Goal: Task Accomplishment & Management: Use online tool/utility

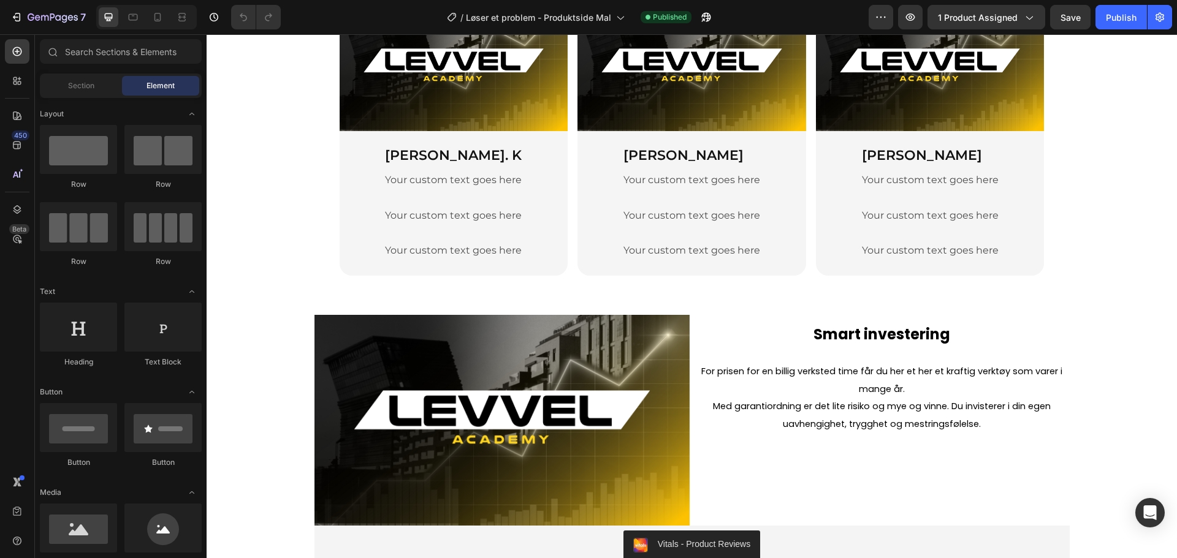
scroll to position [1900, 0]
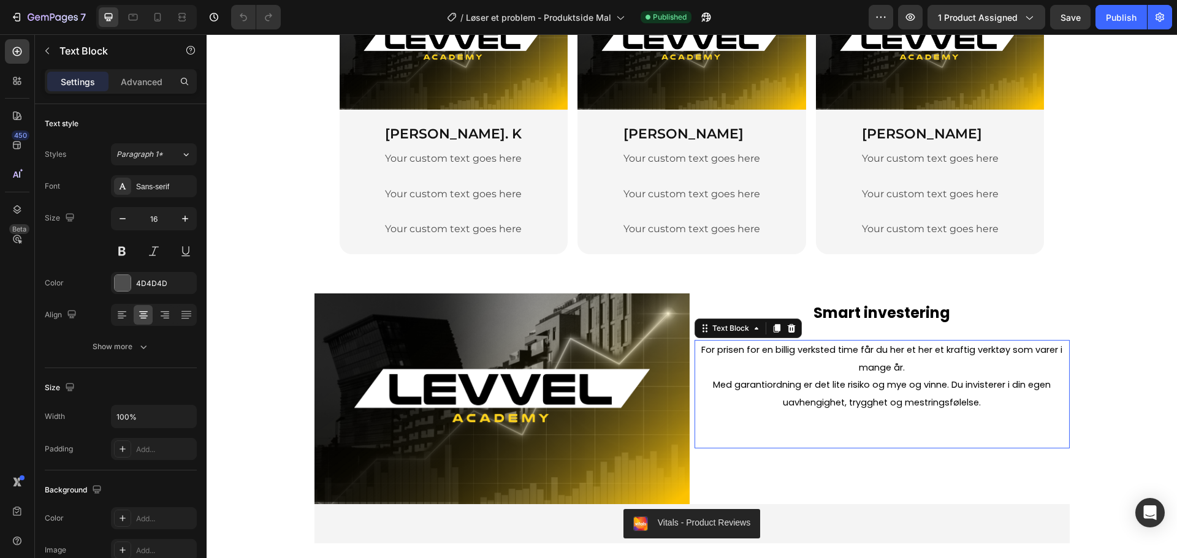
click at [943, 387] on span "Med garantiordning er det lite risiko og mye og vinne. Du invisterer i din egen…" at bounding box center [882, 394] width 338 height 30
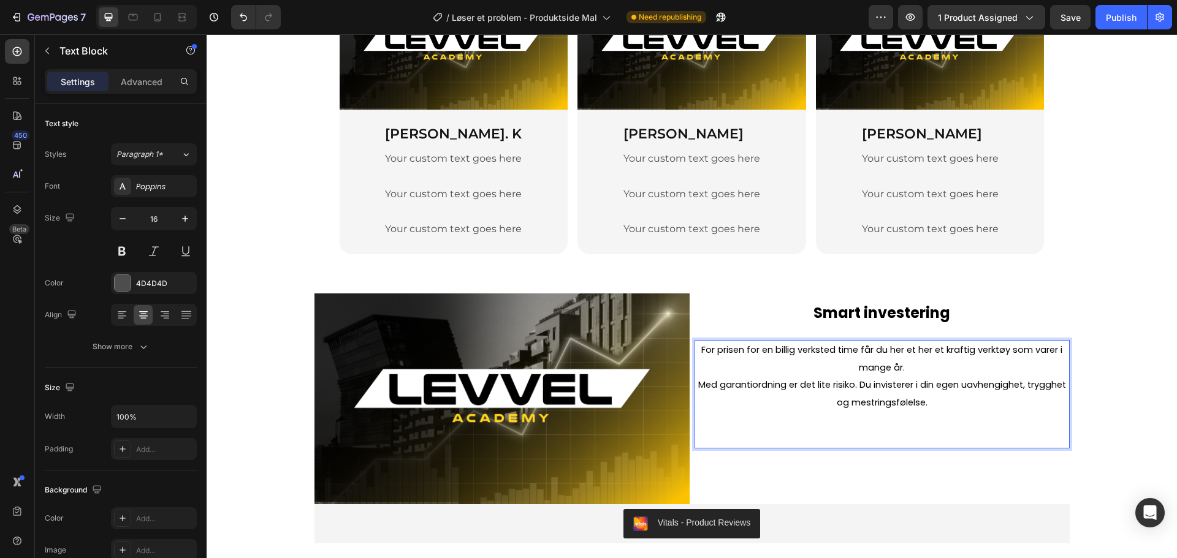
click at [852, 407] on span "Med garantiordning er det lite risiko. Du invisterer i din egen uavhengighet, t…" at bounding box center [882, 394] width 368 height 30
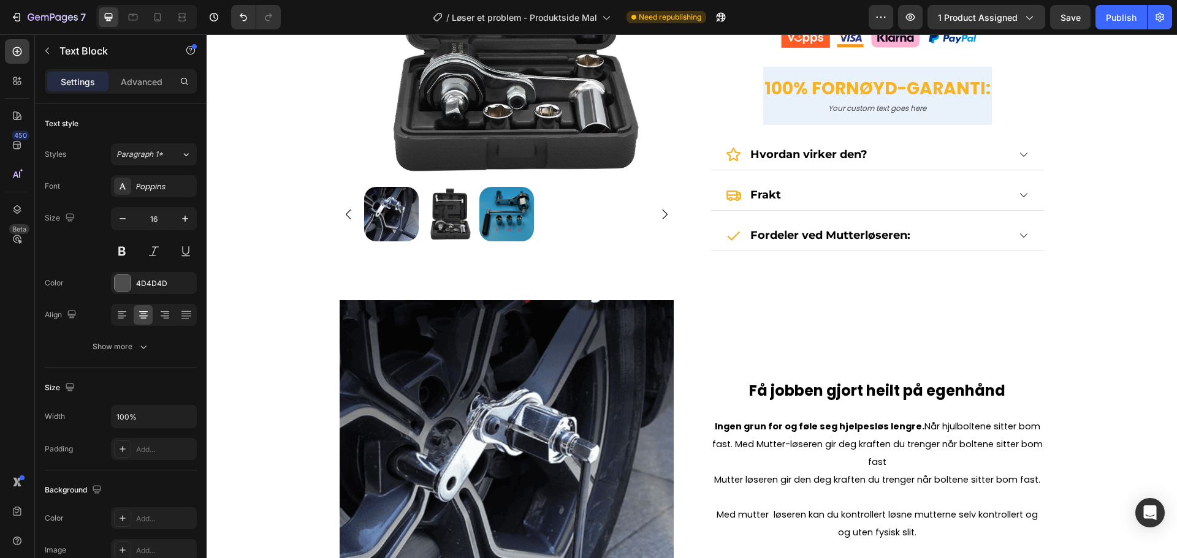
scroll to position [429, 0]
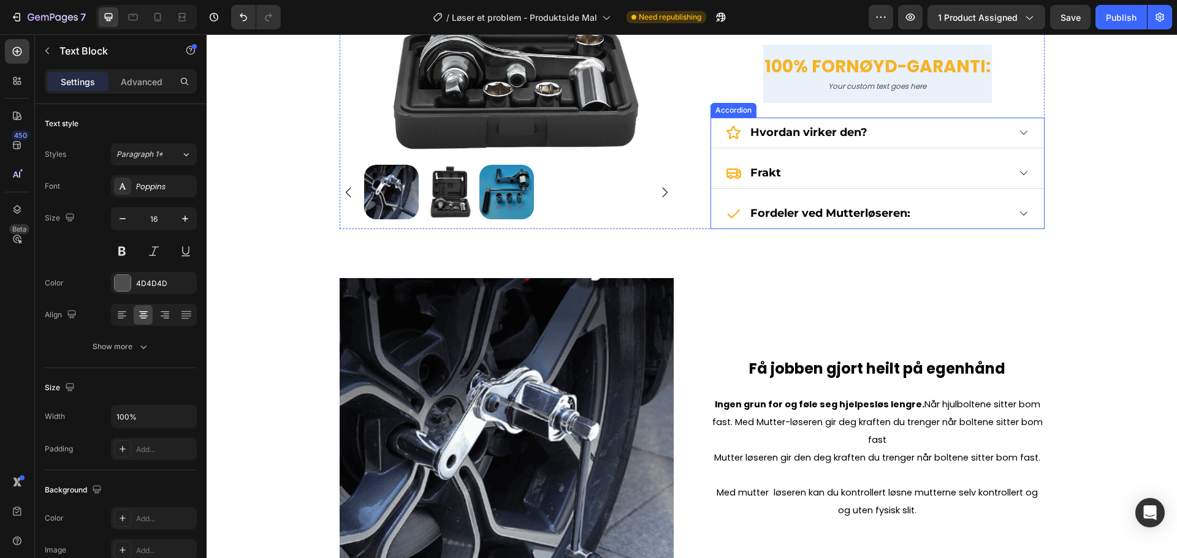
click at [1018, 178] on icon at bounding box center [1023, 172] width 11 height 11
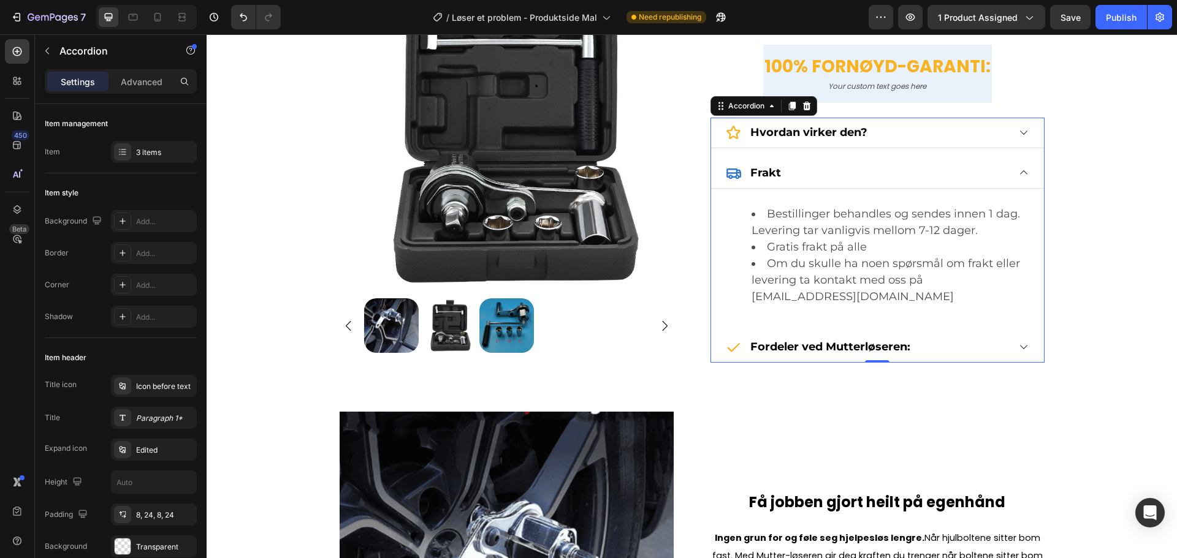
click at [1018, 178] on icon at bounding box center [1023, 172] width 11 height 11
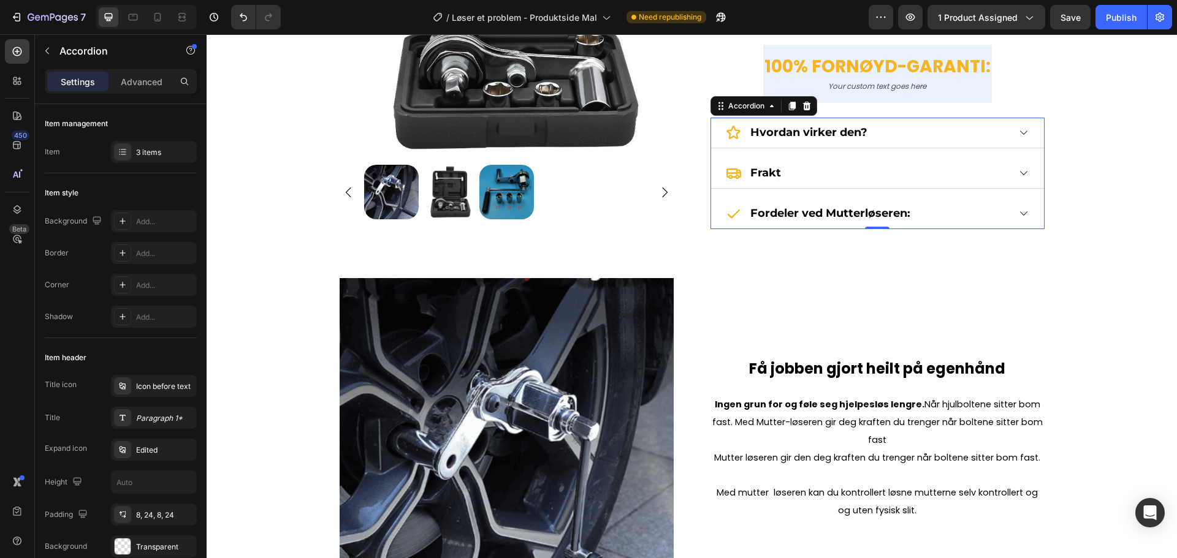
click at [1024, 128] on div "Hvordan virker den?" at bounding box center [877, 133] width 333 height 31
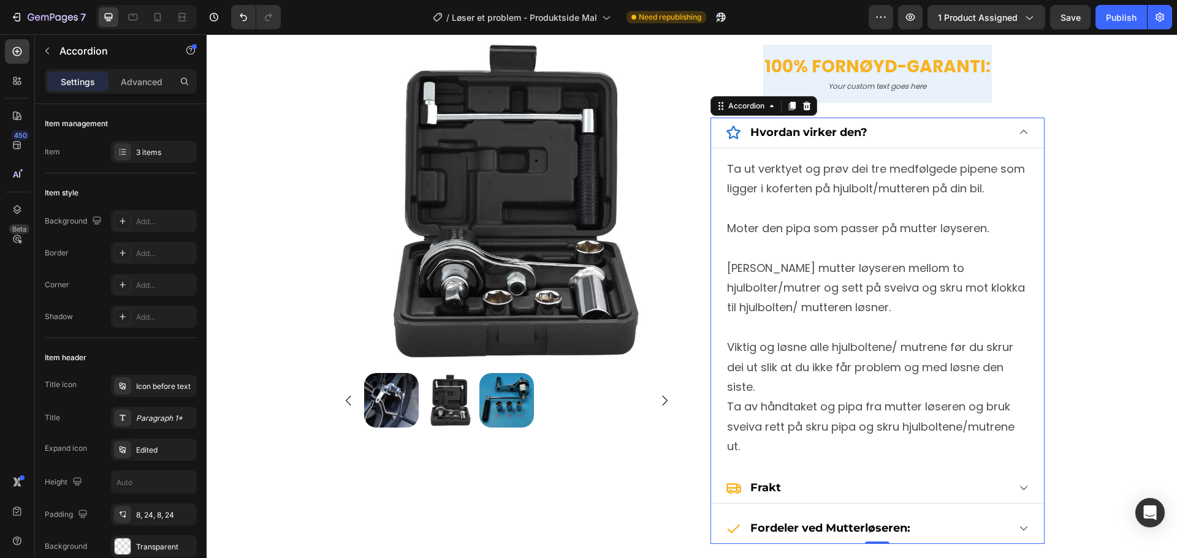
click at [1024, 128] on div "Hvordan virker den?" at bounding box center [877, 133] width 333 height 31
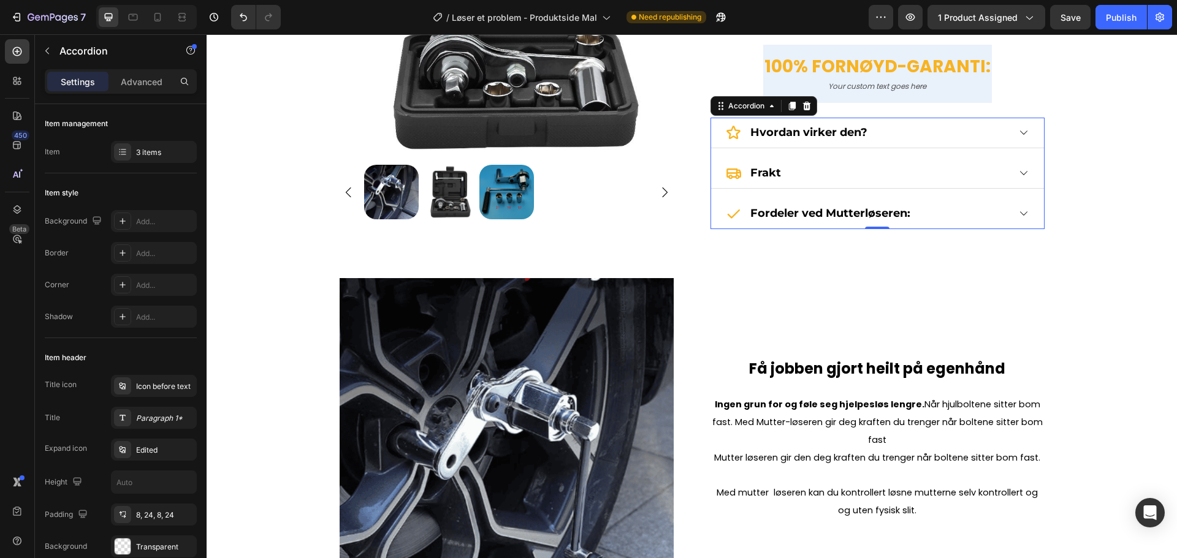
click at [1025, 213] on div "Fordeler ved Mutterløseren:" at bounding box center [877, 214] width 333 height 31
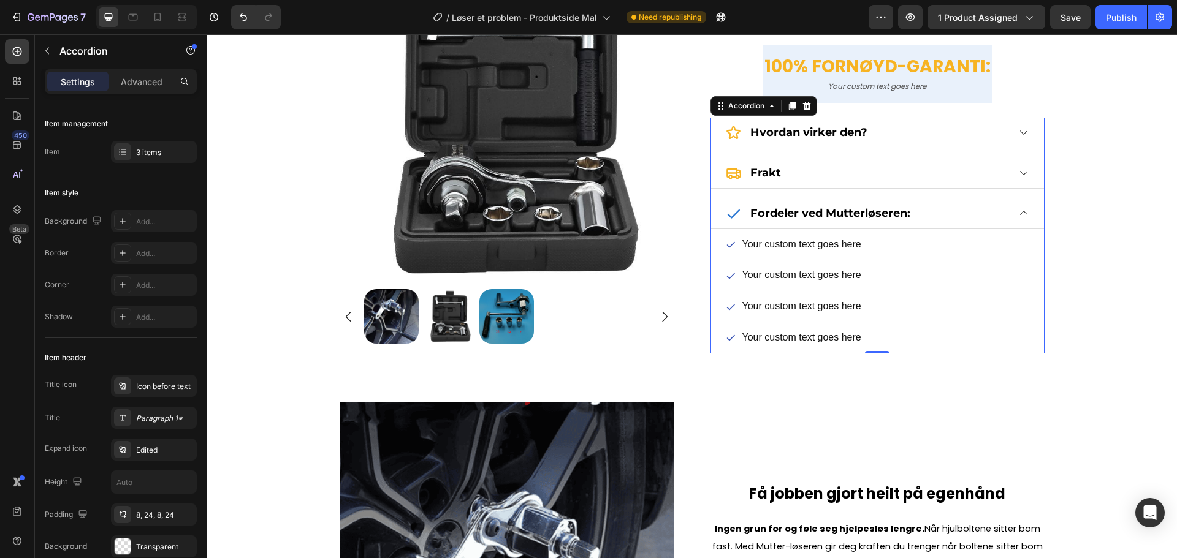
click at [1025, 213] on div "Fordeler ved Mutterløseren:" at bounding box center [877, 214] width 333 height 31
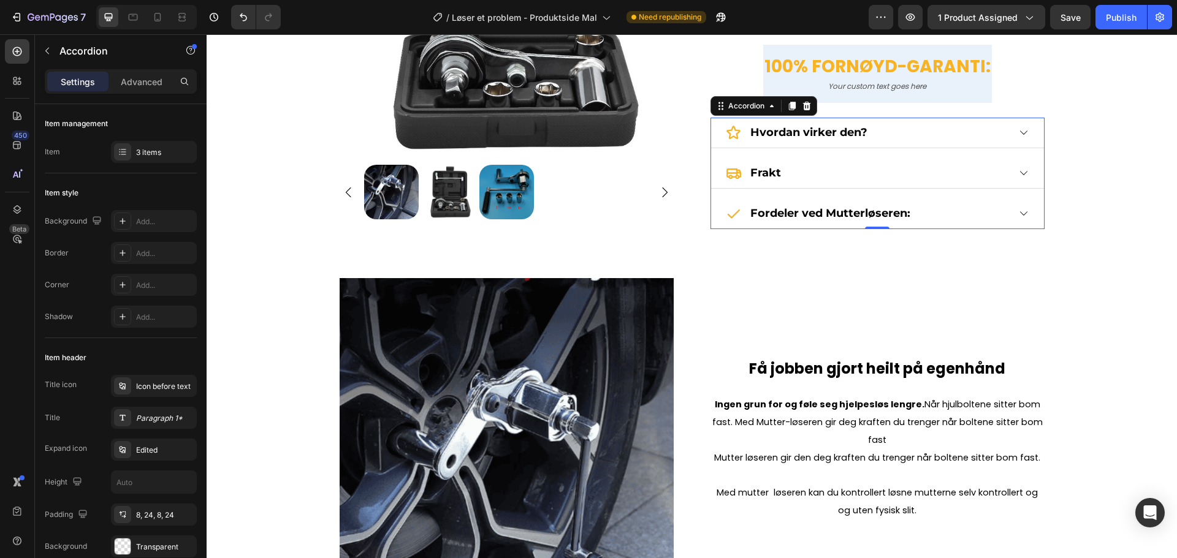
click at [1023, 213] on icon at bounding box center [1023, 213] width 11 height 11
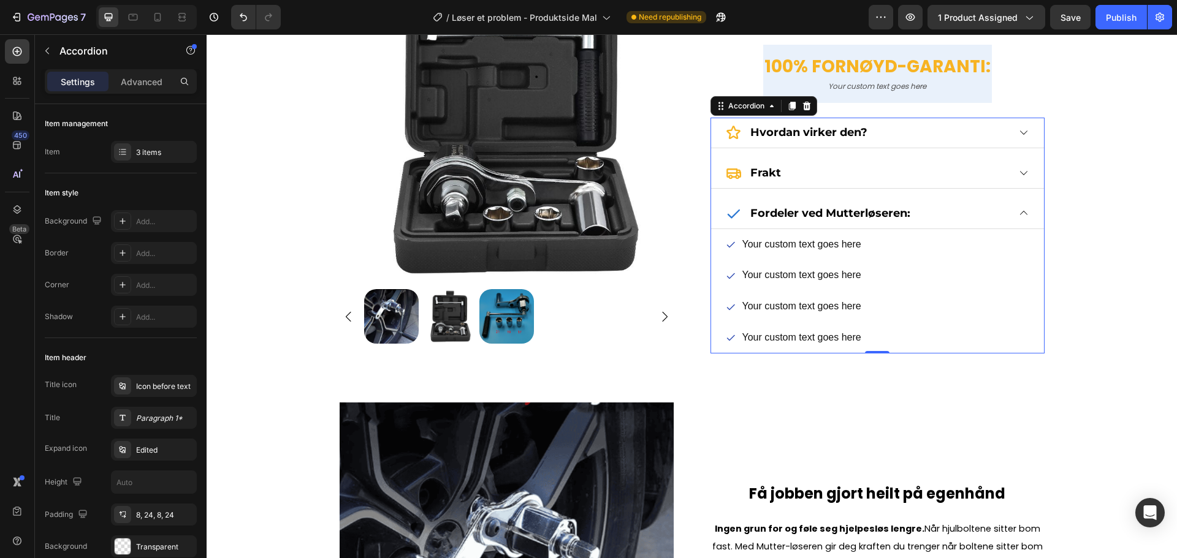
click at [1023, 213] on icon at bounding box center [1023, 213] width 11 height 11
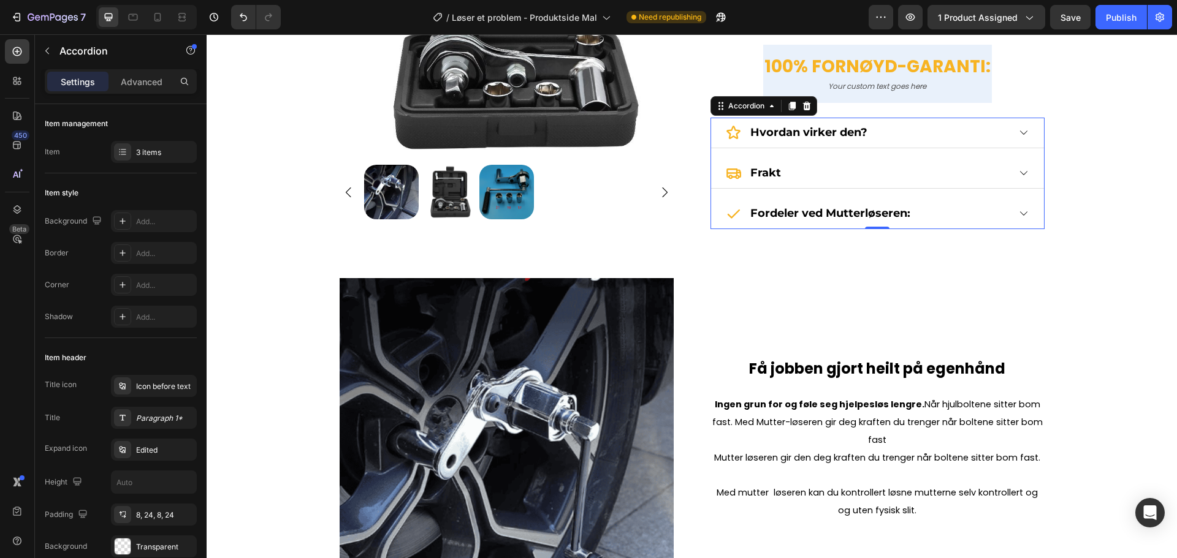
click at [1023, 213] on icon at bounding box center [1023, 213] width 11 height 11
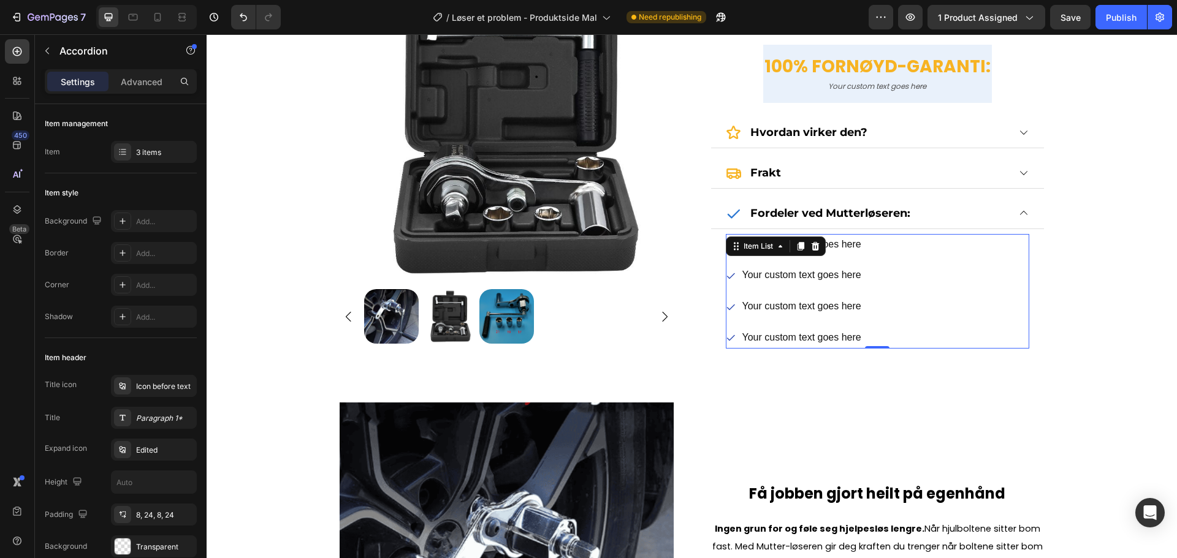
click at [920, 237] on div "Your custom text goes here Your custom text goes here Your custom text goes her…" at bounding box center [877, 291] width 303 height 115
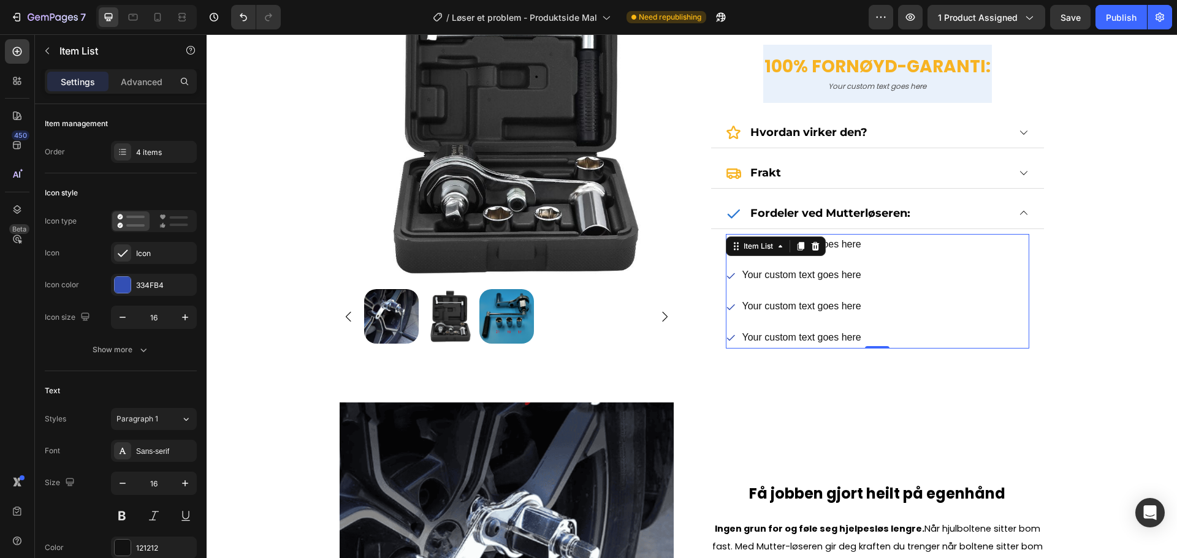
click at [903, 245] on div "Your custom text goes here Your custom text goes here Your custom text goes her…" at bounding box center [877, 291] width 303 height 115
click at [853, 246] on p "Your custom text goes here" at bounding box center [801, 245] width 119 height 18
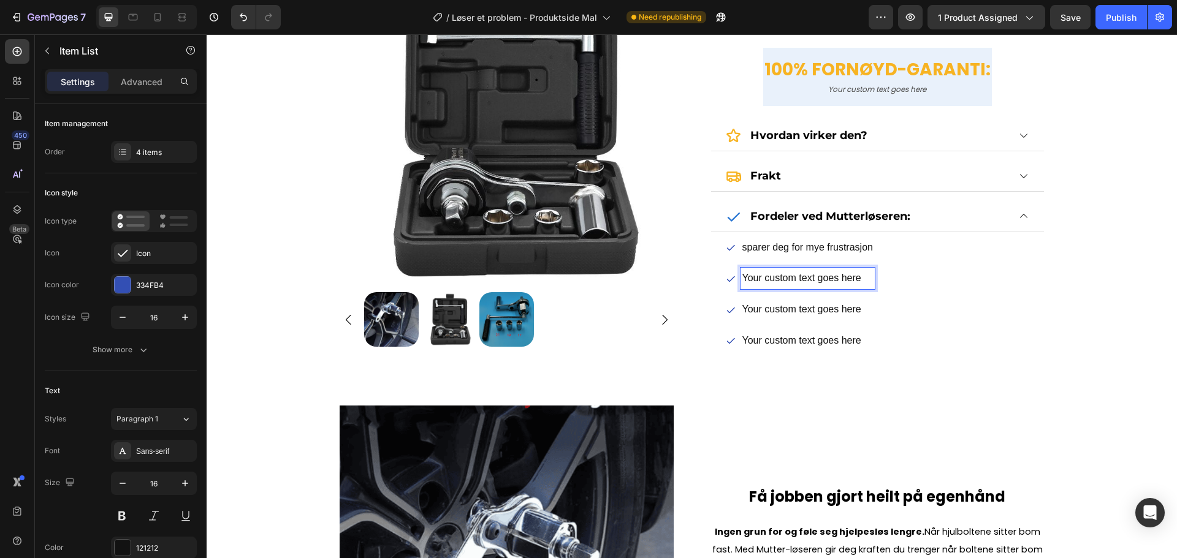
click at [864, 284] on p "Your custom text goes here" at bounding box center [807, 279] width 131 height 18
click at [947, 295] on div "sparer deg for mye frustrasjon Your custom text goes here Your custom text goes…" at bounding box center [877, 294] width 303 height 115
click at [858, 277] on p "Your custom text goes here" at bounding box center [807, 279] width 131 height 18
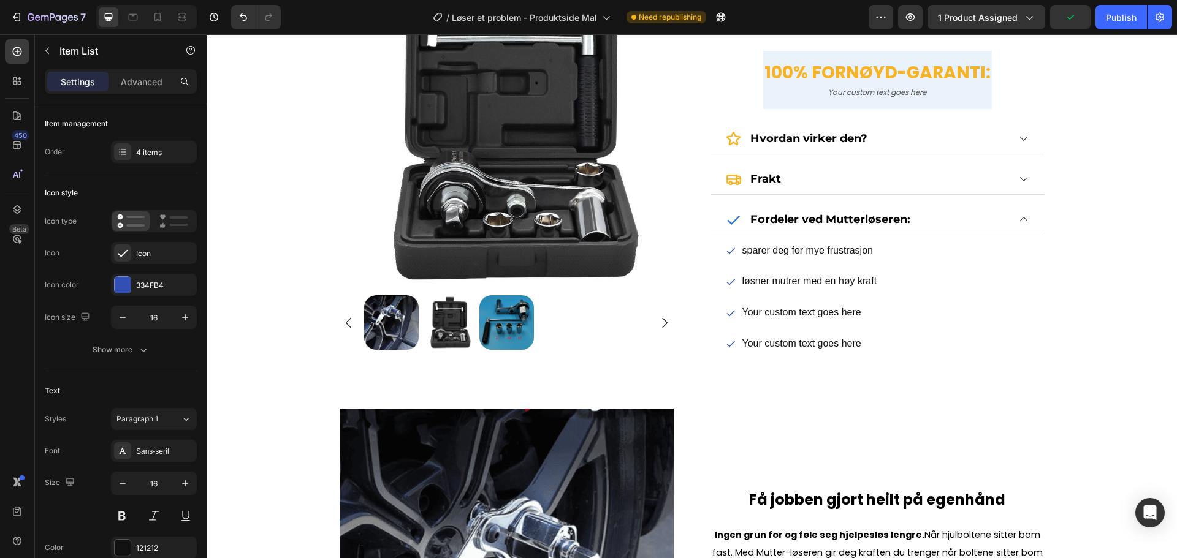
click at [848, 316] on p "Your custom text goes here" at bounding box center [809, 313] width 135 height 18
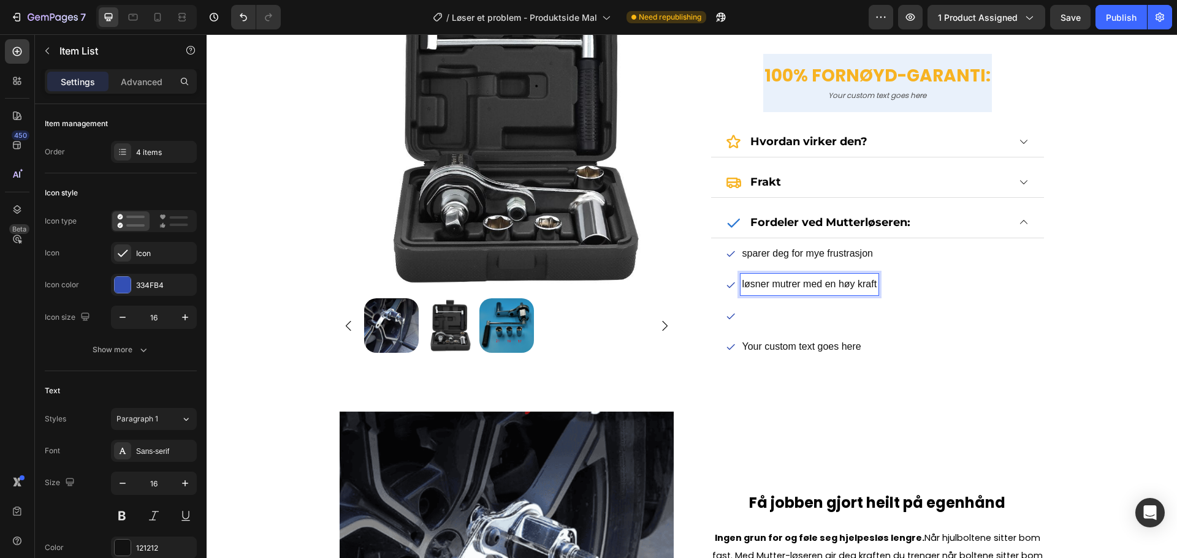
click at [743, 279] on p "løsner mutrer med en høy kraft" at bounding box center [809, 285] width 135 height 18
click at [735, 281] on div "løsner mutrer med en høy kraft" at bounding box center [802, 284] width 153 height 21
click at [742, 283] on p "løsner mutrer med en høy kraft" at bounding box center [809, 285] width 135 height 18
click at [756, 316] on p "Rich Text Editor. Editing area: main" at bounding box center [811, 316] width 138 height 18
click at [825, 349] on p "Your custom text goes here" at bounding box center [811, 347] width 138 height 18
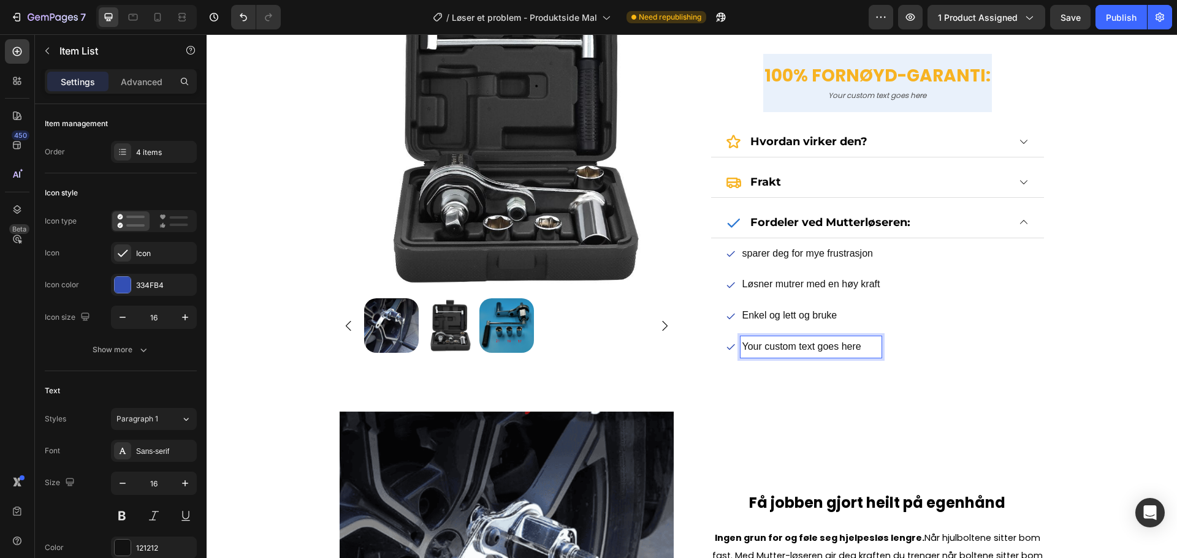
click at [858, 341] on p "Your custom text goes here" at bounding box center [811, 347] width 138 height 18
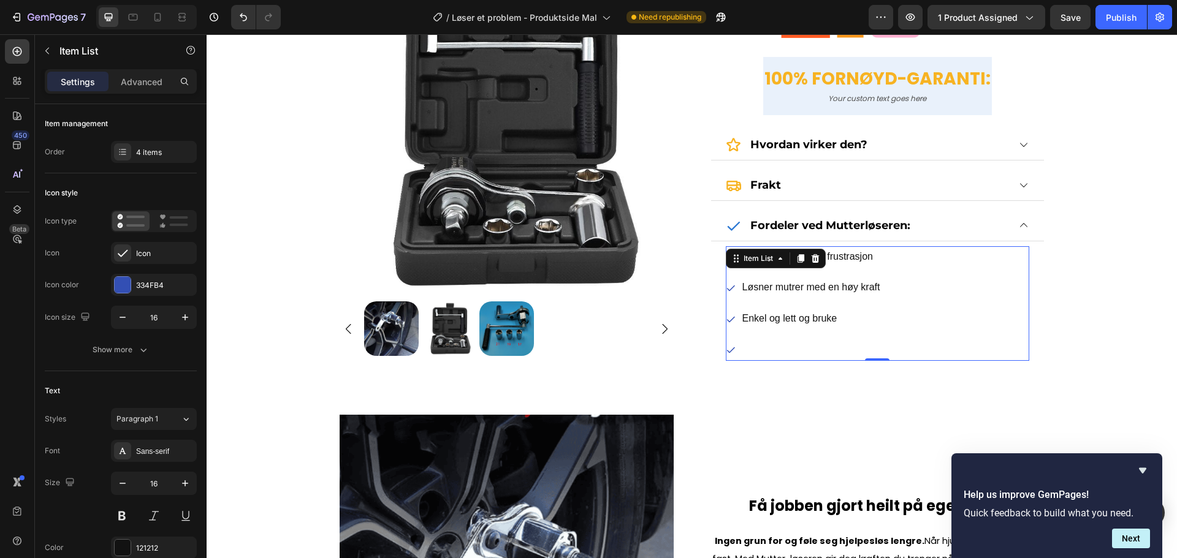
click at [790, 354] on p "Rich Text Editor. Editing area: main" at bounding box center [811, 350] width 138 height 18
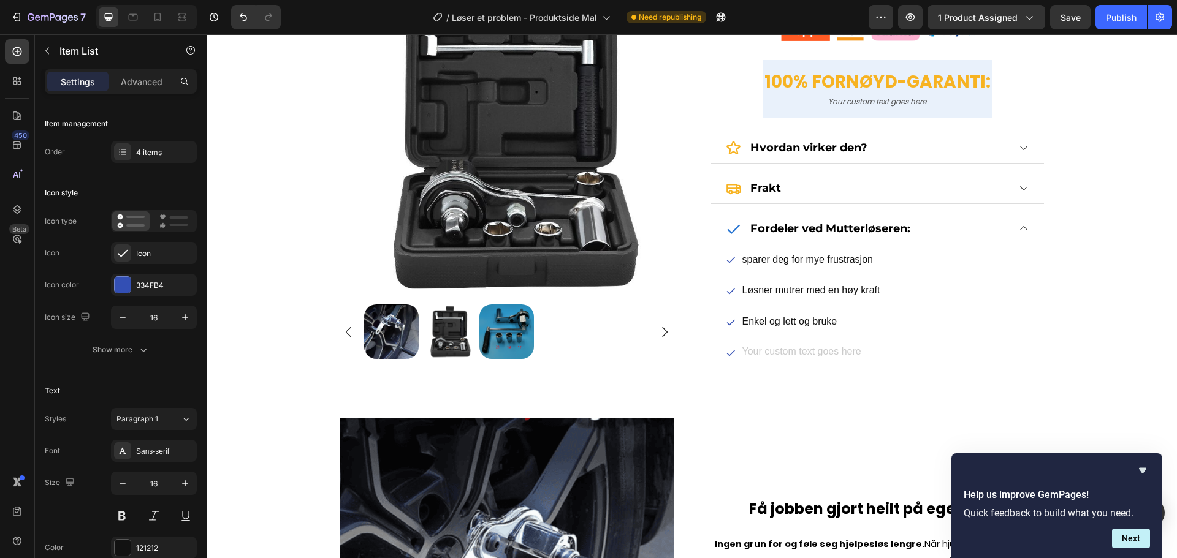
scroll to position [411, 0]
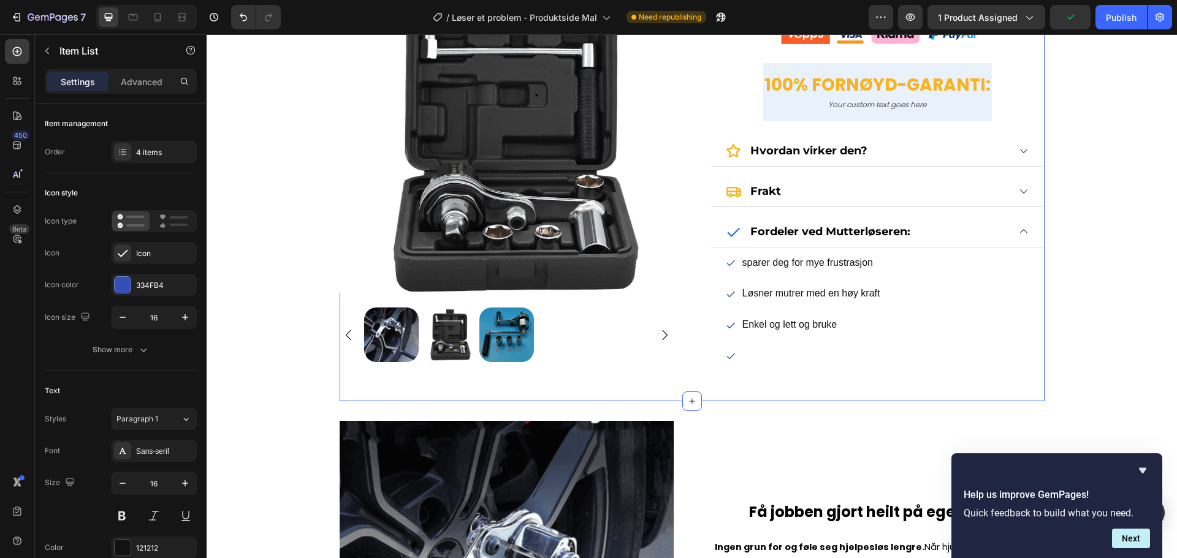
drag, startPoint x: 784, startPoint y: 355, endPoint x: 731, endPoint y: 396, distance: 66.4
click at [731, 396] on div "Product Images Mutterløseren Product Title Icon Icon Icon Icon Icon Icon List O…" at bounding box center [692, 25] width 705 height 753
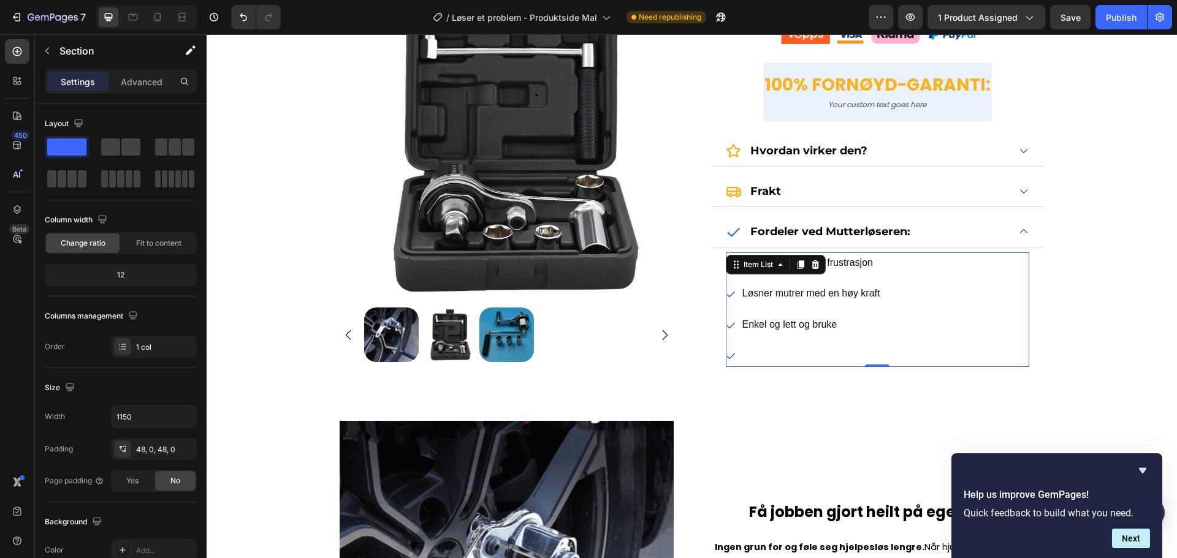
click at [728, 356] on icon at bounding box center [731, 356] width 10 height 10
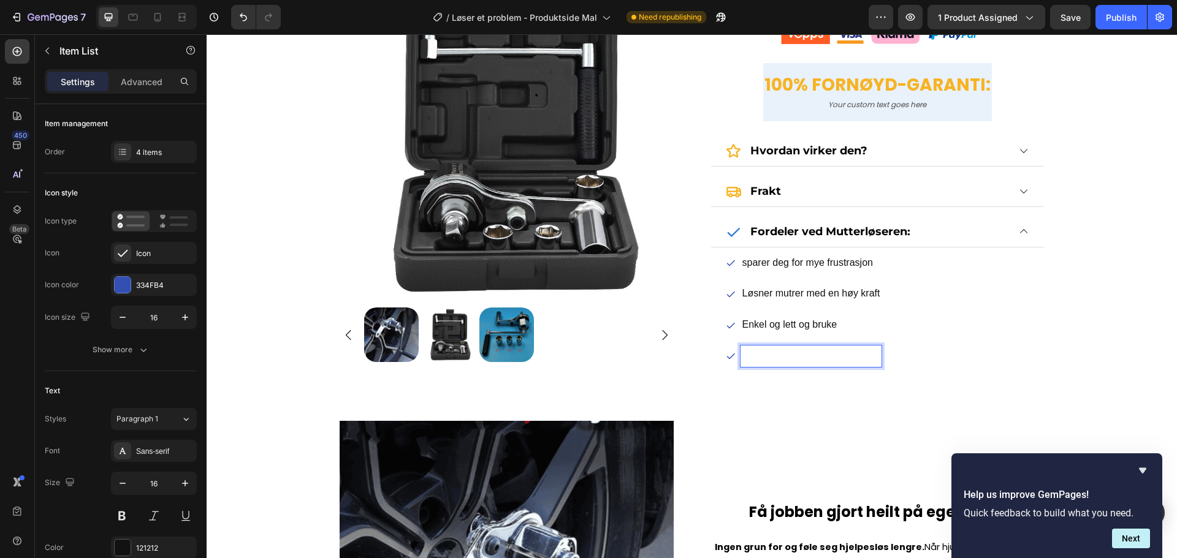
drag, startPoint x: 755, startPoint y: 352, endPoint x: 735, endPoint y: 352, distance: 20.2
click at [735, 352] on div at bounding box center [804, 356] width 156 height 21
click at [754, 348] on p "Rich Text Editor. Editing area: main" at bounding box center [811, 356] width 138 height 18
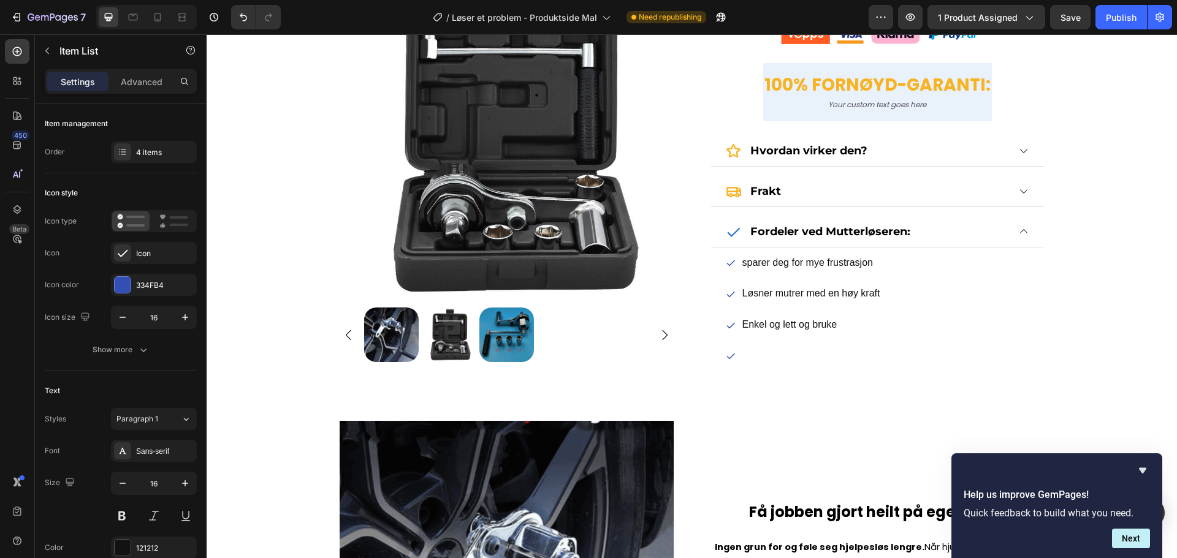
click at [727, 359] on icon at bounding box center [731, 356] width 10 height 10
click at [764, 349] on p "Rich Text Editor. Editing area: main" at bounding box center [811, 356] width 138 height 18
drag, startPoint x: 857, startPoint y: 358, endPoint x: 877, endPoint y: 355, distance: 19.8
click at [877, 355] on div "sparer deg for mye frustrasjon Løsner mutrer med en høy kraft Enkel og lett og …" at bounding box center [877, 309] width 303 height 115
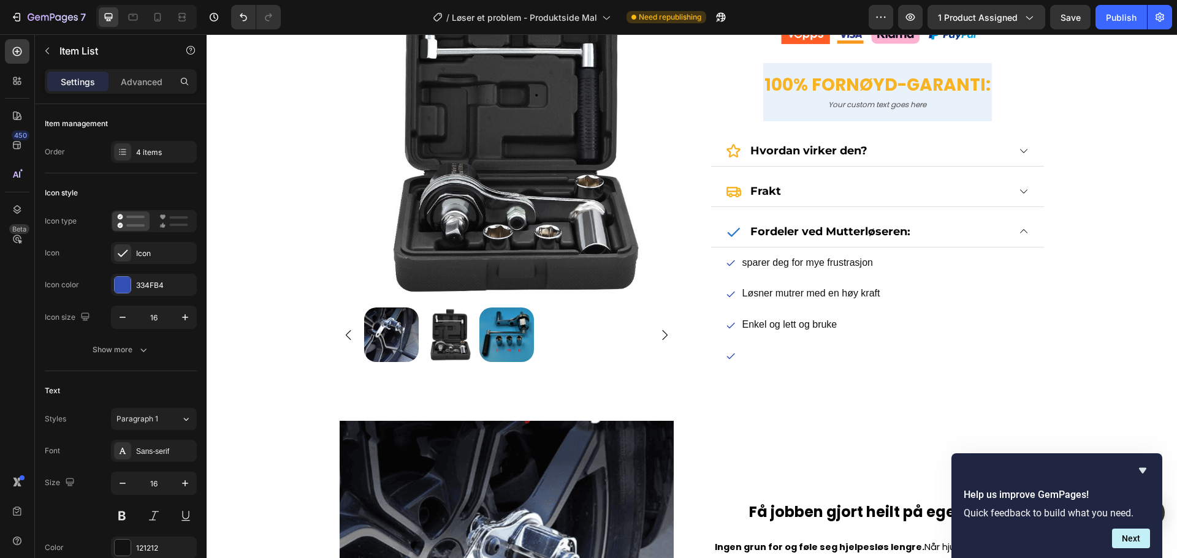
click at [877, 355] on div "sparer deg for mye frustrasjon Løsner mutrer med en høy kraft Enkel og lett og …" at bounding box center [877, 309] width 303 height 115
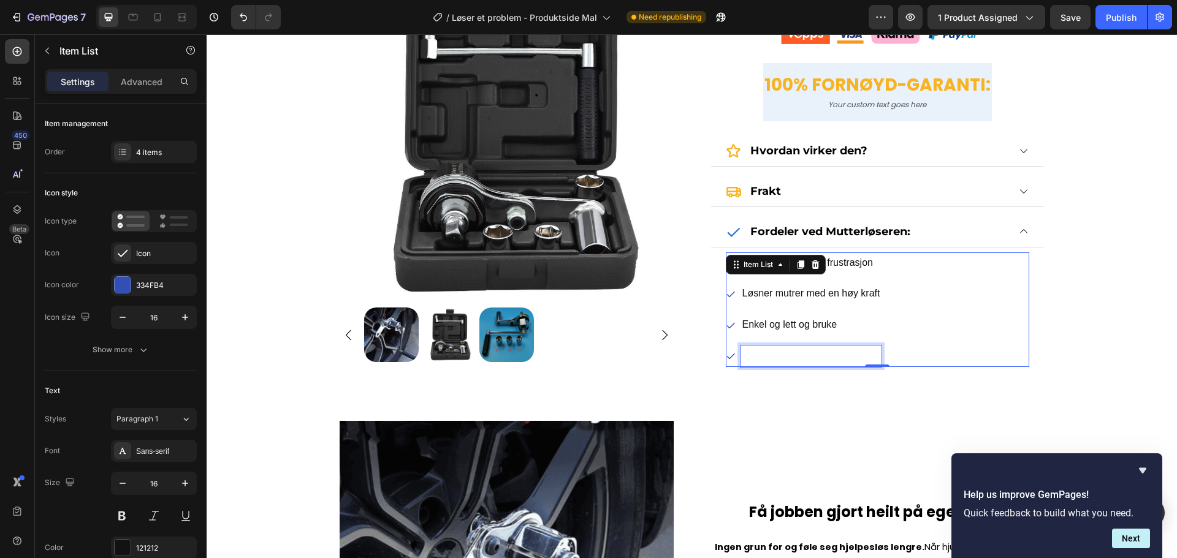
click at [876, 355] on div "Rich Text Editor. Editing area: main" at bounding box center [811, 356] width 142 height 21
drag, startPoint x: 876, startPoint y: 355, endPoint x: 762, endPoint y: 362, distance: 114.2
click at [762, 362] on p "Rich Text Editor. Editing area: main" at bounding box center [811, 356] width 138 height 18
drag, startPoint x: 777, startPoint y: 358, endPoint x: 748, endPoint y: 359, distance: 28.8
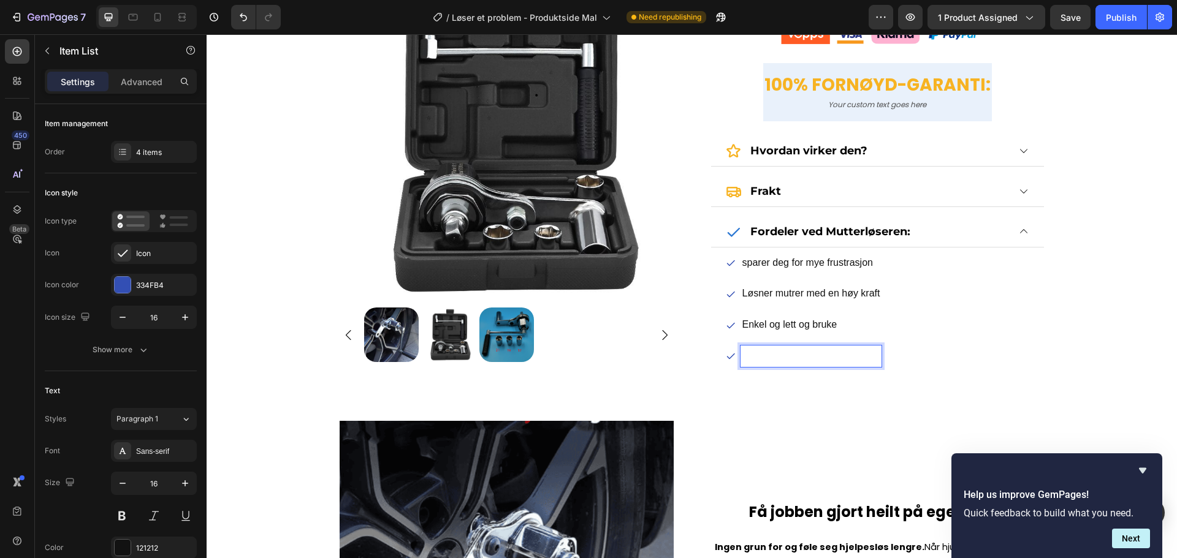
click at [748, 359] on p "Rich Text Editor. Editing area: main" at bounding box center [811, 356] width 138 height 18
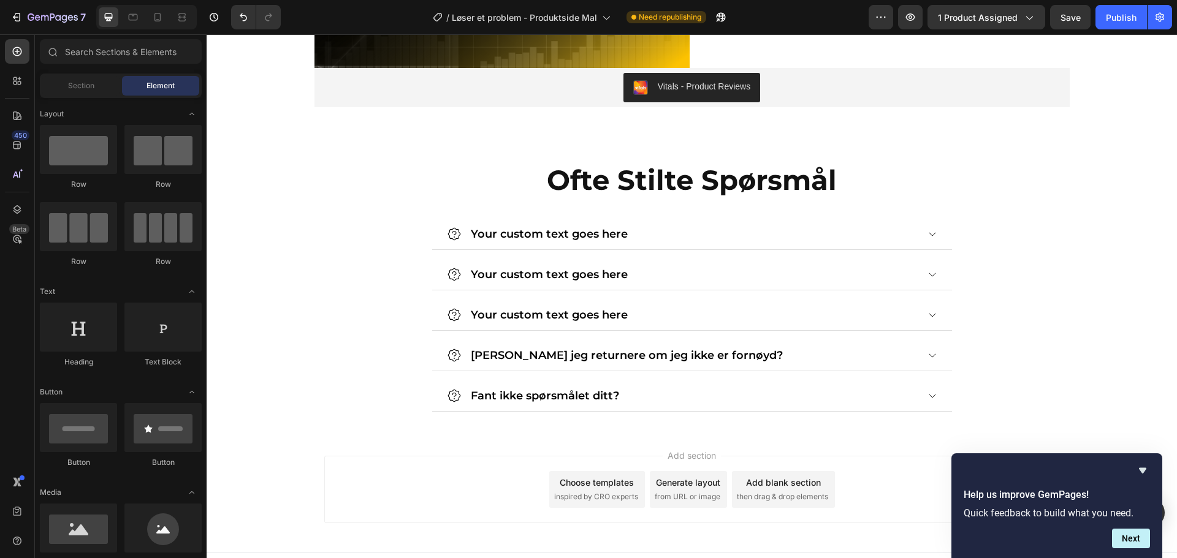
scroll to position [2356, 0]
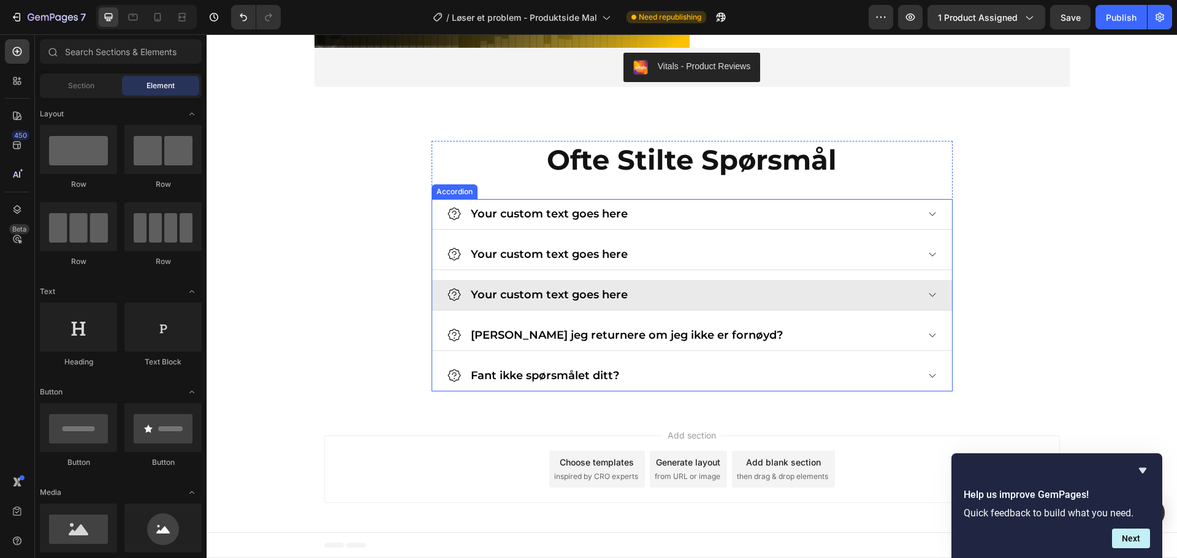
click at [903, 297] on div "Your custom text goes here" at bounding box center [682, 295] width 471 height 20
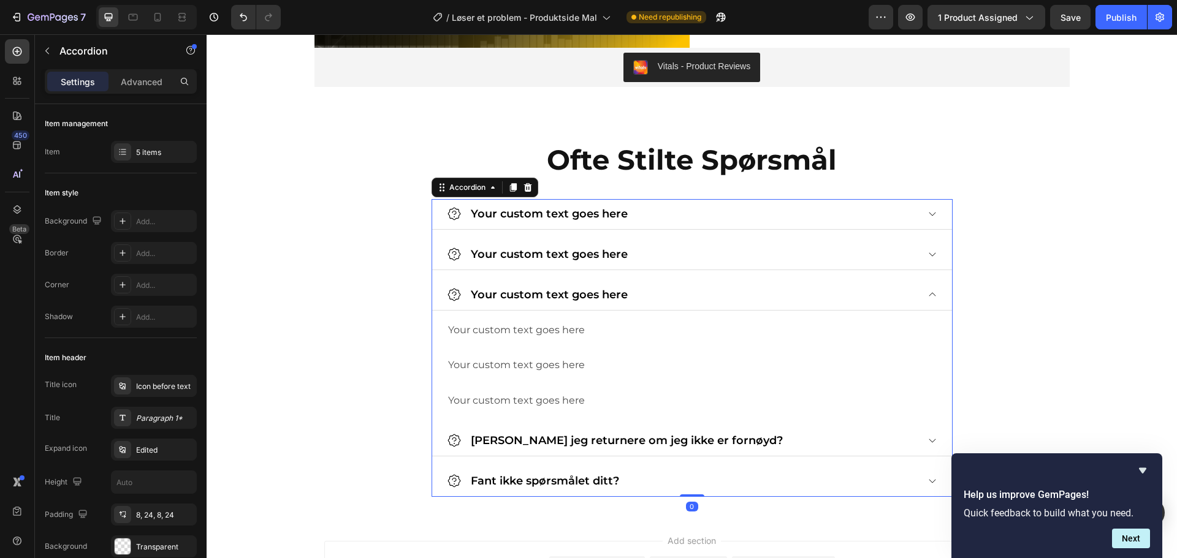
click at [610, 290] on p "Your custom text goes here" at bounding box center [549, 295] width 157 height 17
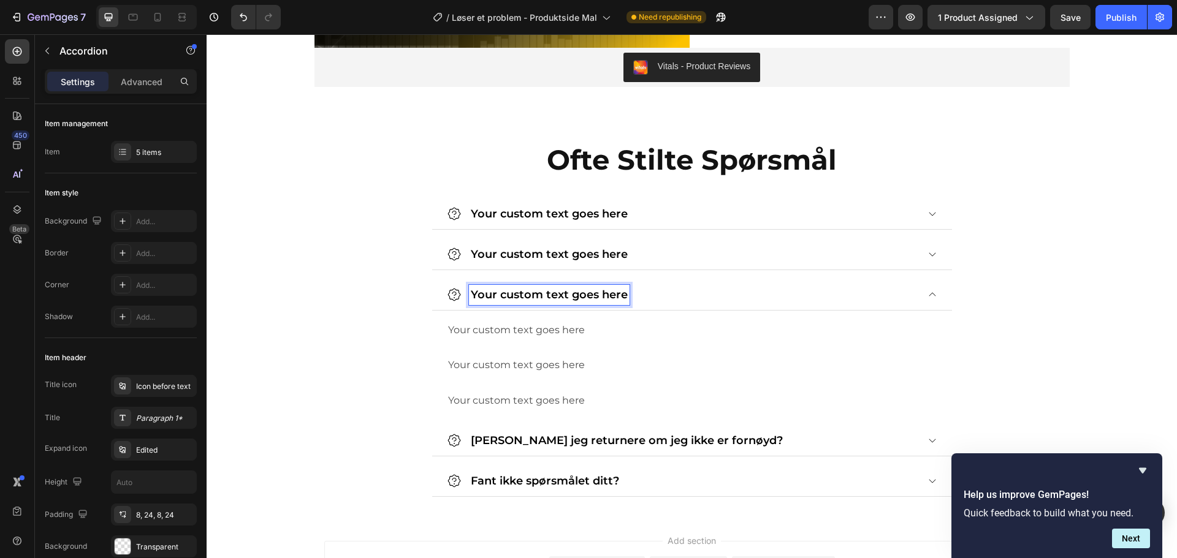
click at [610, 290] on p "Your custom text goes here" at bounding box center [549, 295] width 157 height 17
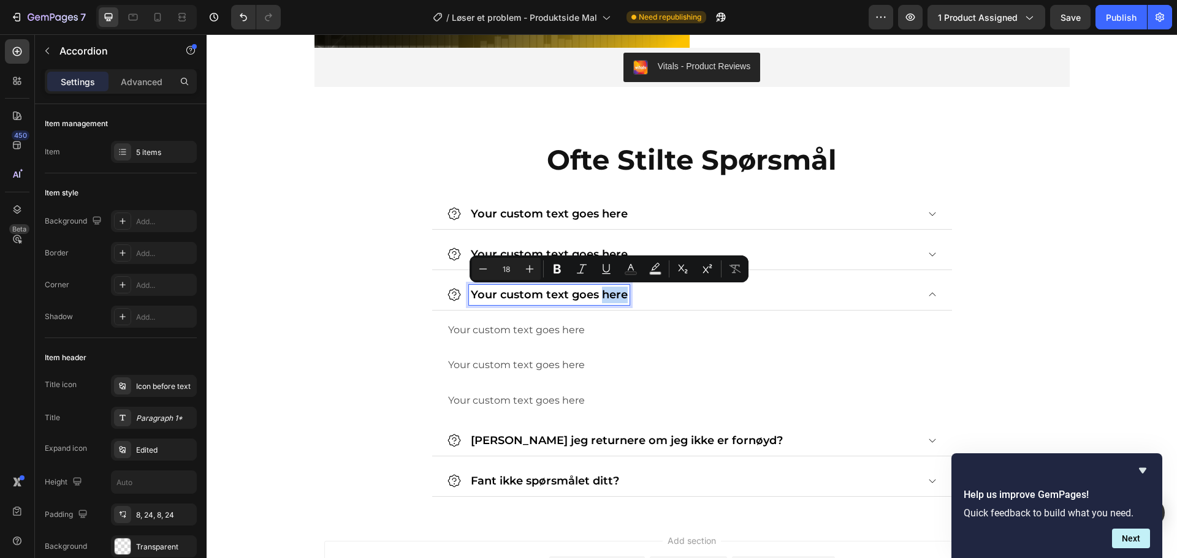
click at [610, 290] on p "Your custom text goes here" at bounding box center [549, 295] width 157 height 17
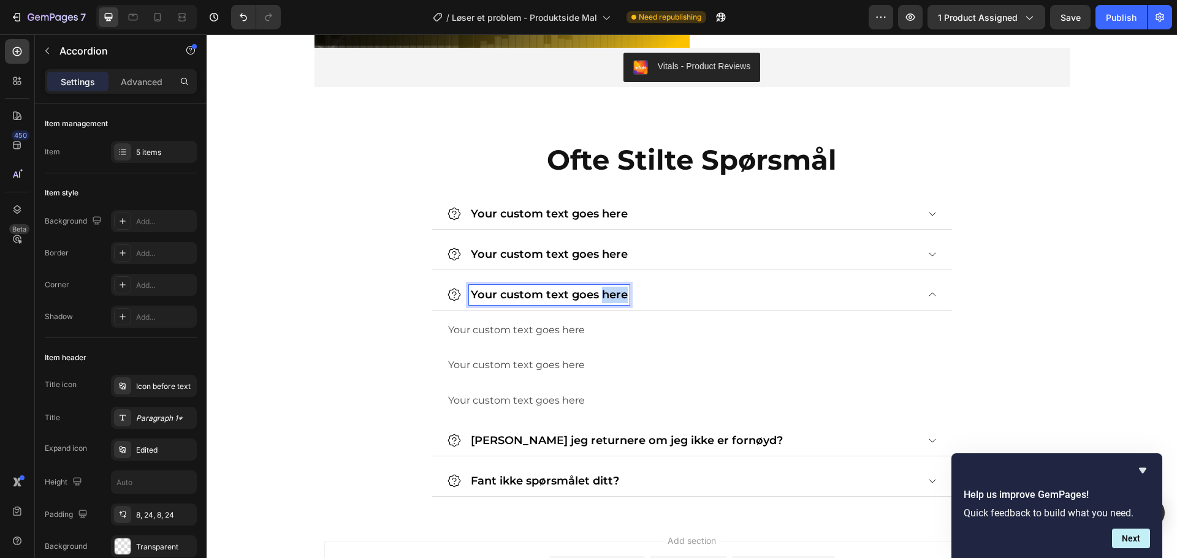
drag, startPoint x: 610, startPoint y: 290, endPoint x: 603, endPoint y: 294, distance: 7.4
click at [609, 290] on p "Your custom text goes here" at bounding box center [549, 295] width 157 height 17
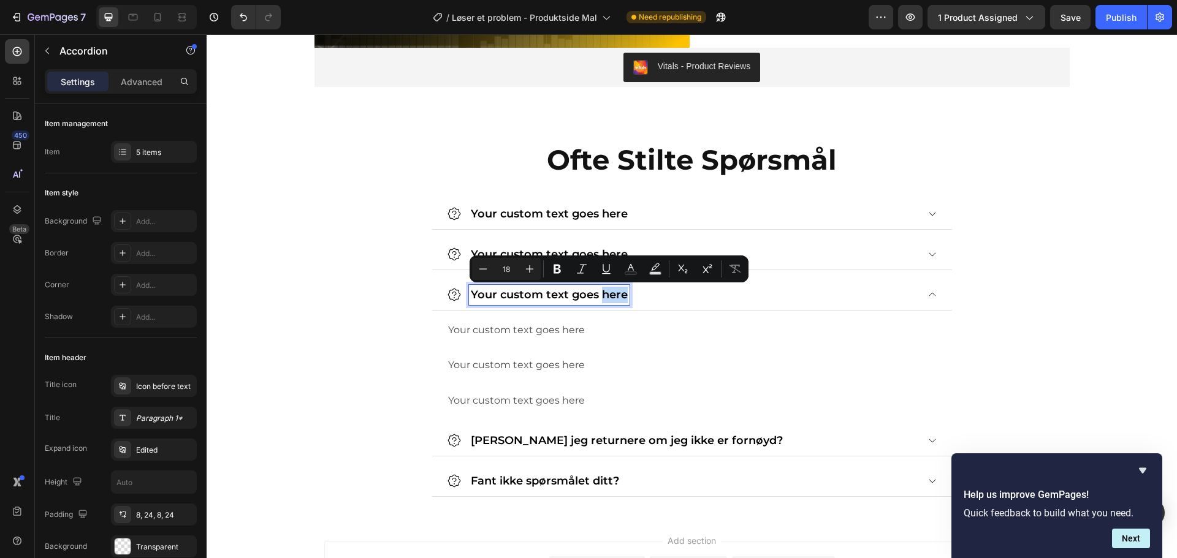
click at [600, 296] on p "Your custom text goes here" at bounding box center [549, 295] width 157 height 17
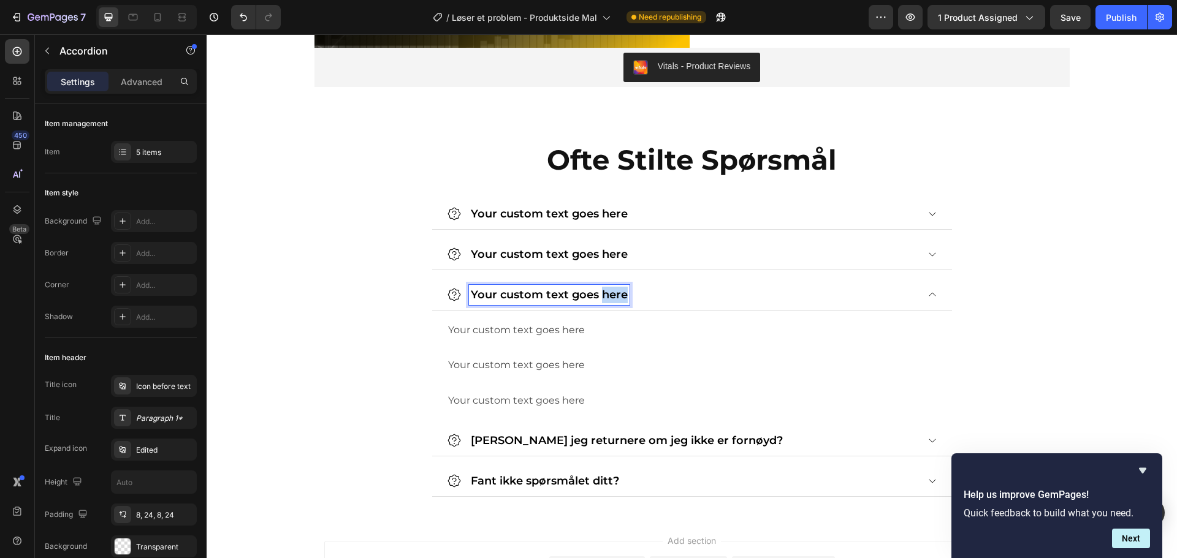
click at [600, 296] on p "Your custom text goes here" at bounding box center [549, 295] width 157 height 17
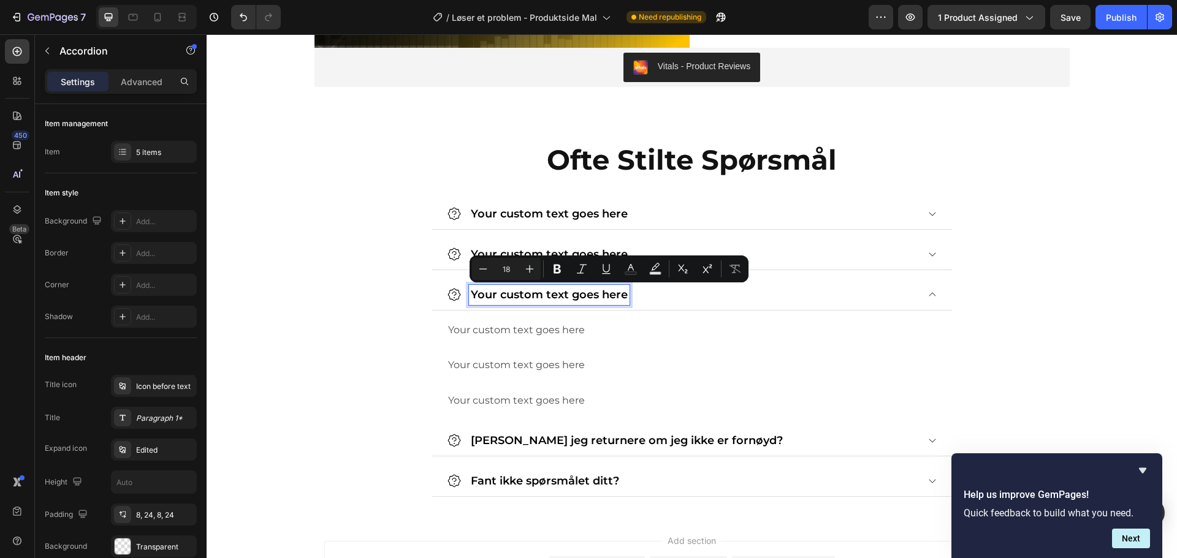
click at [593, 296] on p "Your custom text goes here" at bounding box center [549, 295] width 157 height 17
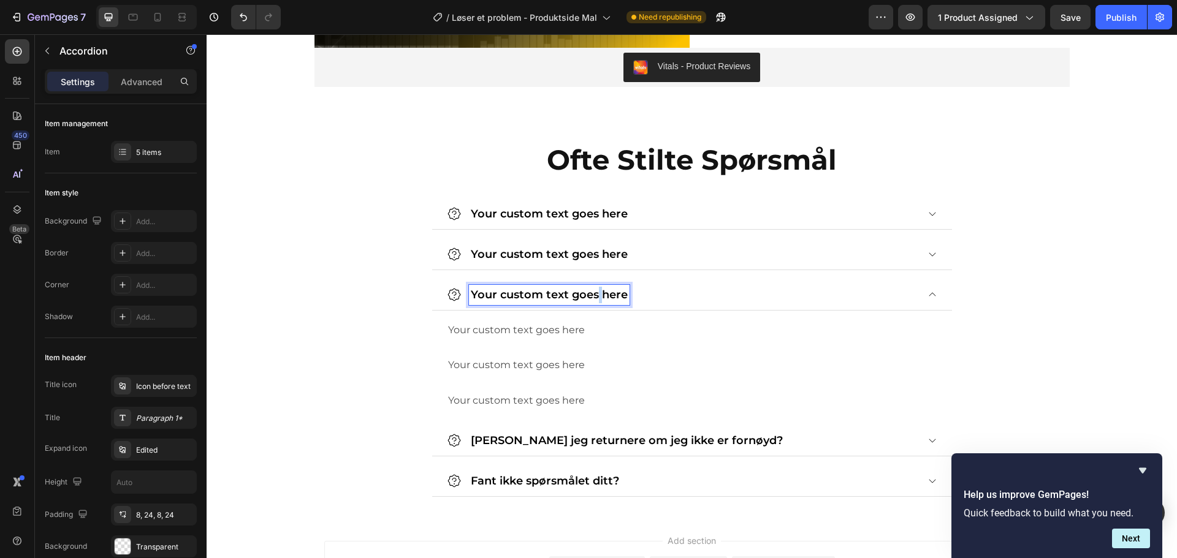
click at [593, 296] on p "Your custom text goes here" at bounding box center [549, 295] width 157 height 17
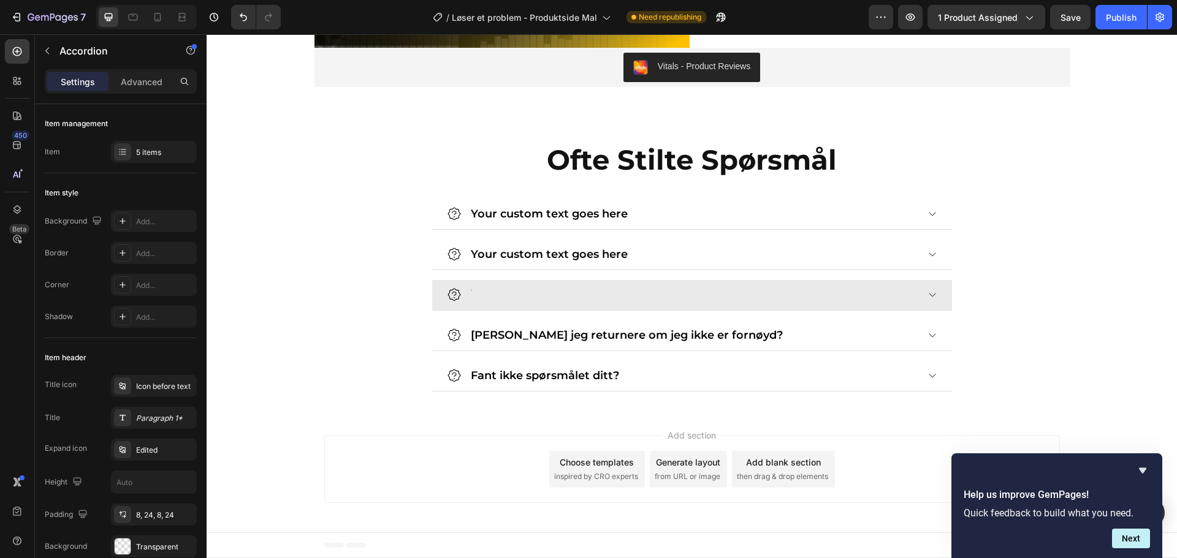
scroll to position [2351, 0]
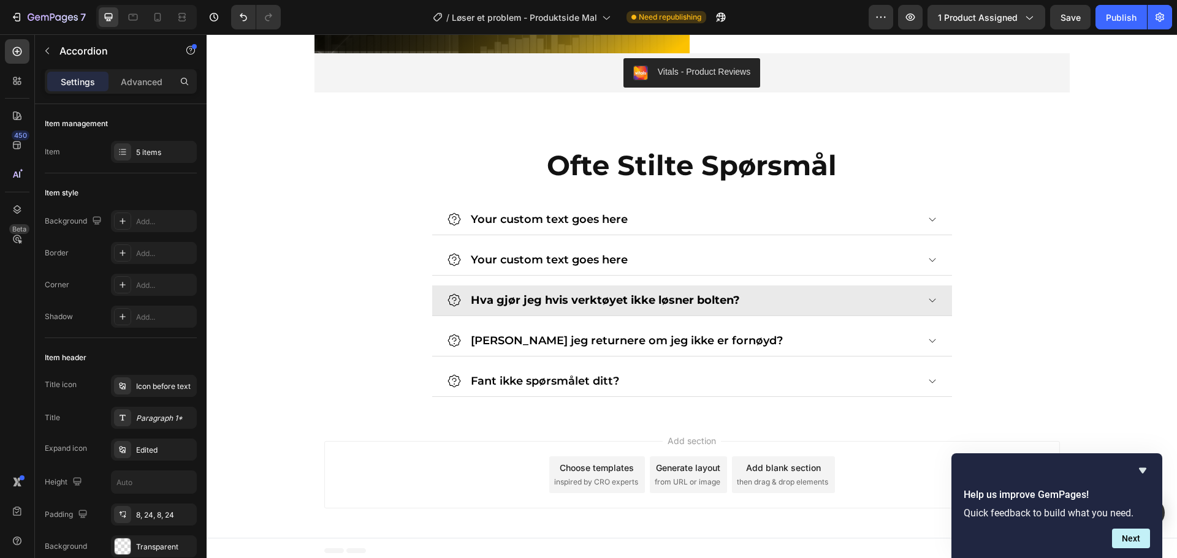
click at [931, 303] on icon at bounding box center [932, 300] width 10 height 10
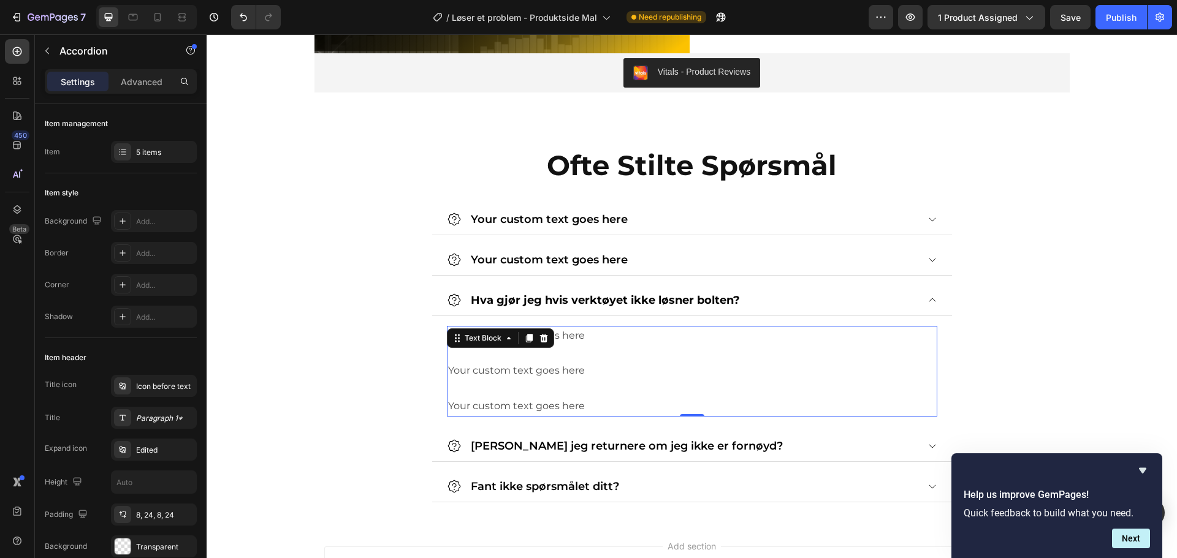
click at [609, 340] on p "Your custom text goes here" at bounding box center [692, 336] width 488 height 18
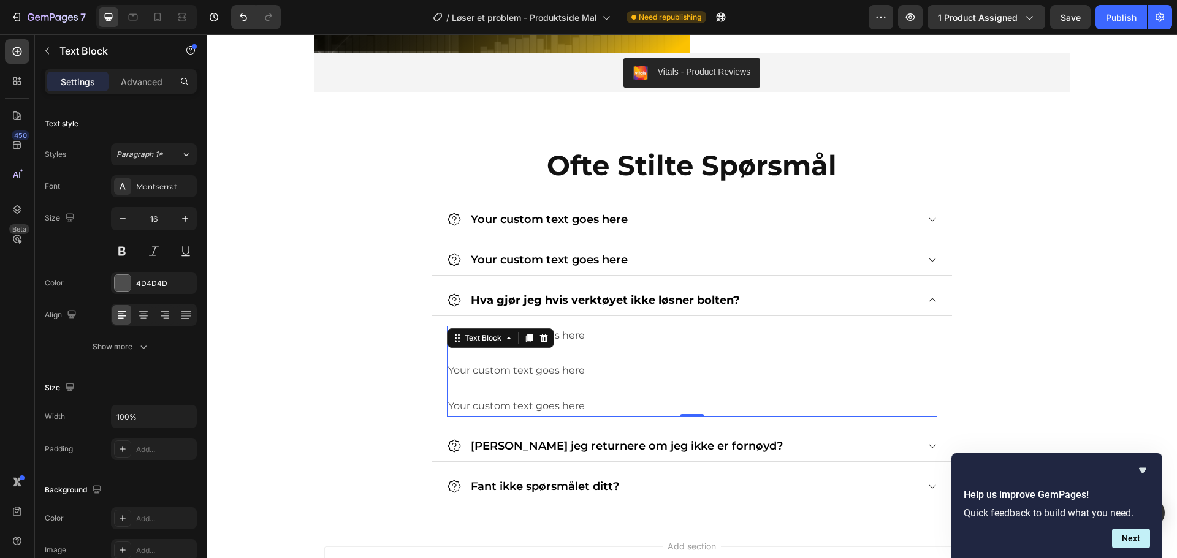
click at [598, 337] on p "Your custom text goes here" at bounding box center [692, 336] width 488 height 18
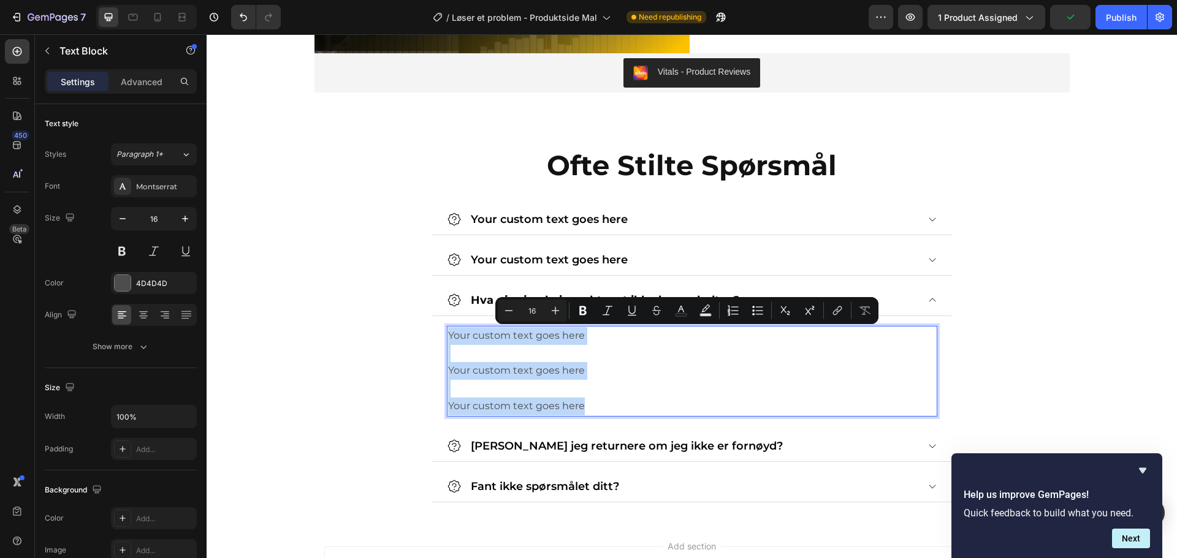
drag, startPoint x: 578, startPoint y: 409, endPoint x: 444, endPoint y: 335, distance: 152.8
click at [447, 335] on div "Your custom text goes here Your custom text goes here Your custom text goes here" at bounding box center [692, 371] width 490 height 91
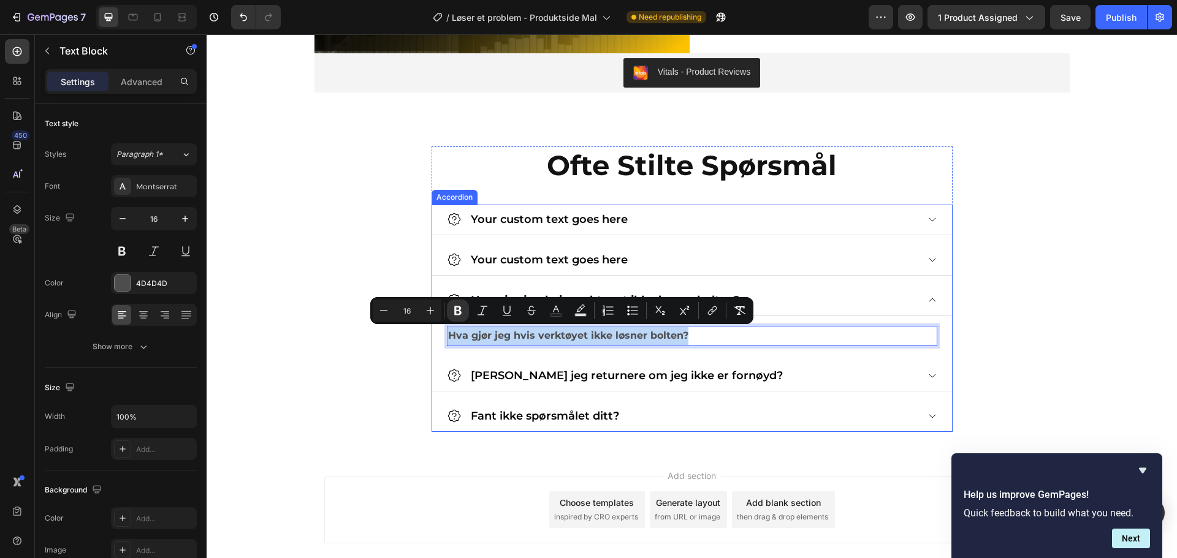
drag, startPoint x: 707, startPoint y: 335, endPoint x: 441, endPoint y: 335, distance: 266.0
click at [441, 335] on div "Hva gjør jeg hvis verktøyet ikke løsner bolten? Text Block 0" at bounding box center [692, 333] width 520 height 35
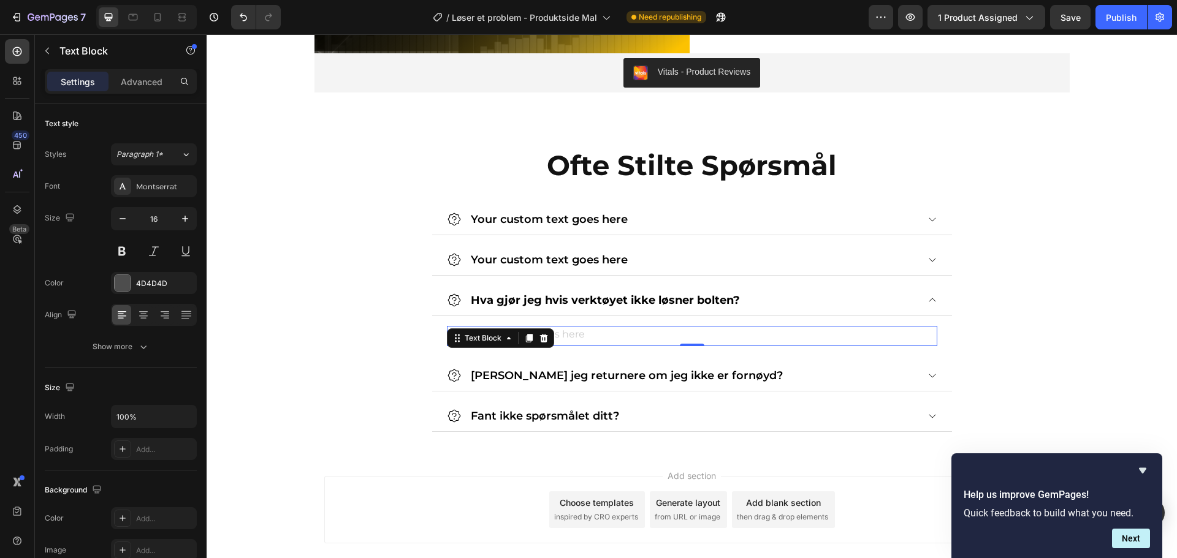
click at [670, 332] on div "Rich Text Editor. Editing area: main" at bounding box center [692, 336] width 490 height 20
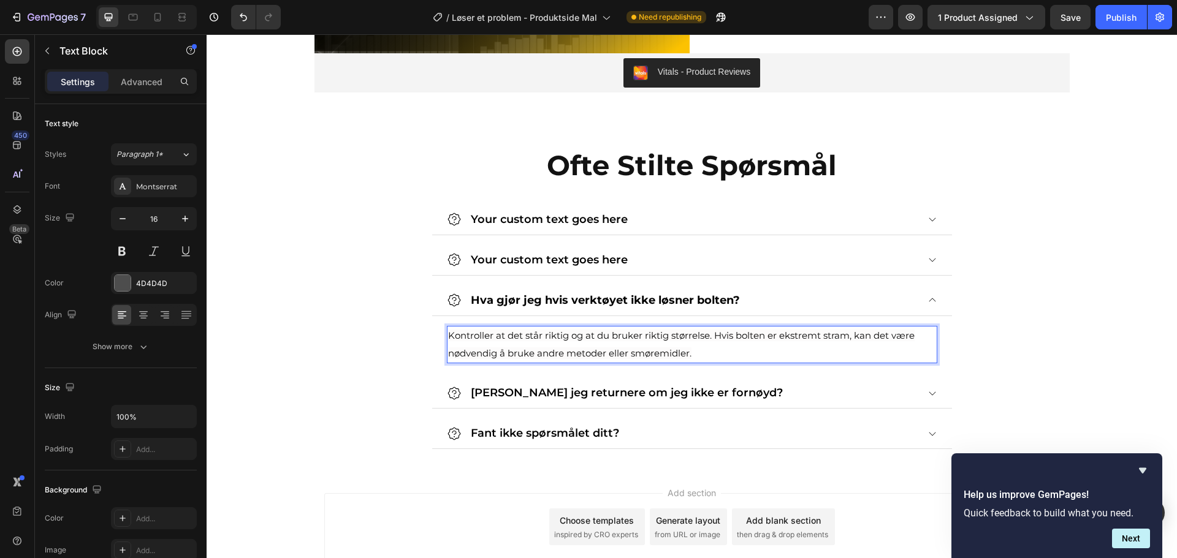
click at [706, 338] on span "Kontroller at det står riktig og at du bruker riktig størrelse. Hvis bolten er …" at bounding box center [681, 344] width 466 height 29
click at [710, 357] on span "Kontroller at det står riktig og at du bruker riktig størrelse skrupipe. Hvis b…" at bounding box center [689, 344] width 483 height 29
click at [686, 359] on span "Kontroller at det står riktig og at du bruker riktig størrelse skrupipe. Hvis b…" at bounding box center [689, 344] width 483 height 29
click at [726, 352] on span "Kontroller at det står riktig og at du bruker riktig størrelse skrupipe. Hvis b…" at bounding box center [689, 344] width 483 height 29
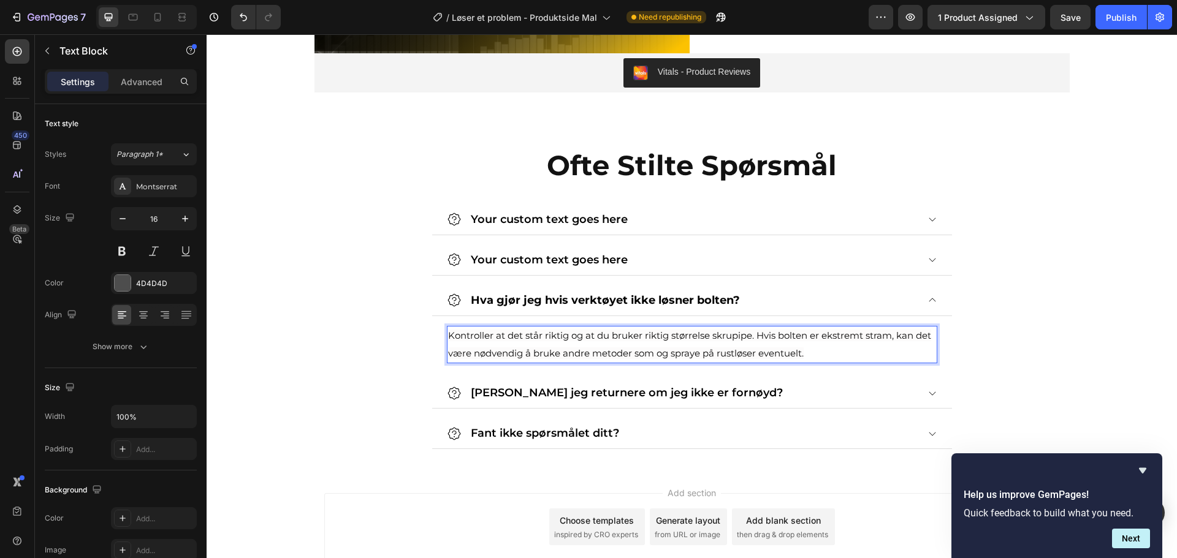
click at [744, 358] on span "Kontroller at det står riktig og at du bruker riktig størrelse skrupipe. Hvis b…" at bounding box center [689, 344] width 483 height 29
click at [812, 355] on p "Kontroller at det står riktig og at du bruker riktig størrelse skrupipe. Hvis b…" at bounding box center [692, 345] width 488 height 36
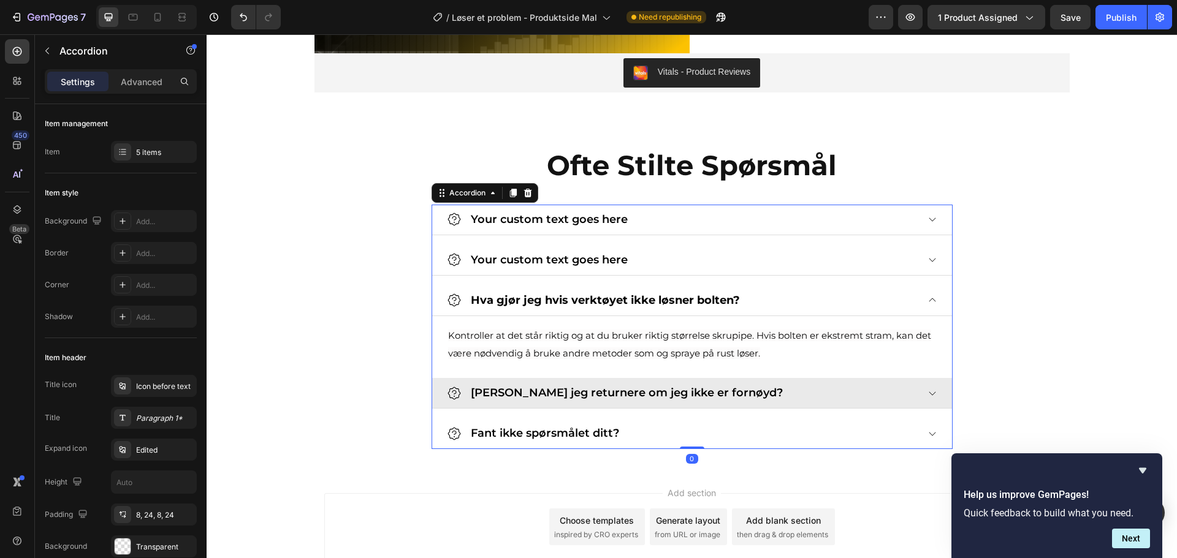
click at [920, 396] on div "[PERSON_NAME] jeg returnere om jeg ikke er fornøyd?" at bounding box center [692, 393] width 520 height 31
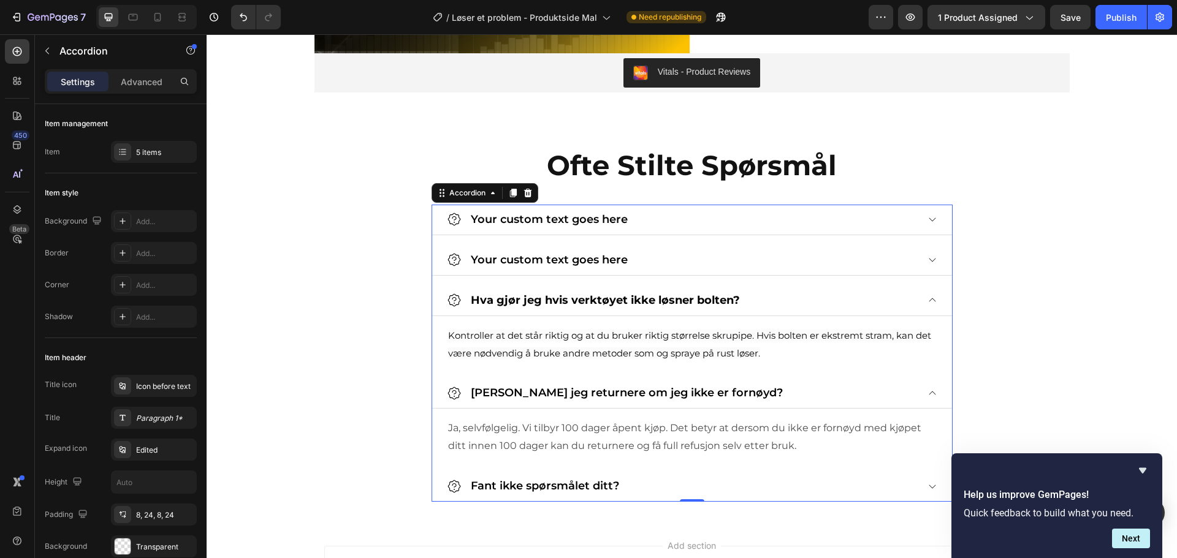
click at [935, 392] on div "[PERSON_NAME] jeg returnere om jeg ikke er fornøyd?" at bounding box center [692, 393] width 520 height 31
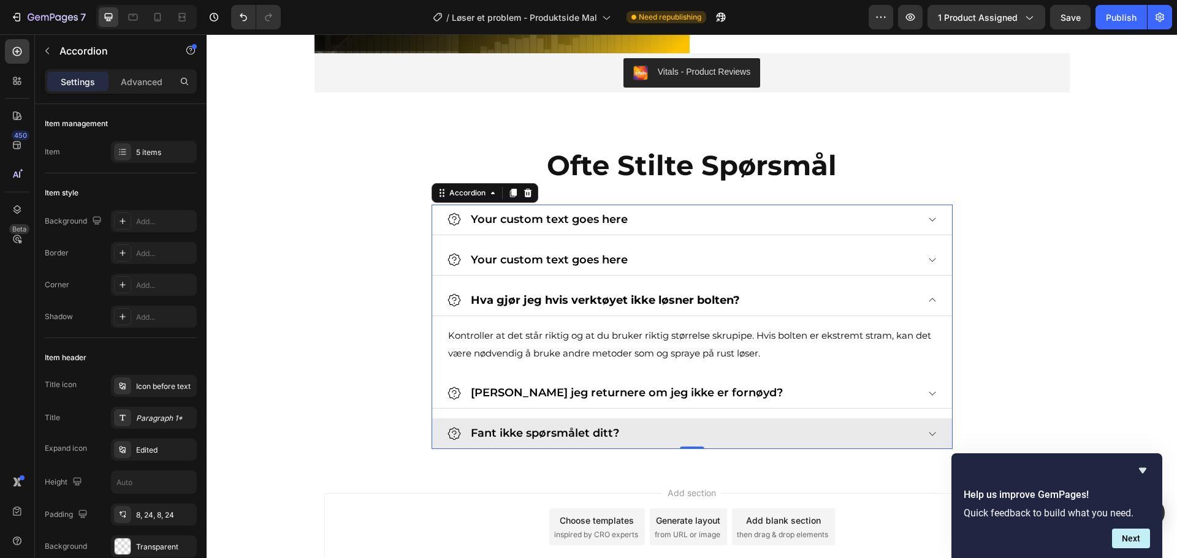
click at [928, 435] on icon at bounding box center [932, 434] width 10 height 10
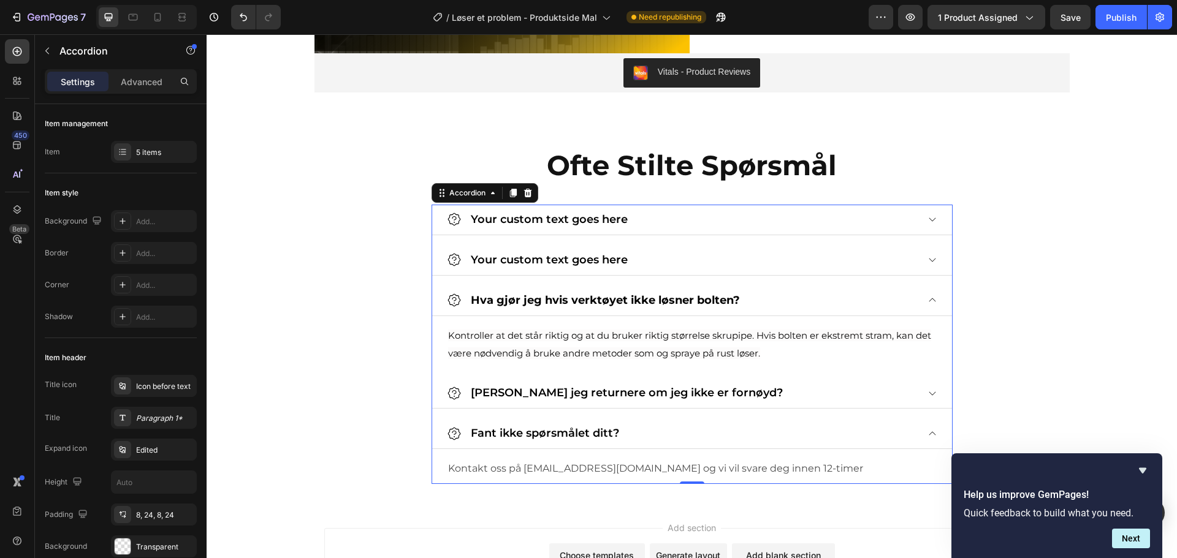
click at [928, 435] on icon at bounding box center [932, 434] width 10 height 10
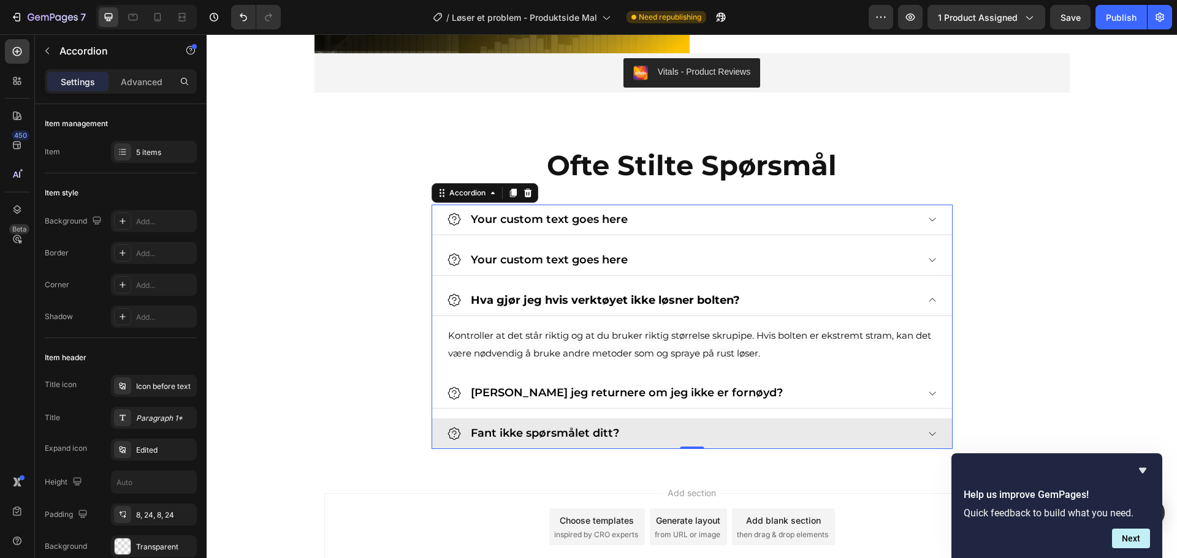
click at [933, 295] on div "Hva gjør jeg hvis verktøyet ikke løsner bolten?" at bounding box center [692, 301] width 520 height 31
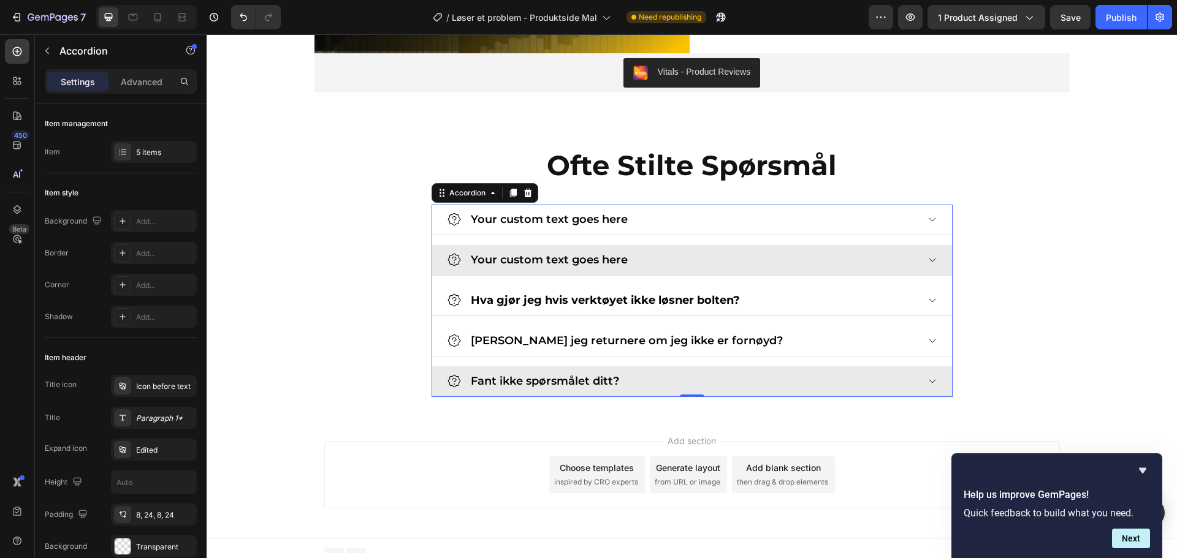
click at [787, 252] on div "Your custom text goes here" at bounding box center [682, 260] width 471 height 20
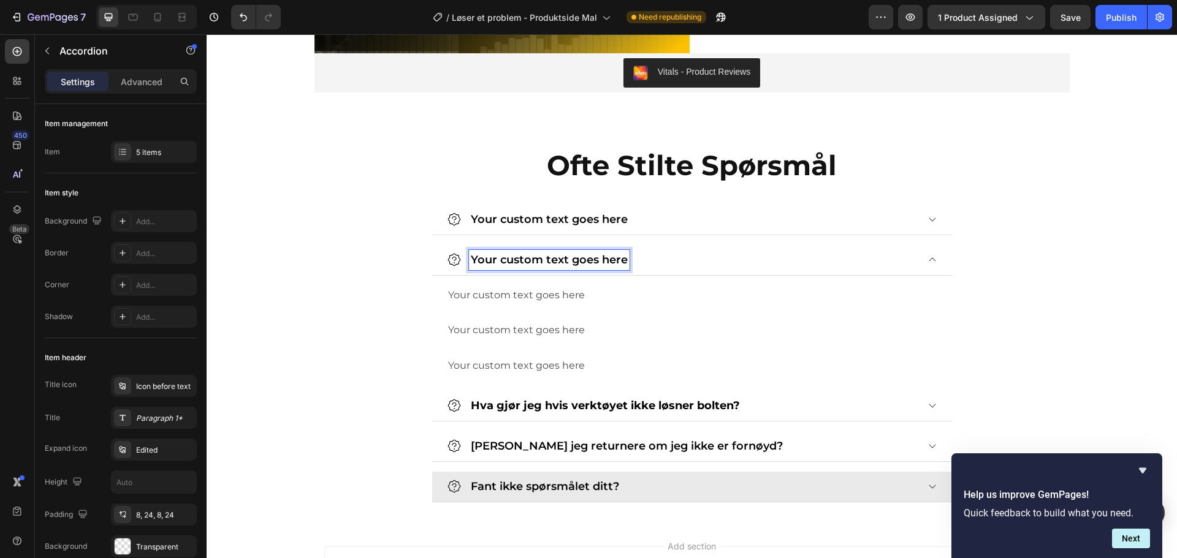
click at [580, 264] on p "Your custom text goes here" at bounding box center [549, 260] width 157 height 17
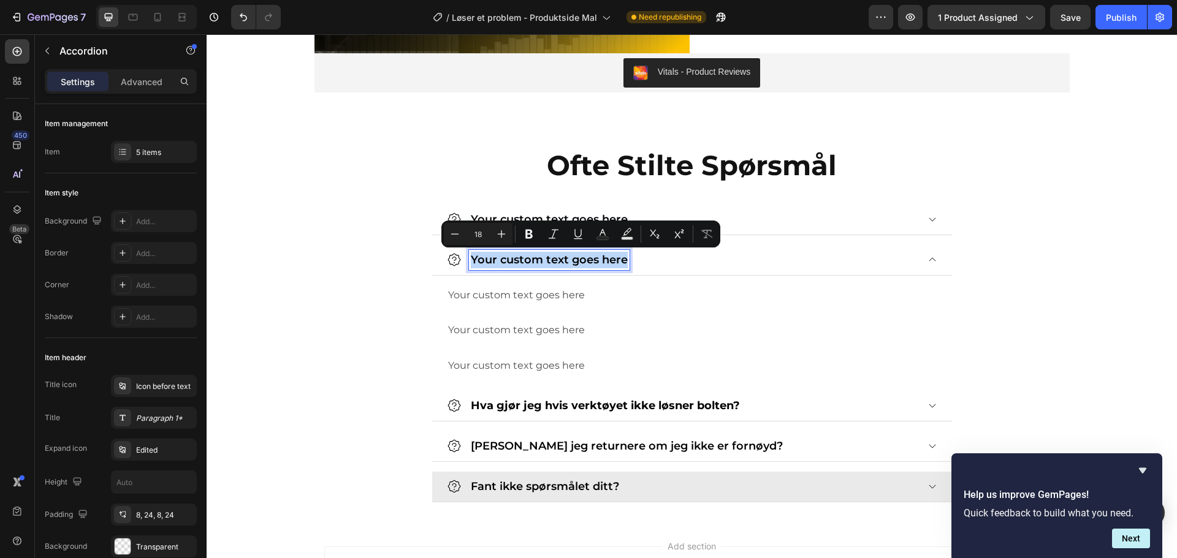
click at [580, 264] on p "Your custom text goes here" at bounding box center [549, 260] width 157 height 17
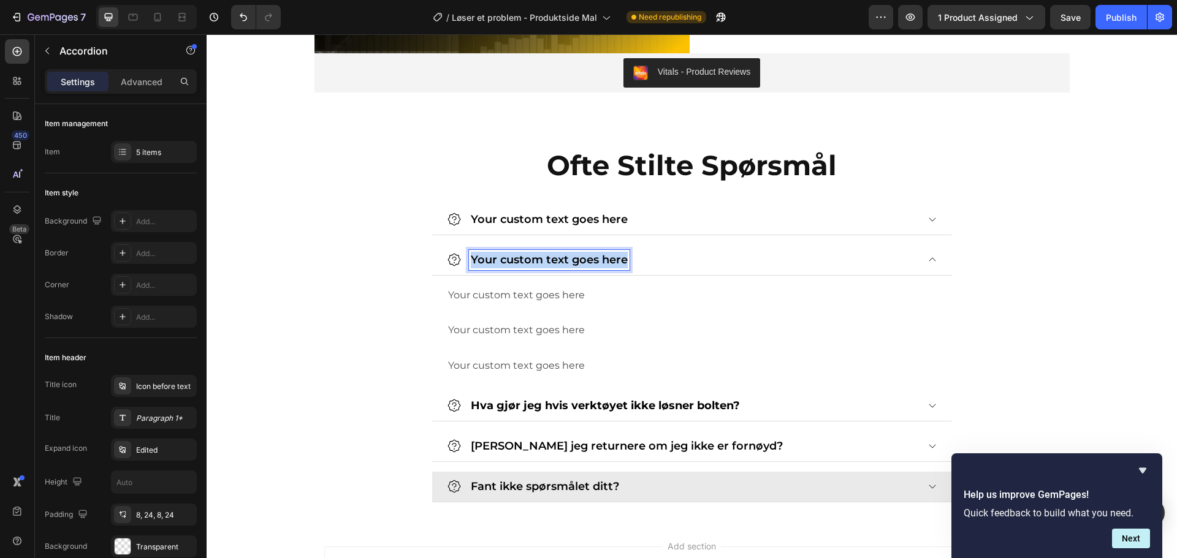
click at [580, 264] on p "Your custom text goes here" at bounding box center [549, 260] width 157 height 17
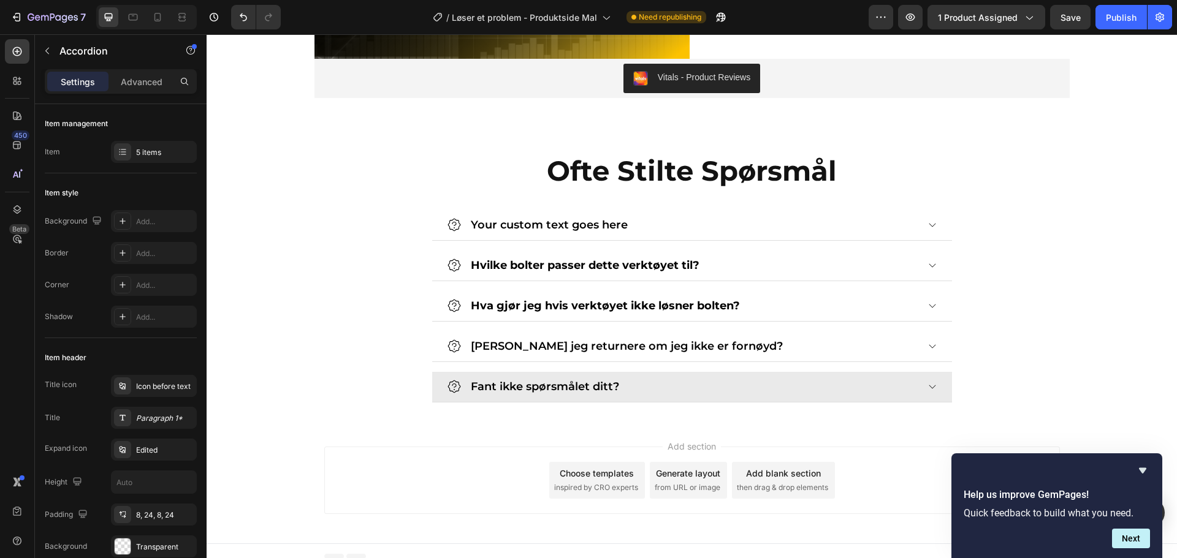
drag, startPoint x: 933, startPoint y: 265, endPoint x: 879, endPoint y: 273, distance: 55.2
click at [930, 265] on div "Hvilke bolter passer dette verktøyet til?" at bounding box center [692, 266] width 520 height 31
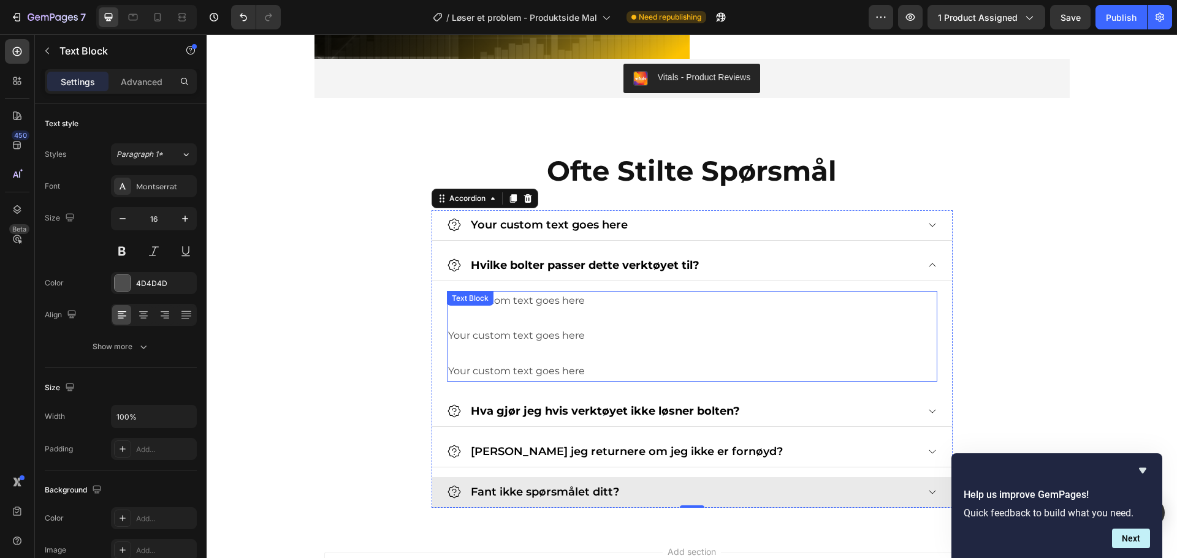
click at [598, 371] on p "Your custom text goes here" at bounding box center [692, 372] width 488 height 18
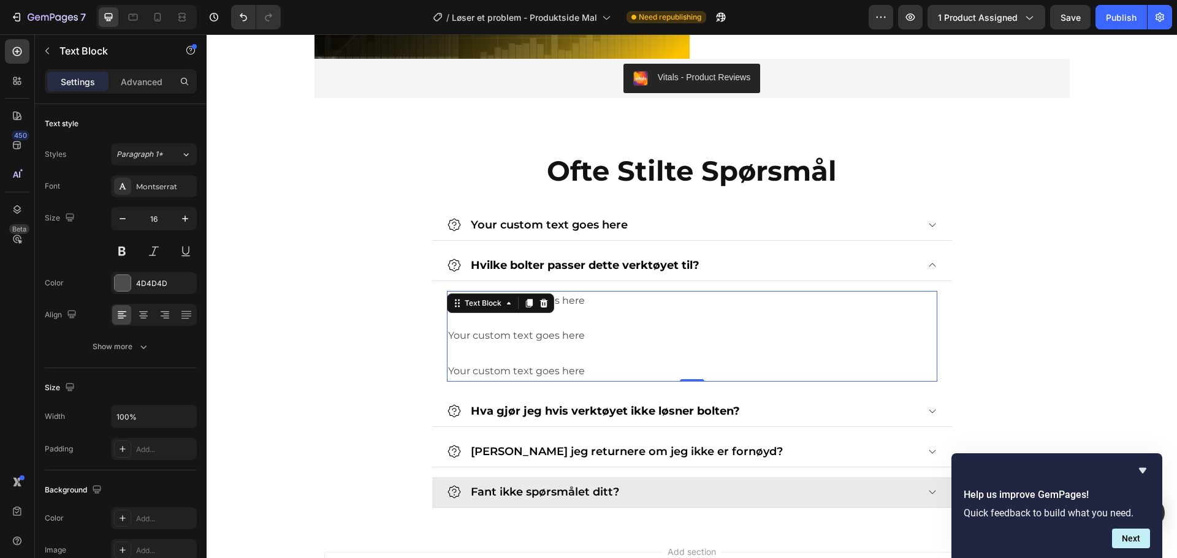
click at [598, 371] on p "Your custom text goes here" at bounding box center [692, 372] width 488 height 18
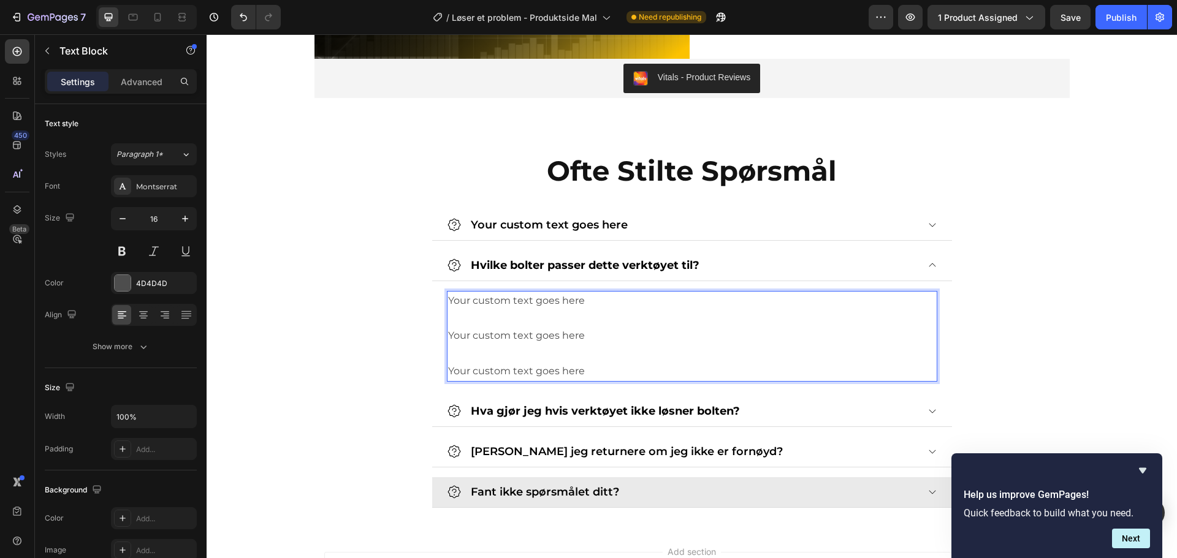
click at [598, 371] on p "Your custom text goes here" at bounding box center [692, 372] width 488 height 18
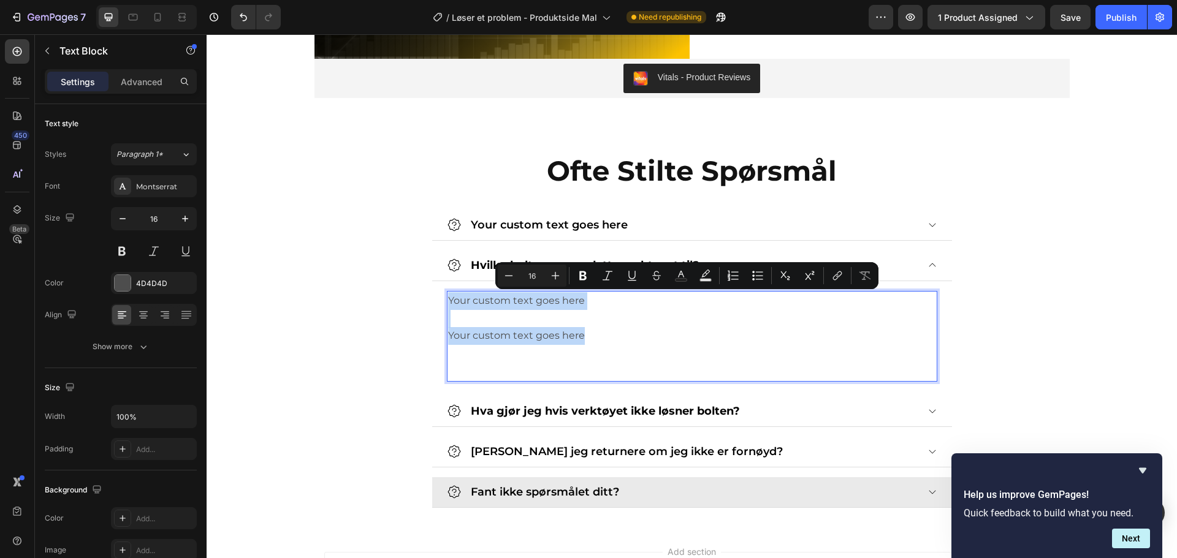
drag, startPoint x: 590, startPoint y: 322, endPoint x: 444, endPoint y: 294, distance: 148.6
click at [447, 294] on div "Your custom text goes here Your custom text goes here" at bounding box center [692, 336] width 490 height 91
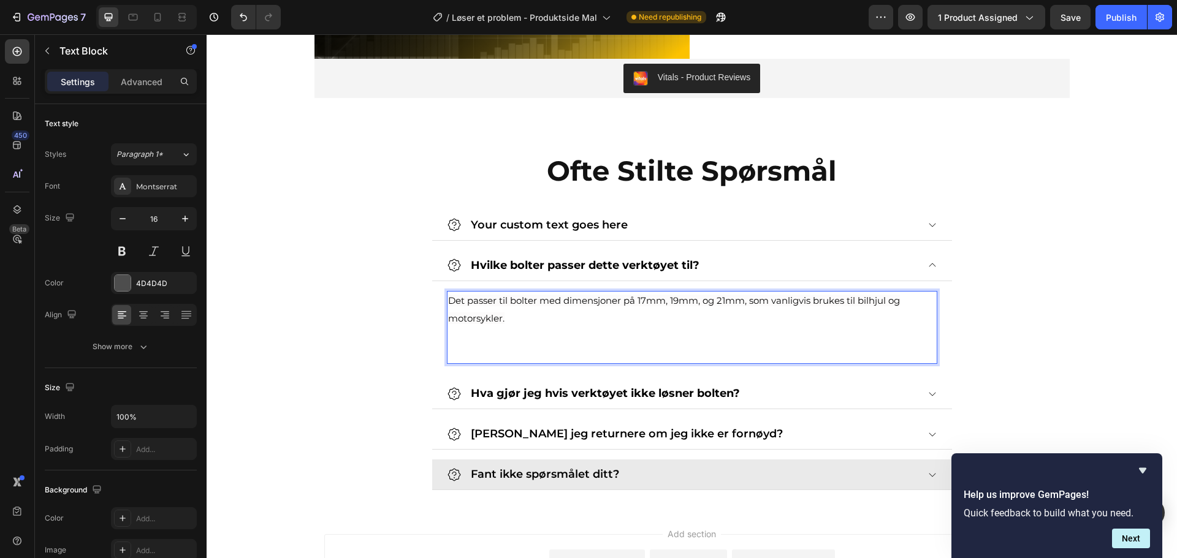
click at [498, 320] on span "Det passer til bolter med dimensjoner på 17mm, 19mm, og 21mm, som vanligvis bru…" at bounding box center [674, 309] width 452 height 29
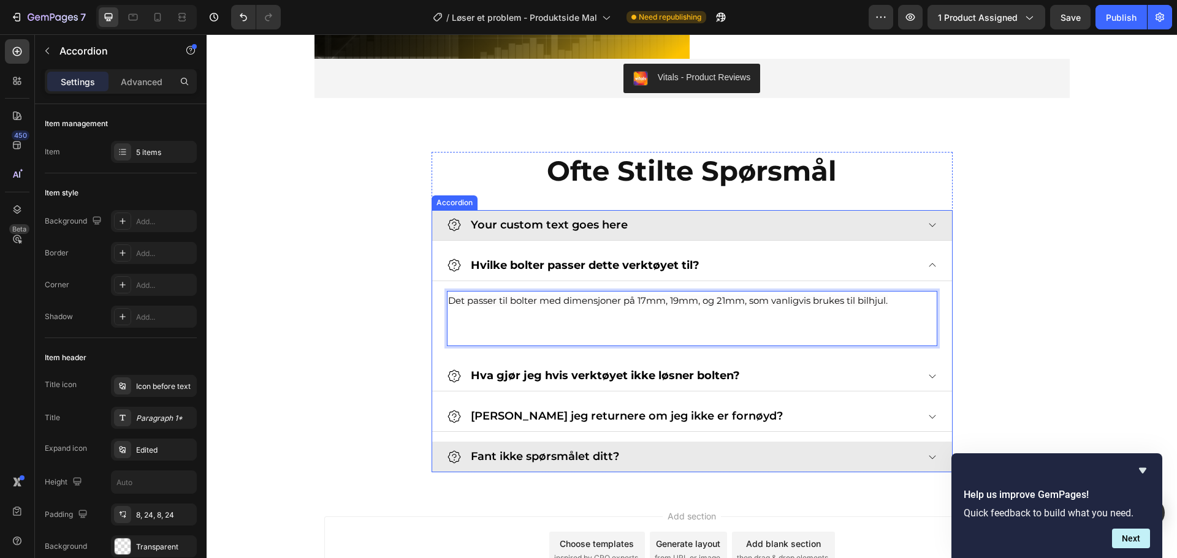
click at [862, 222] on div "Your custom text goes here" at bounding box center [682, 225] width 471 height 20
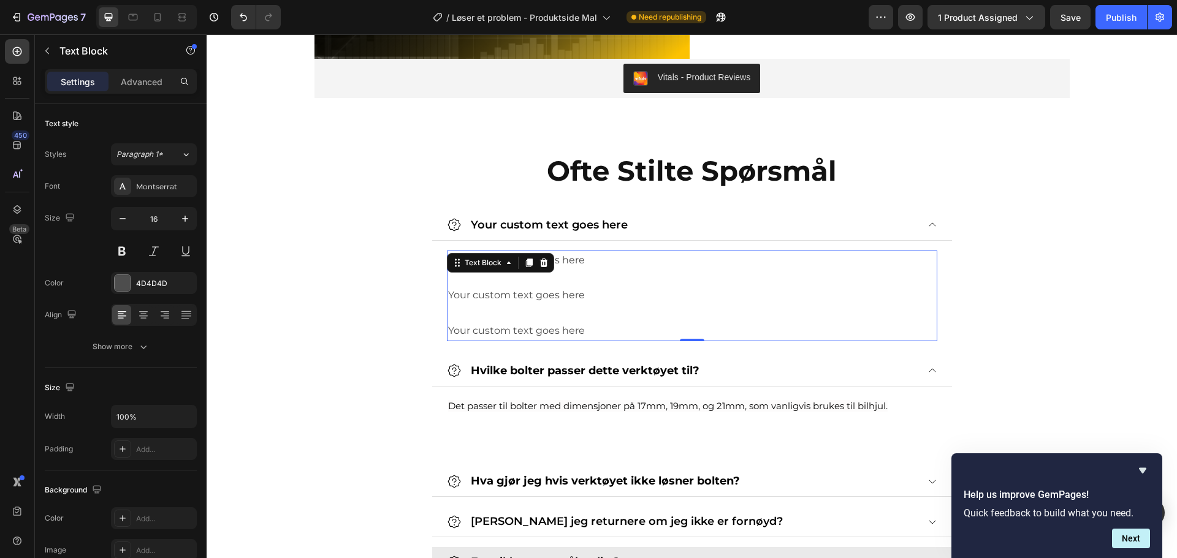
click at [574, 327] on p "Your custom text goes here" at bounding box center [692, 331] width 488 height 18
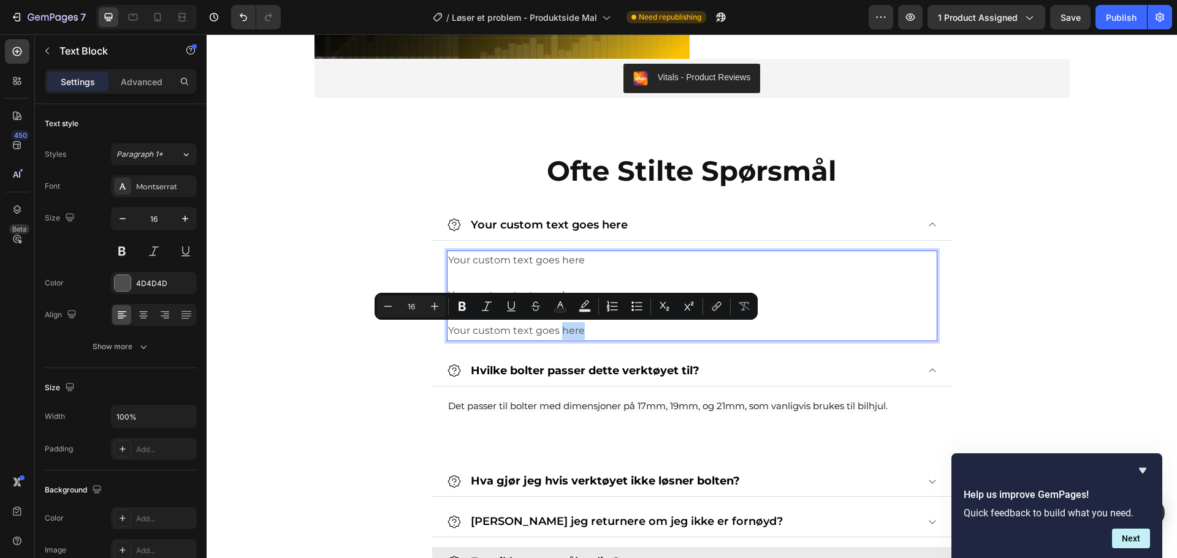
click at [574, 327] on p "Your custom text goes here" at bounding box center [692, 331] width 488 height 18
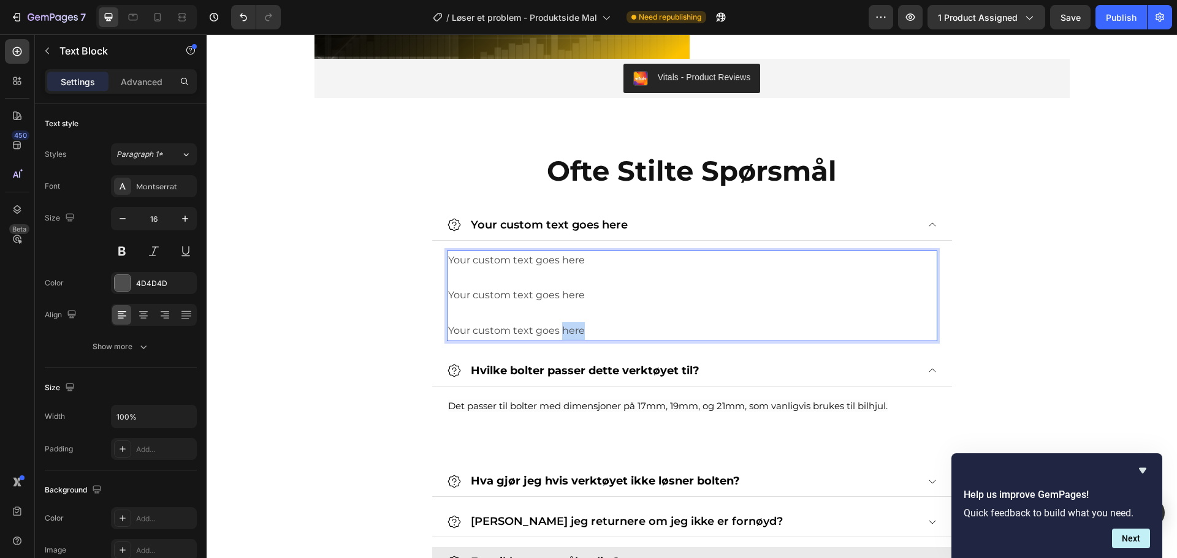
click at [574, 327] on p "Your custom text goes here" at bounding box center [692, 331] width 488 height 18
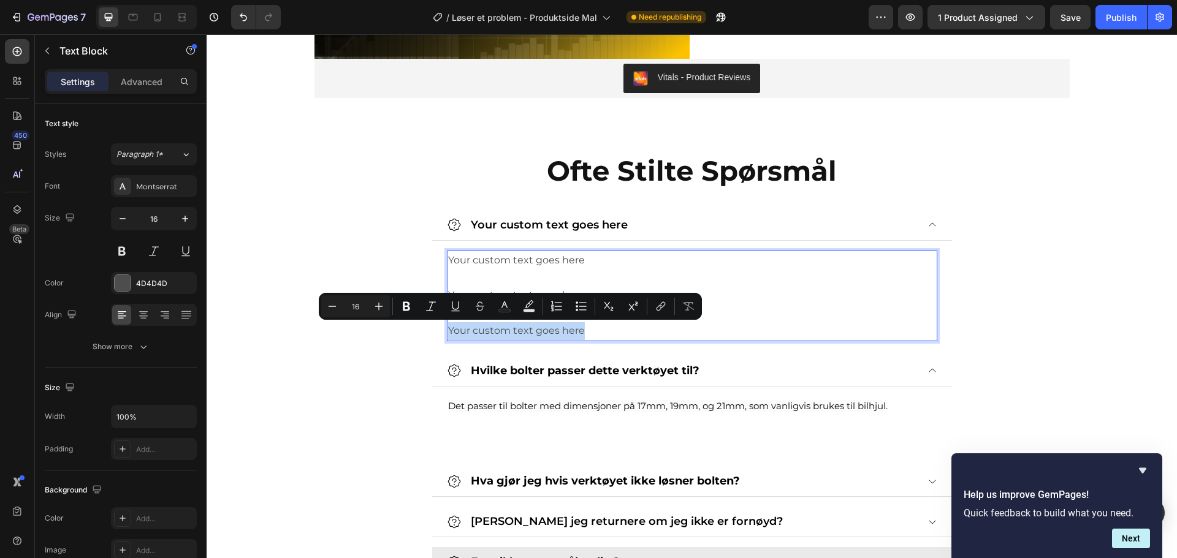
click at [574, 327] on p "Your custom text goes here" at bounding box center [692, 331] width 488 height 18
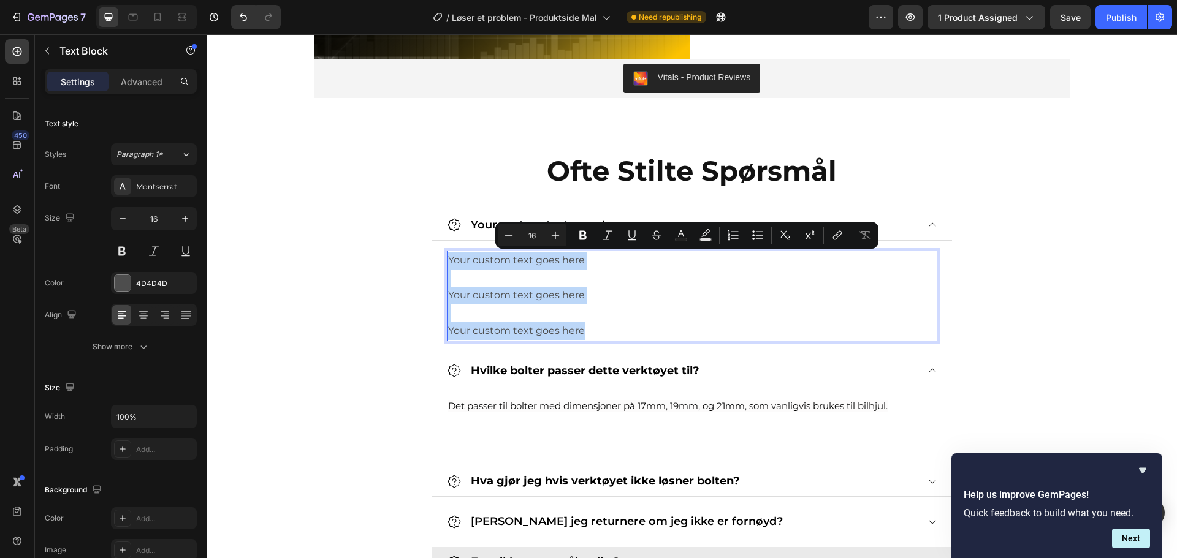
drag, startPoint x: 594, startPoint y: 331, endPoint x: 442, endPoint y: 262, distance: 166.8
click at [447, 262] on div "Your custom text goes here Your custom text goes here Your custom text goes here" at bounding box center [692, 296] width 490 height 91
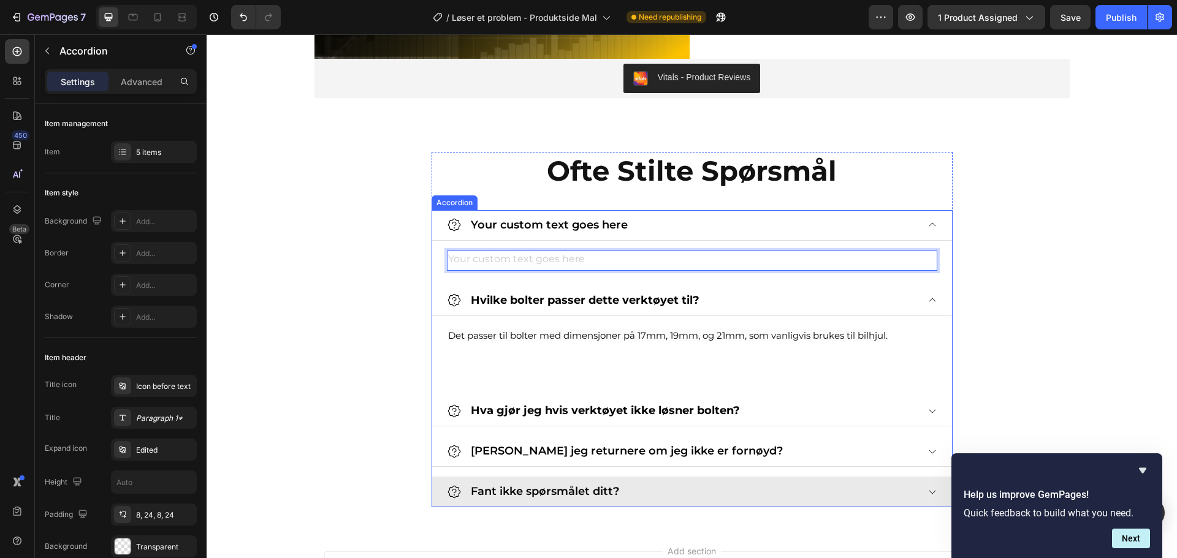
click at [566, 226] on p "Your custom text goes here" at bounding box center [549, 225] width 157 height 17
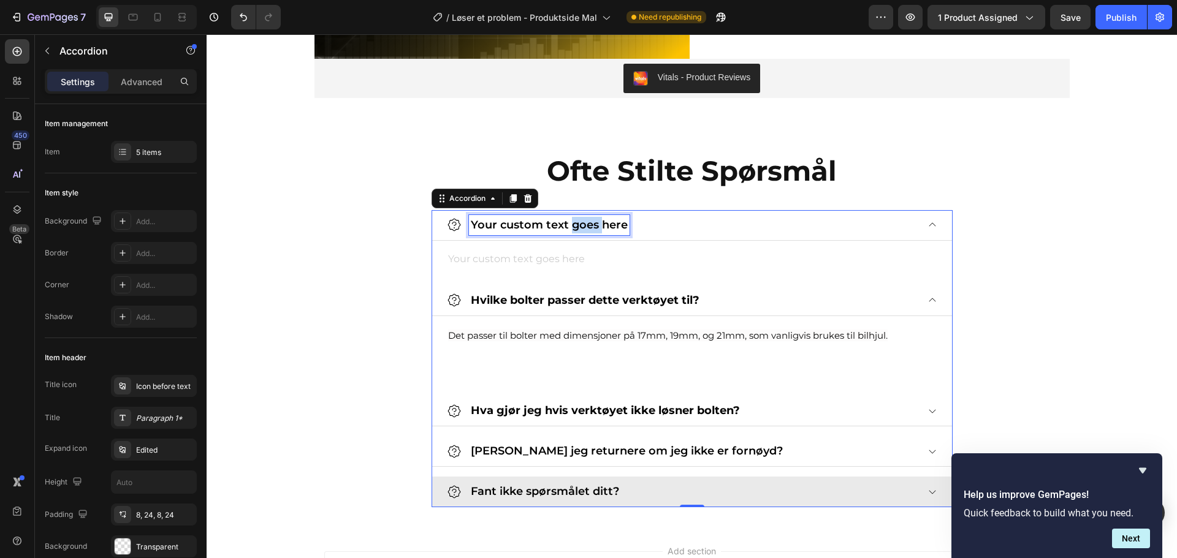
click at [579, 222] on p "Your custom text goes here" at bounding box center [549, 225] width 157 height 17
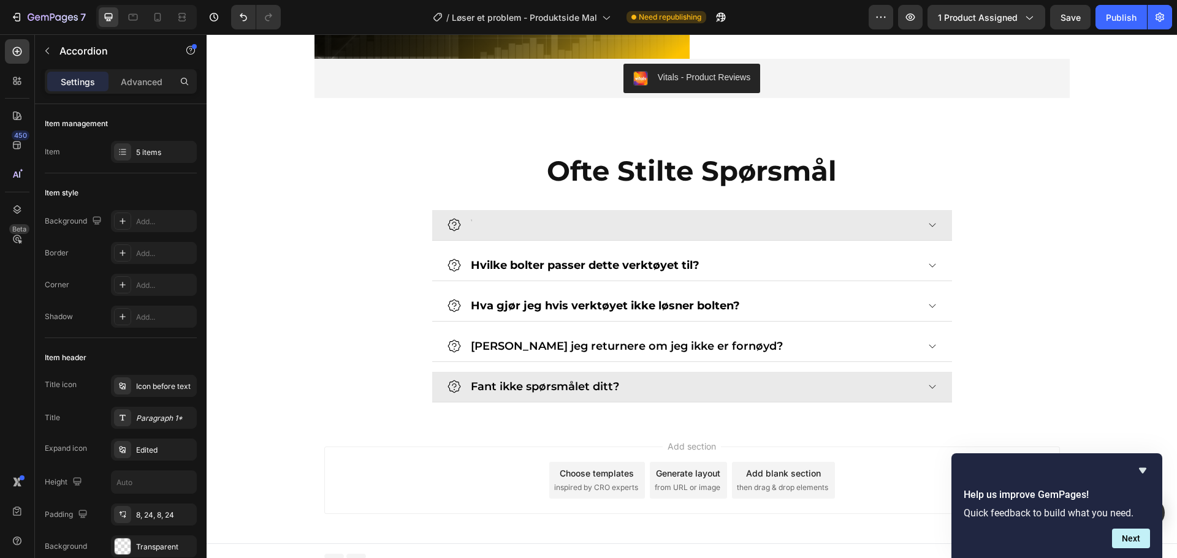
scroll to position [2340, 0]
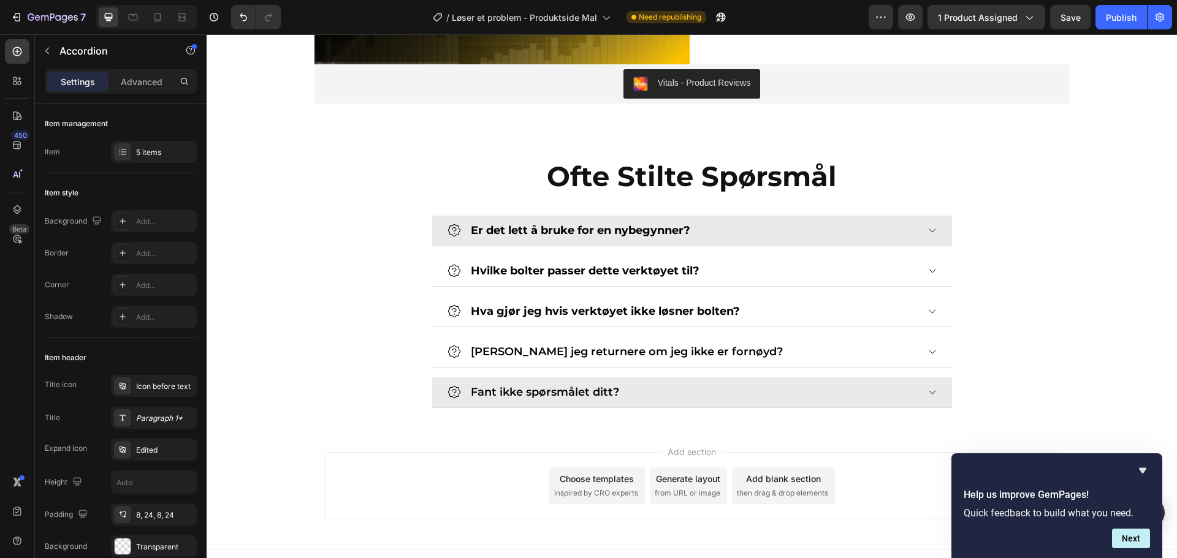
click at [929, 233] on icon at bounding box center [932, 231] width 10 height 10
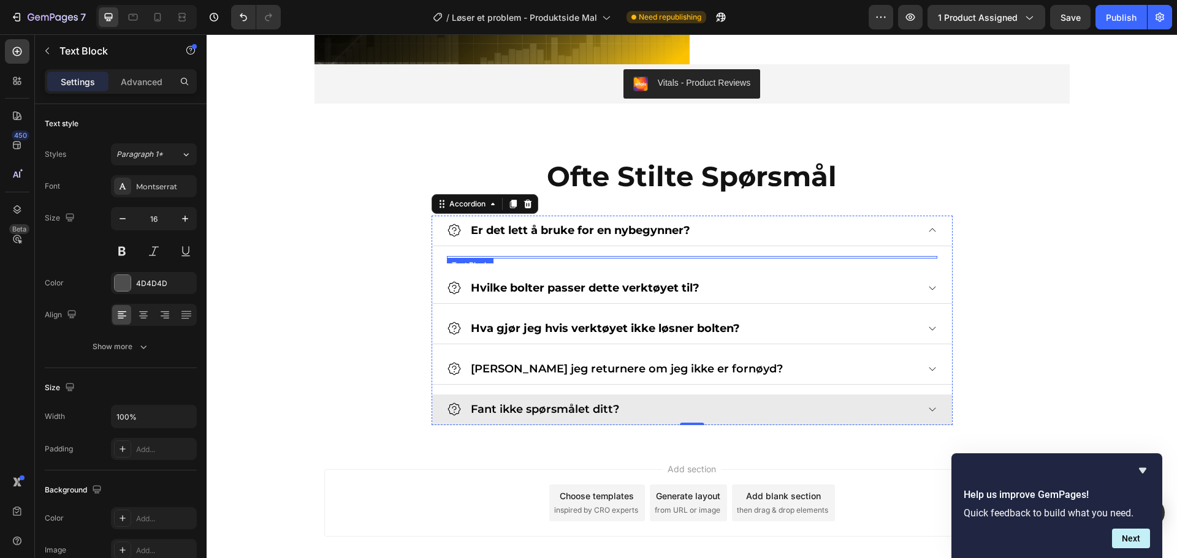
click at [528, 258] on div at bounding box center [692, 257] width 490 height 2
click at [539, 258] on div at bounding box center [692, 257] width 490 height 2
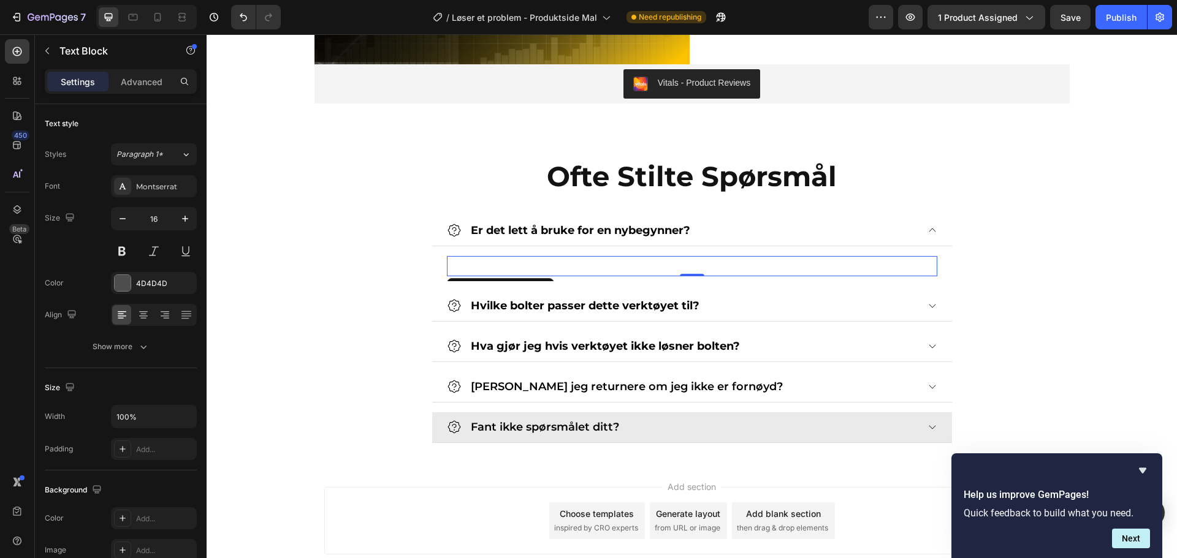
click at [633, 260] on div "Rich Text Editor. Editing area: main" at bounding box center [692, 266] width 490 height 20
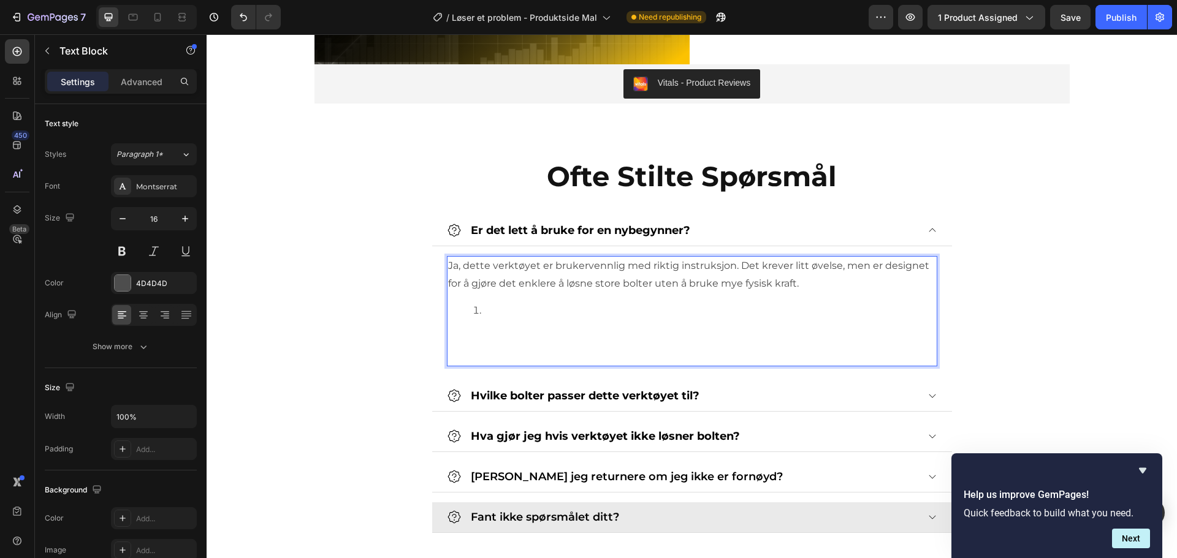
click at [727, 262] on p "Ja, dette verktøyet er brukervennlig med riktig instruksjon. Det krever litt øv…" at bounding box center [692, 275] width 488 height 36
click at [653, 283] on p "Ja, dette verktøyet er veldig brukervennlig. Det krever litt øvelse, men er des…" at bounding box center [692, 275] width 488 height 36
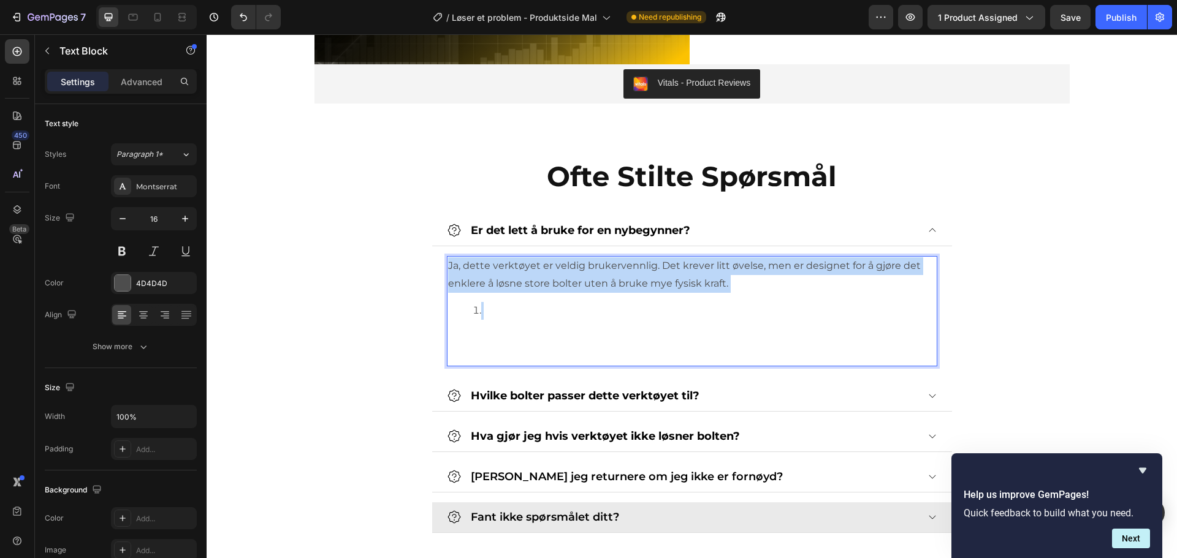
click at [653, 283] on p "Ja, dette verktøyet er veldig brukervennlig. Det krever litt øvelse, men er des…" at bounding box center [692, 275] width 488 height 36
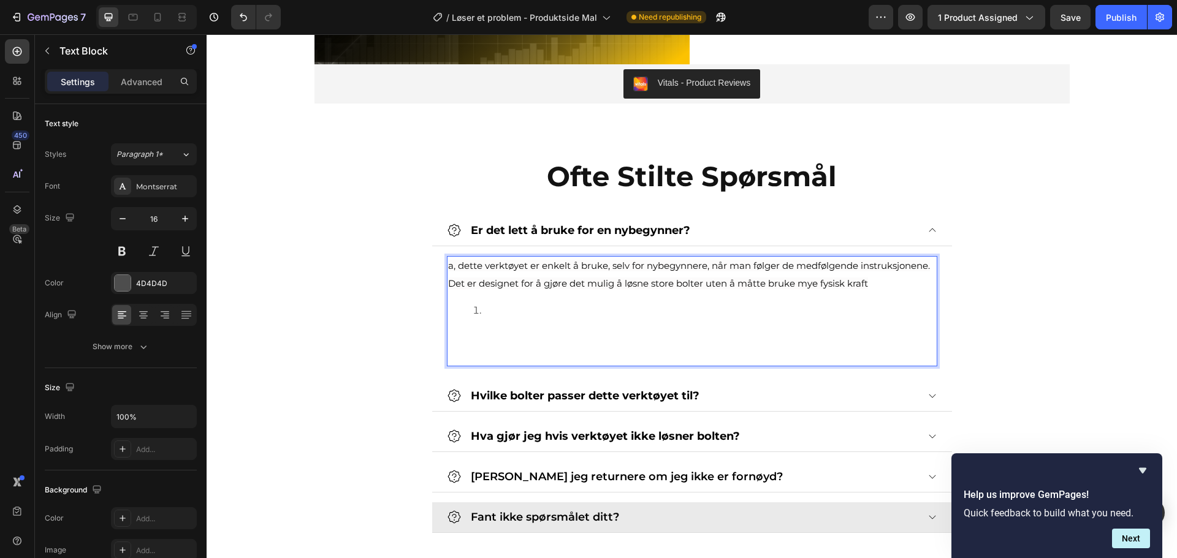
drag, startPoint x: 445, startPoint y: 265, endPoint x: 448, endPoint y: 272, distance: 7.4
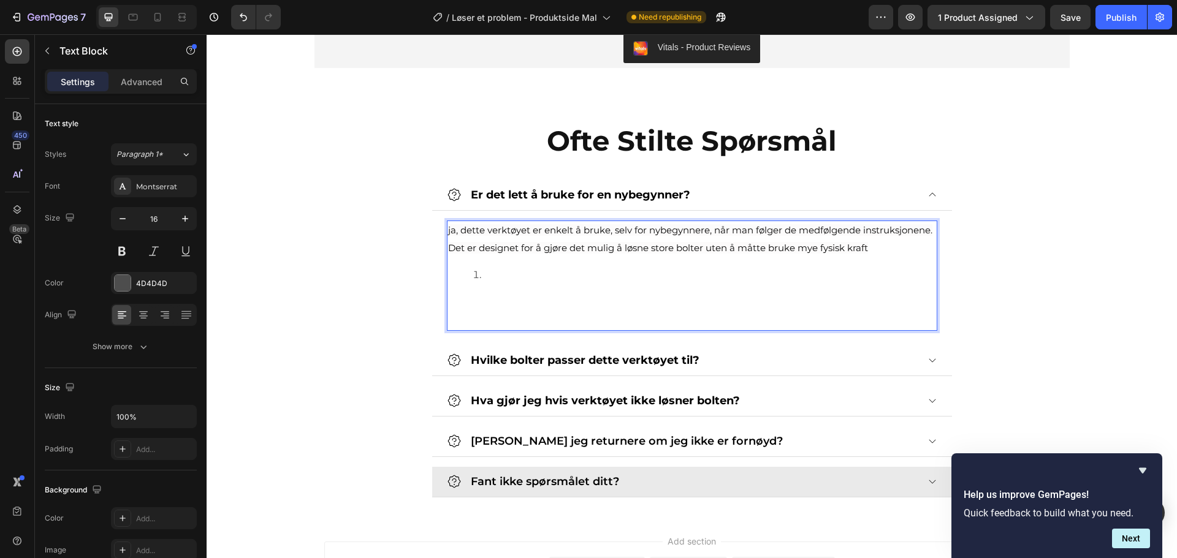
scroll to position [2297, 0]
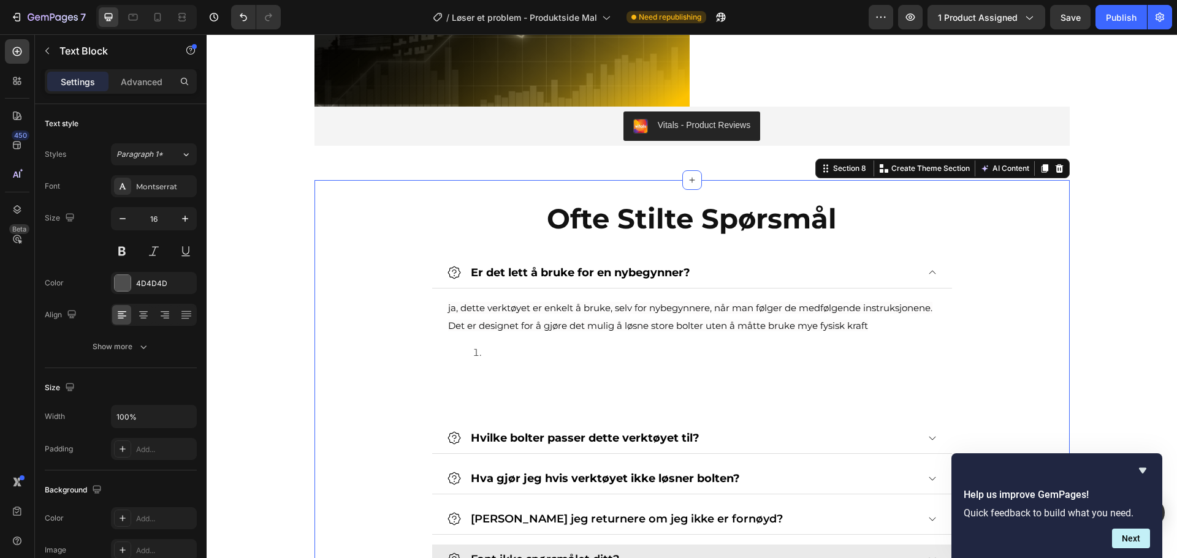
drag, startPoint x: 1061, startPoint y: 349, endPoint x: 1044, endPoint y: 349, distance: 17.8
click at [1059, 349] on div "Ofte Stilte Spørsmål Heading Er det lett å bruke for en nybegynner? ja, dette v…" at bounding box center [691, 387] width 755 height 375
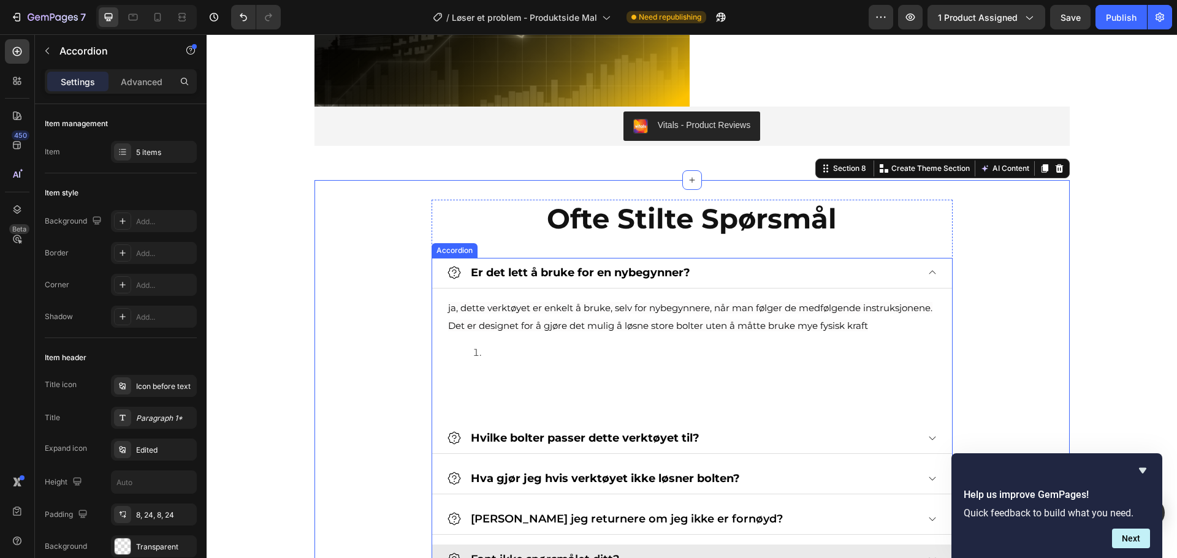
click at [927, 272] on icon at bounding box center [932, 273] width 10 height 10
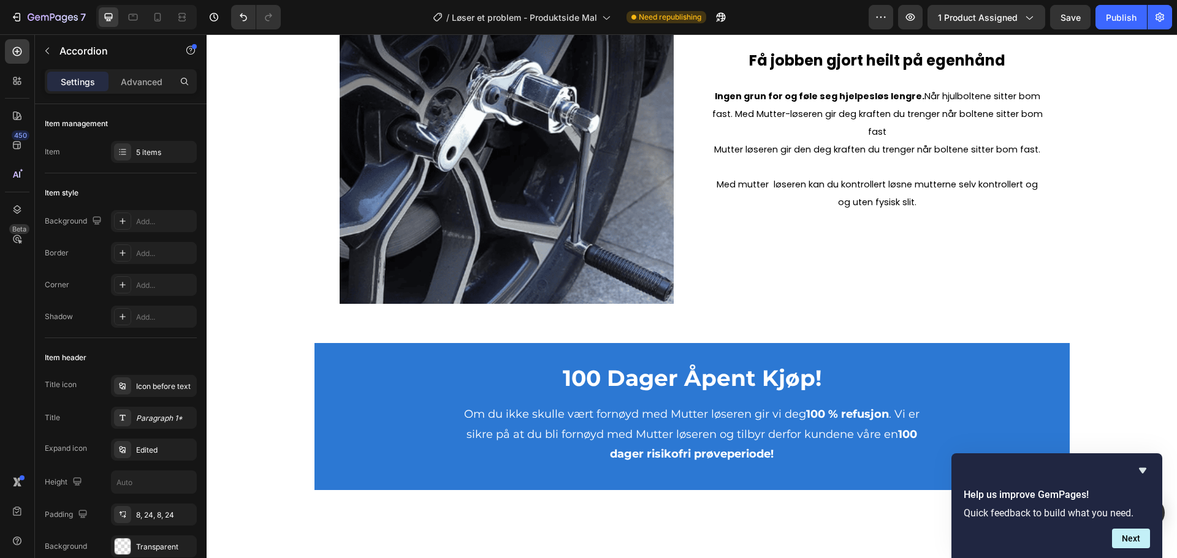
scroll to position [613, 0]
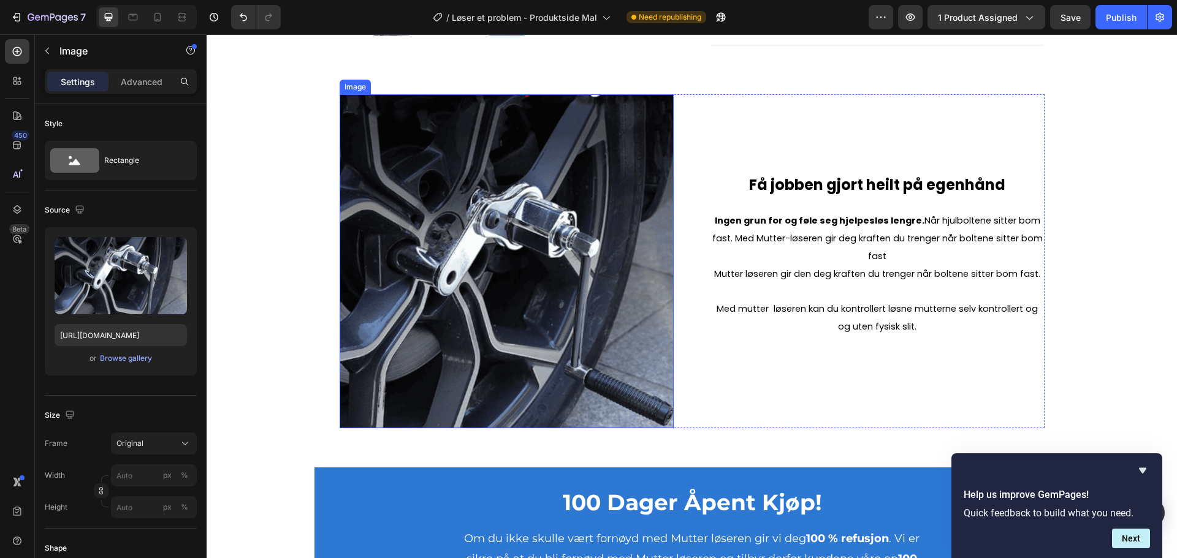
click at [579, 223] on img at bounding box center [507, 261] width 334 height 334
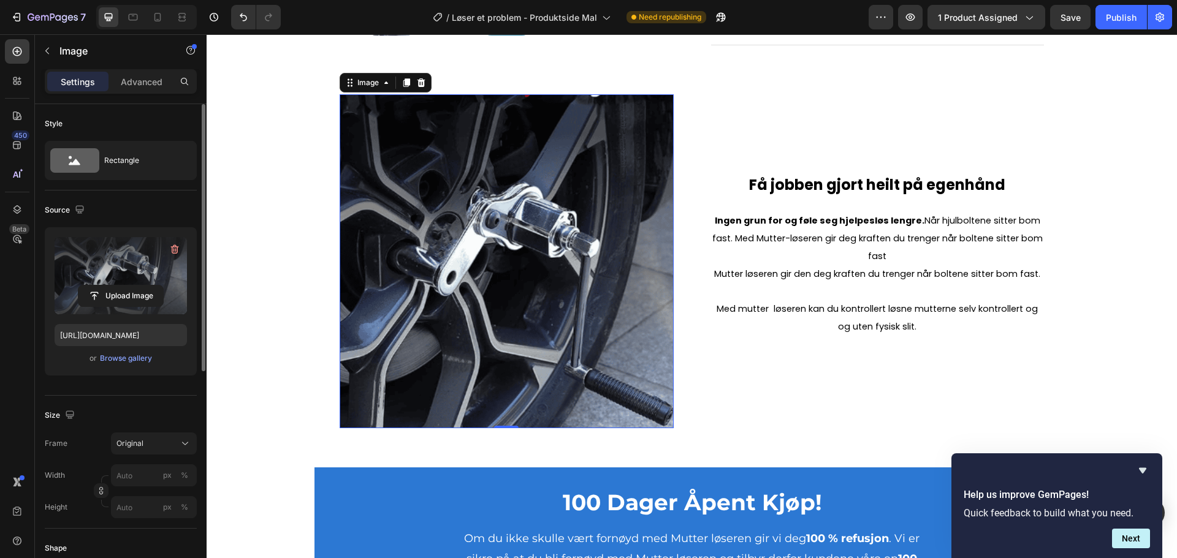
click at [137, 254] on label at bounding box center [121, 275] width 132 height 77
click at [137, 286] on input "file" at bounding box center [120, 296] width 85 height 21
click at [175, 252] on icon "button" at bounding box center [175, 249] width 12 height 12
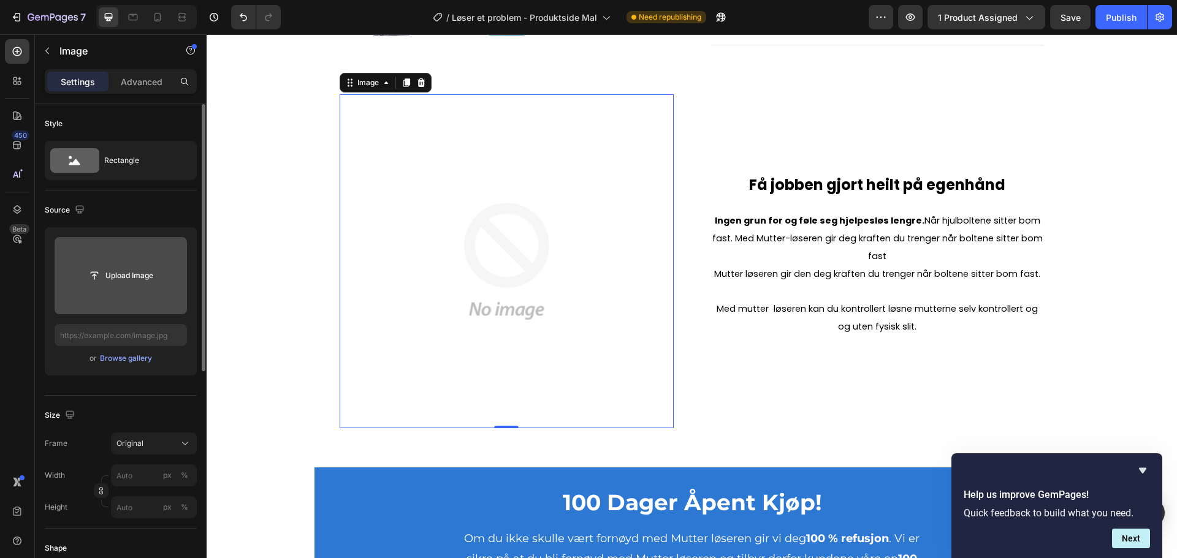
click at [148, 270] on input "file" at bounding box center [120, 275] width 85 height 21
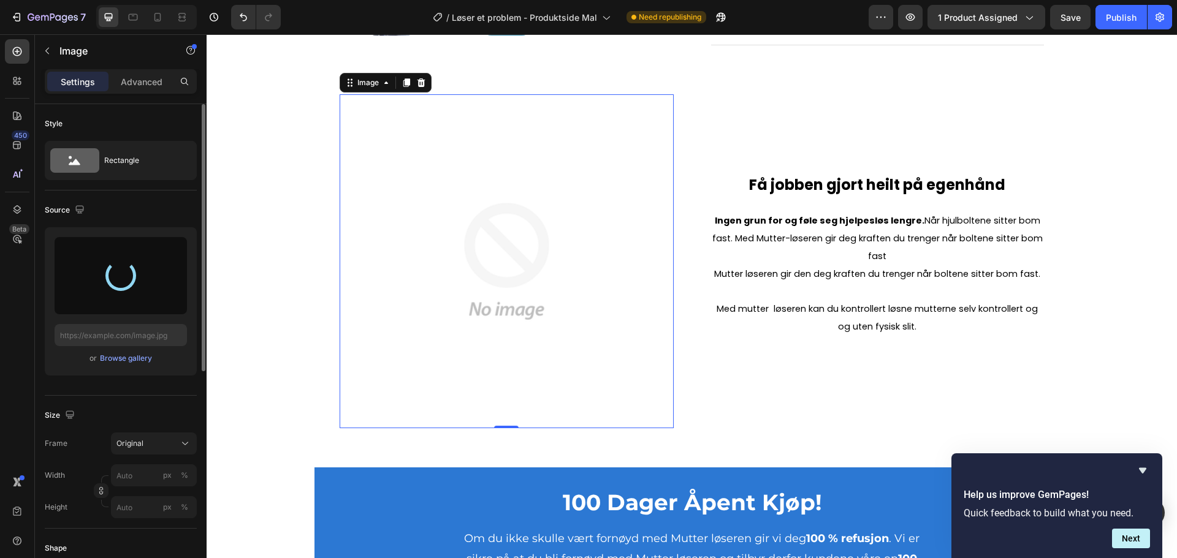
type input "[URL][DOMAIN_NAME]"
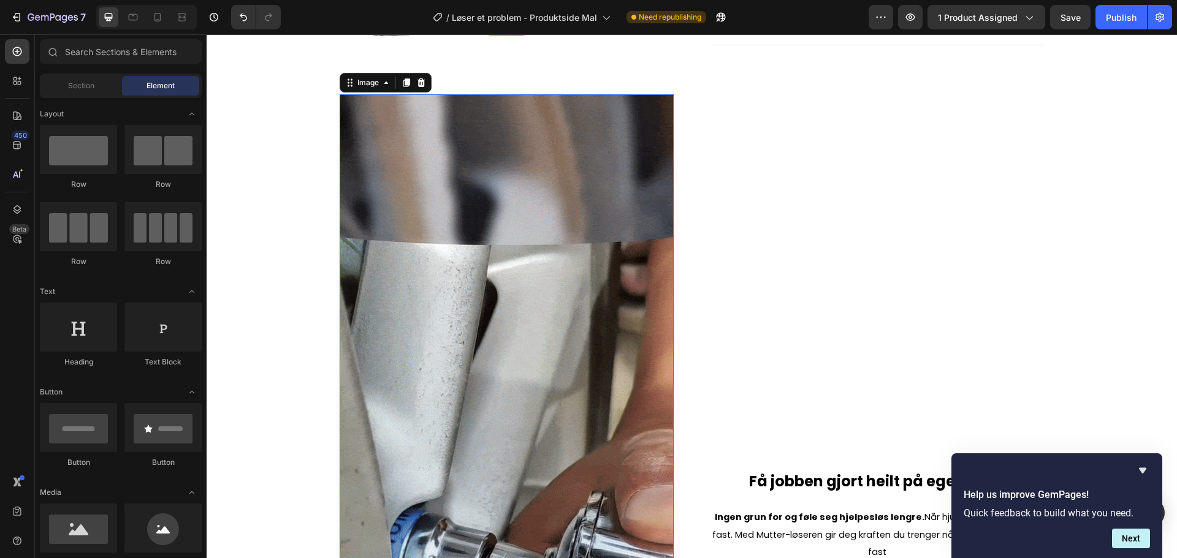
click at [470, 246] on img at bounding box center [507, 557] width 334 height 927
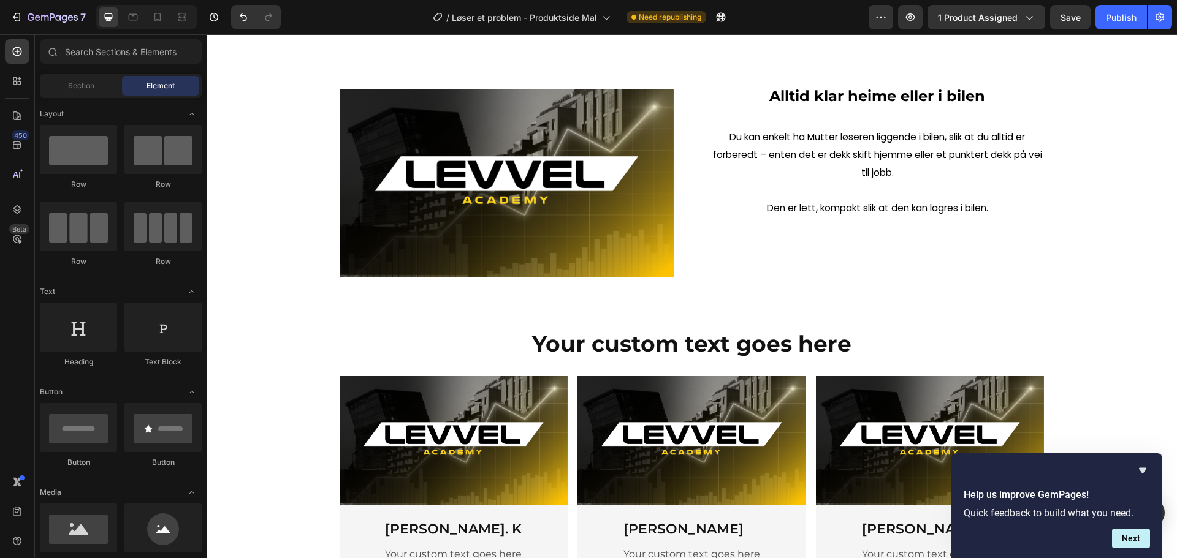
scroll to position [1961, 0]
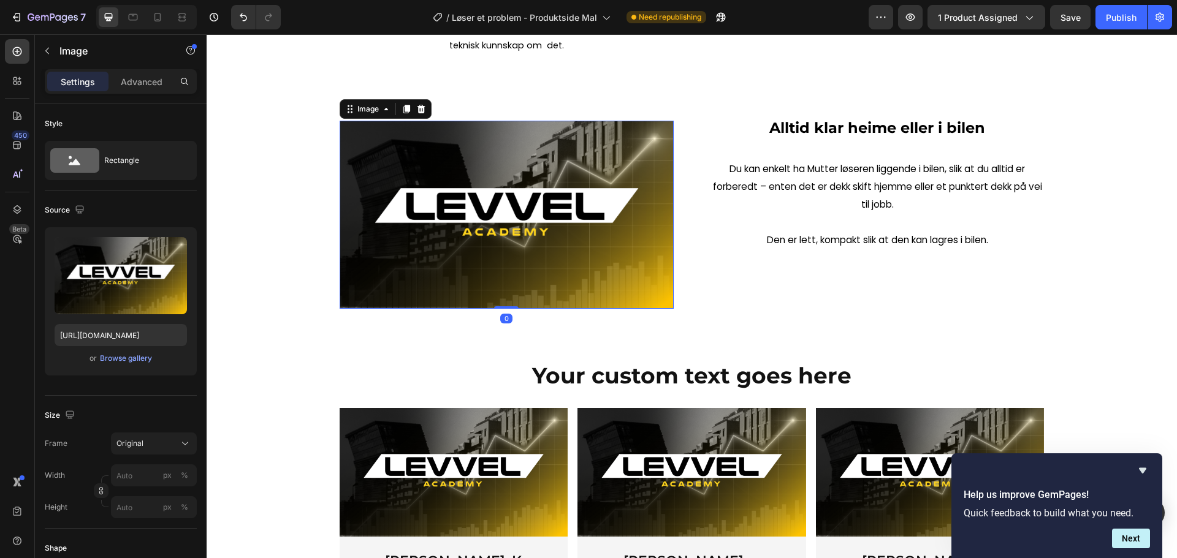
click at [451, 309] on img at bounding box center [507, 215] width 334 height 188
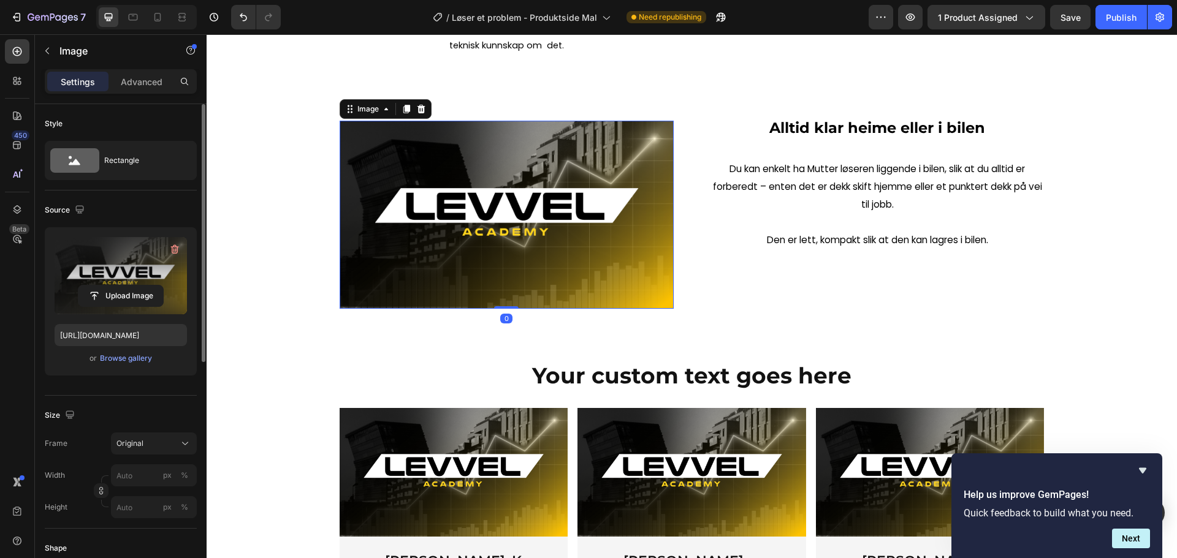
click at [116, 253] on label at bounding box center [121, 275] width 132 height 77
click at [116, 286] on input "file" at bounding box center [120, 296] width 85 height 21
click at [151, 295] on input "file" at bounding box center [120, 296] width 85 height 21
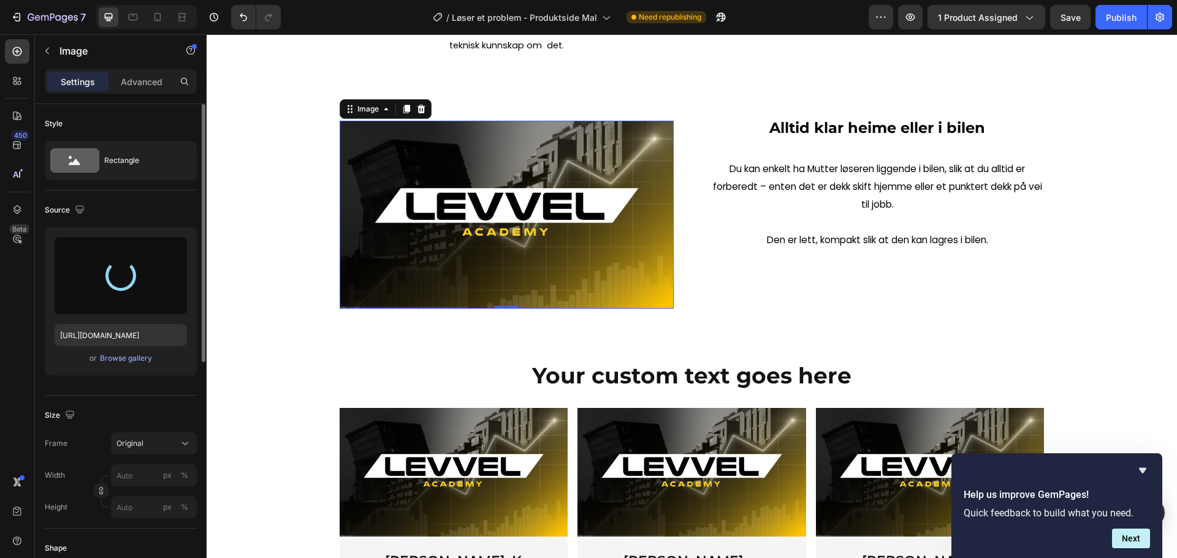
type input "[URL][DOMAIN_NAME]"
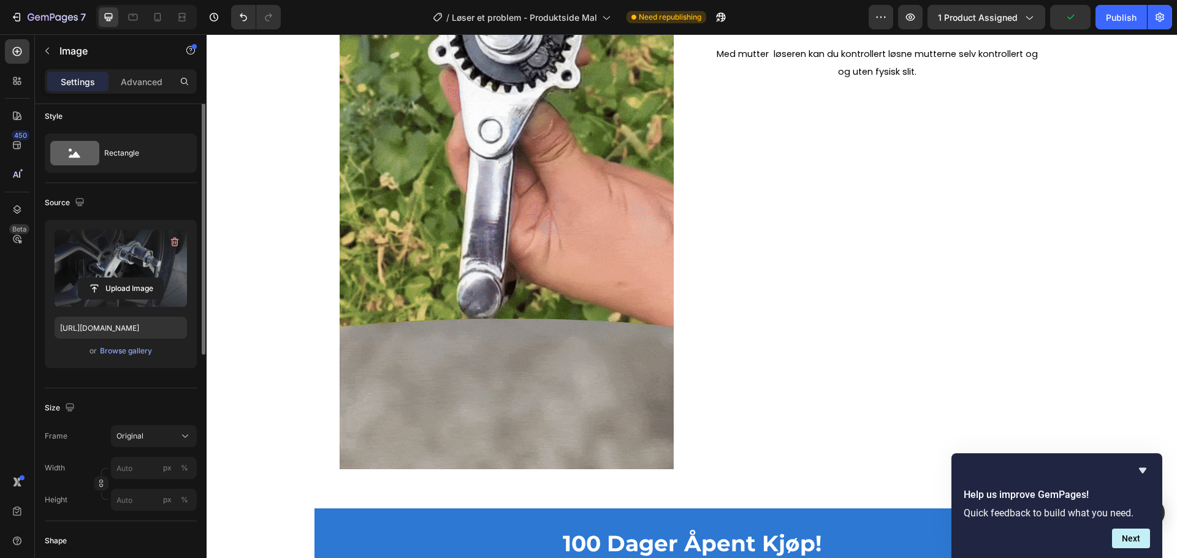
scroll to position [0, 0]
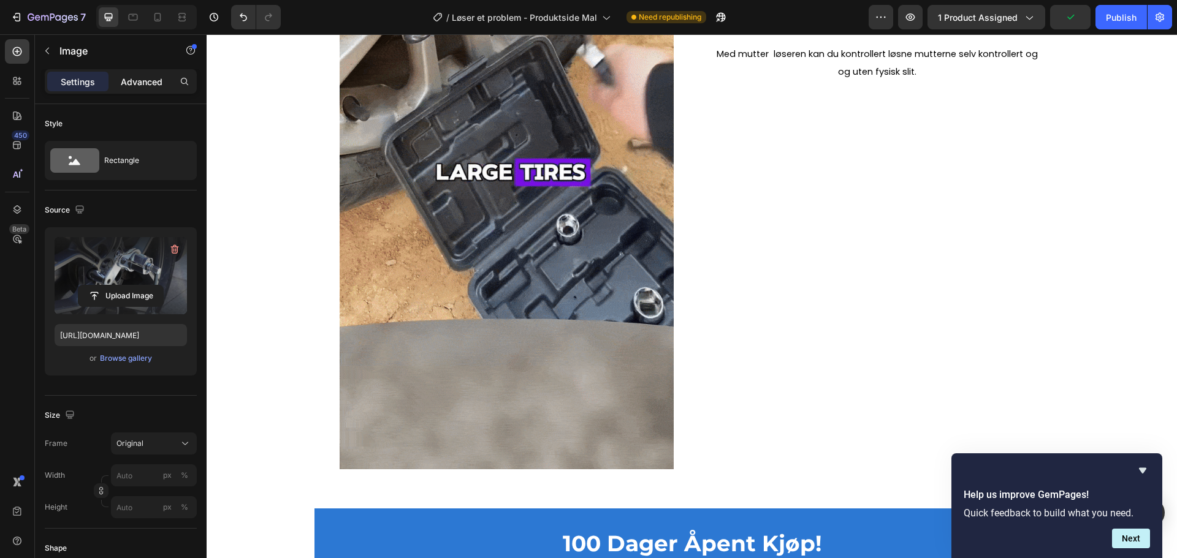
click at [152, 81] on p "Advanced" at bounding box center [142, 81] width 42 height 13
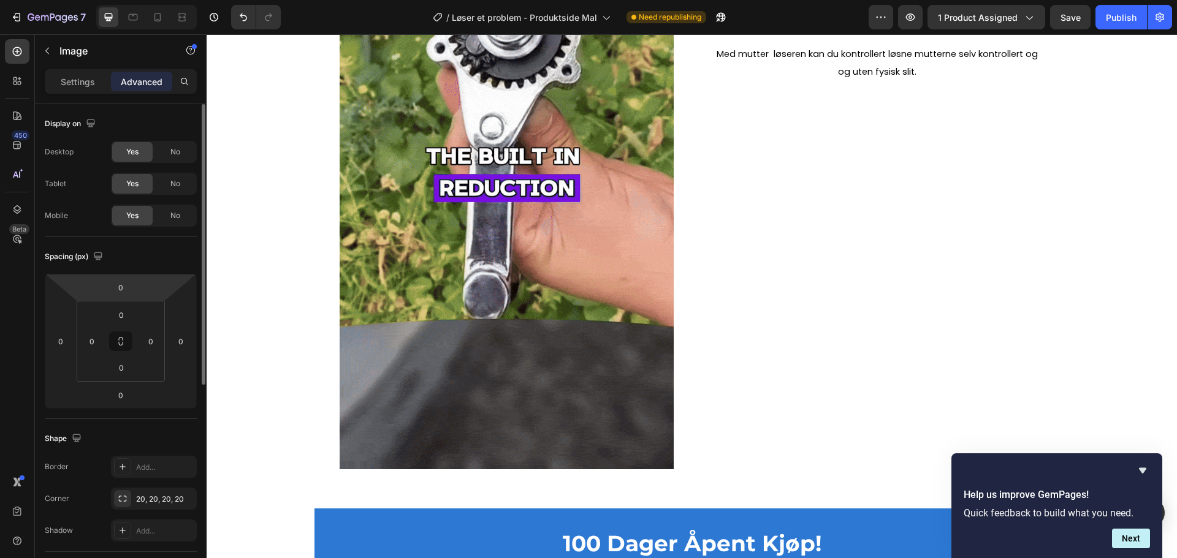
click at [145, 0] on html "7 / Løser et problem - Produktside Mal Need republishing Preview 1 product assi…" at bounding box center [588, 0] width 1177 height 0
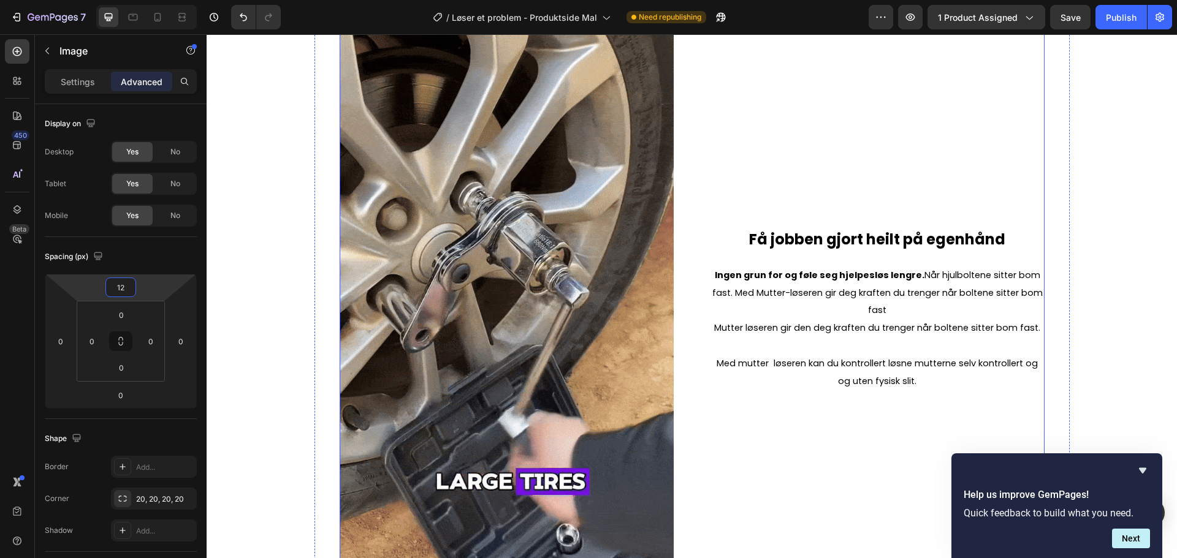
scroll to position [858, 0]
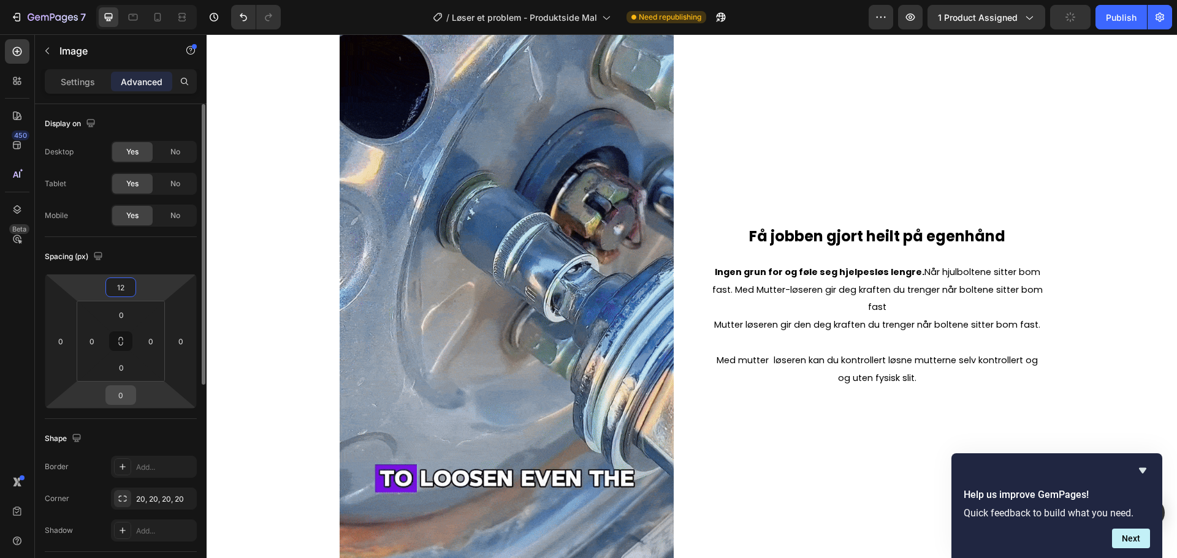
type input "12"
click at [124, 402] on input "0" at bounding box center [120, 395] width 25 height 18
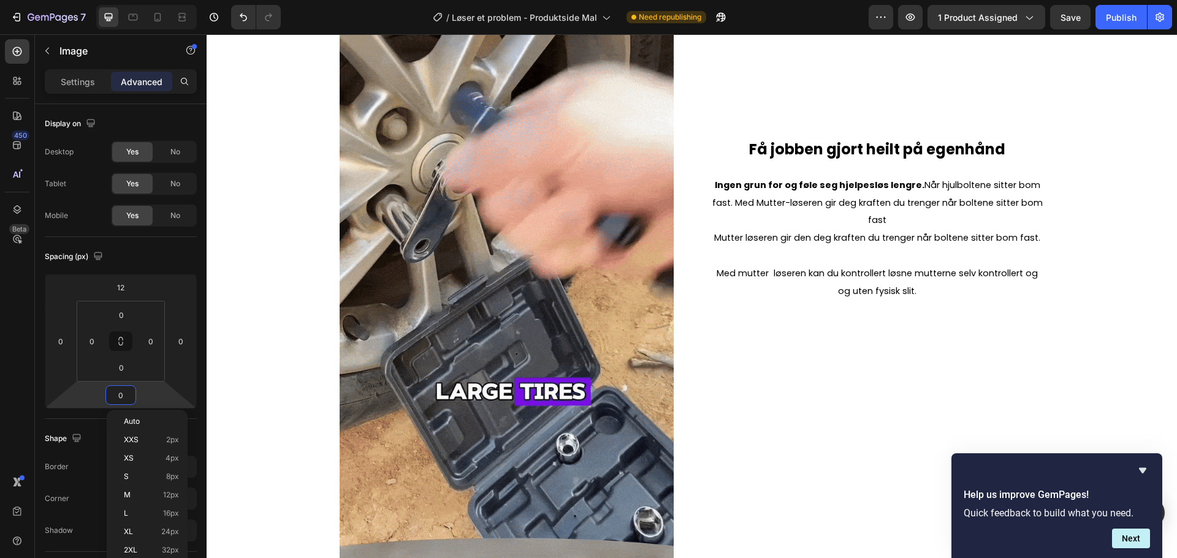
scroll to position [981, 0]
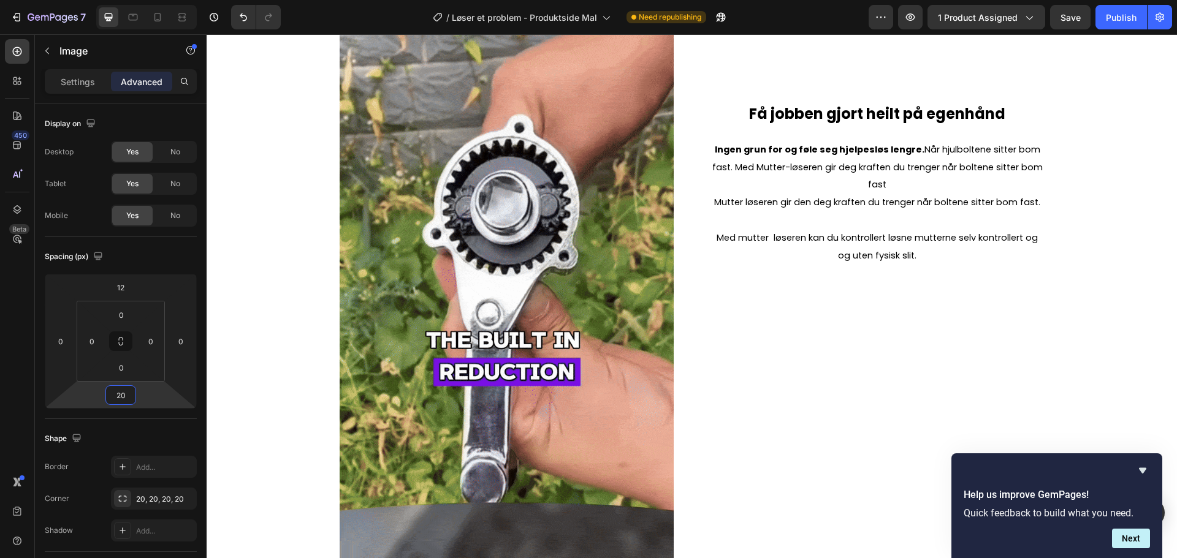
type input "200"
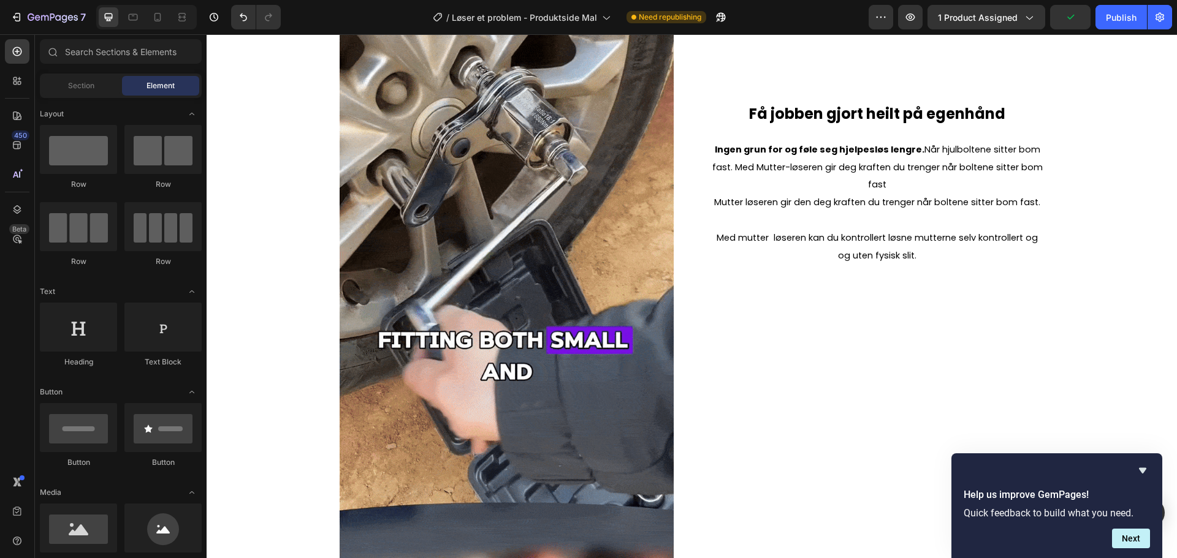
click at [150, 83] on span "Element" at bounding box center [160, 85] width 28 height 11
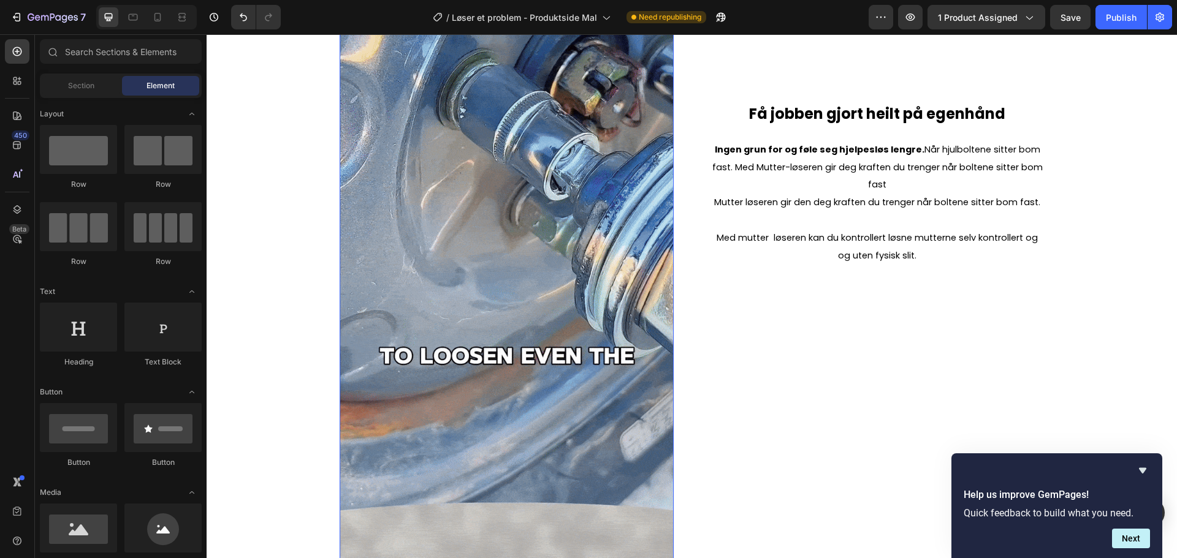
click at [606, 251] on img at bounding box center [507, 190] width 334 height 927
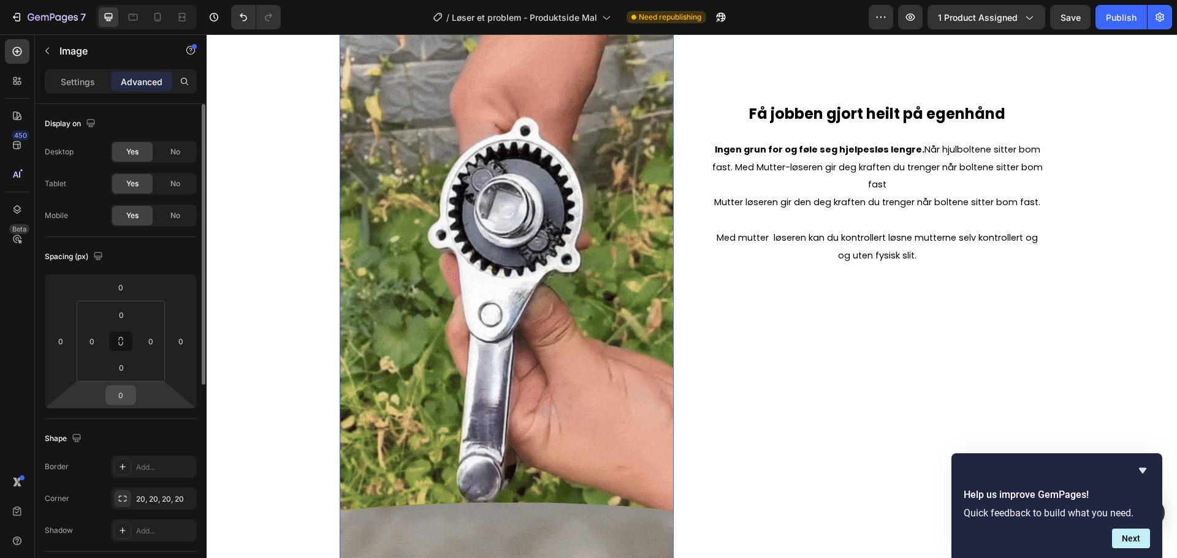
click at [116, 401] on input "0" at bounding box center [120, 395] width 25 height 18
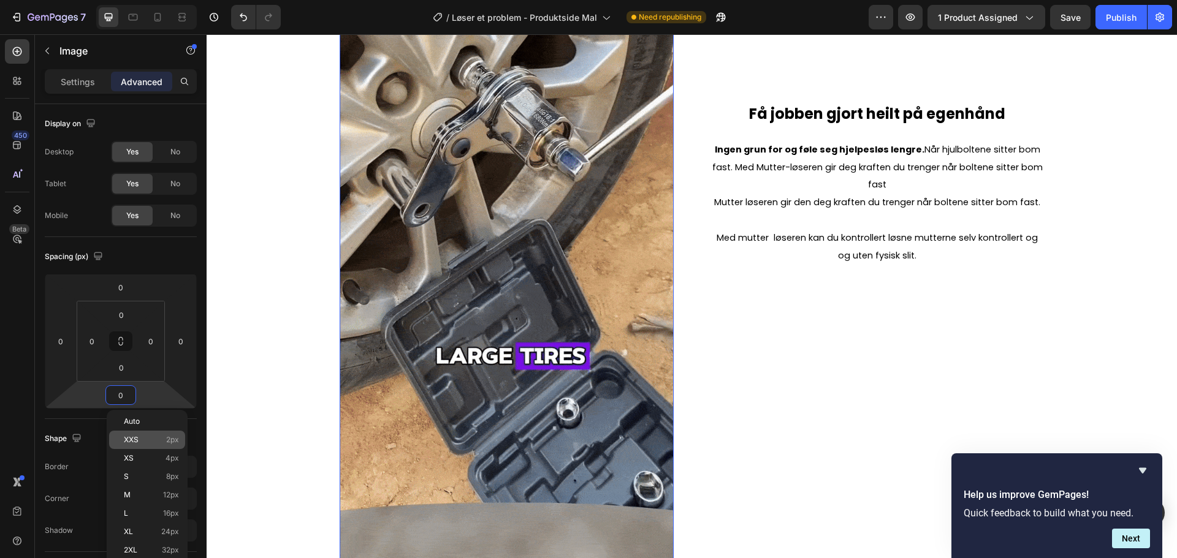
click at [139, 442] on p "XXS 2px" at bounding box center [151, 440] width 55 height 9
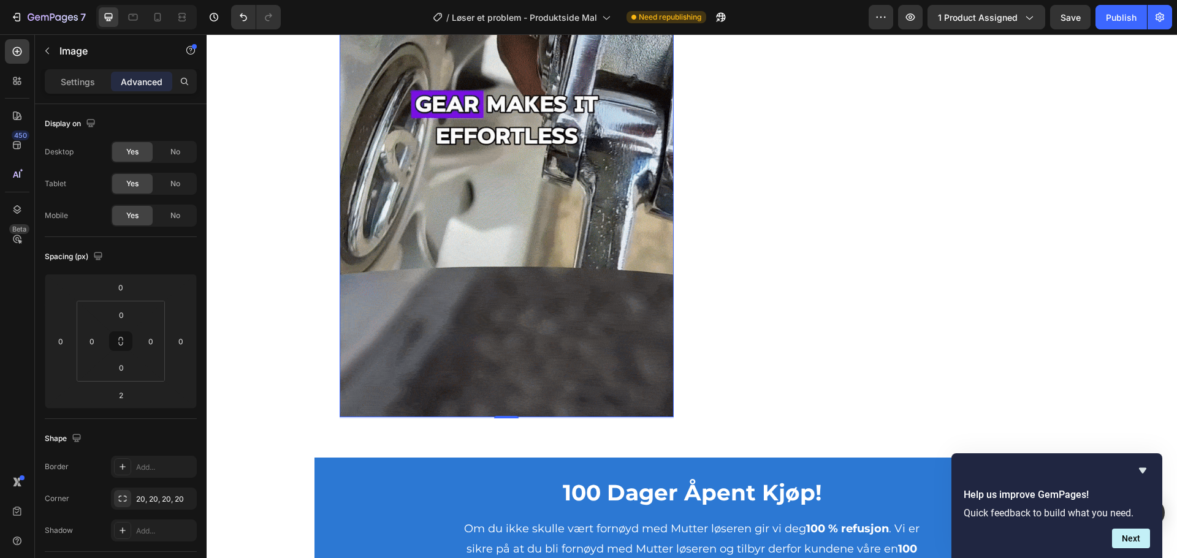
scroll to position [1226, 0]
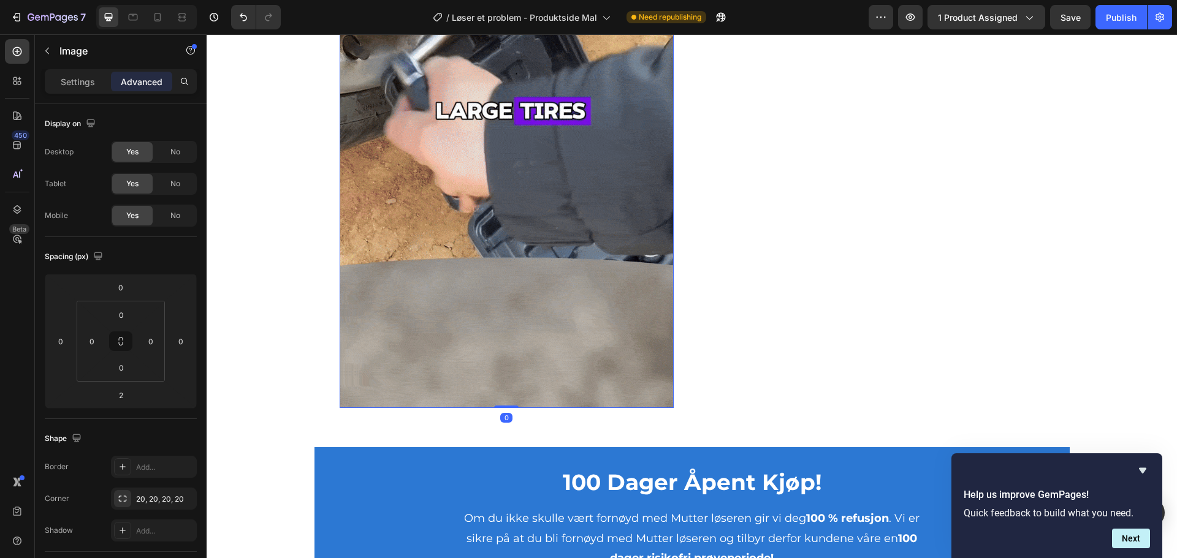
drag, startPoint x: 497, startPoint y: 408, endPoint x: 482, endPoint y: 245, distance: 163.1
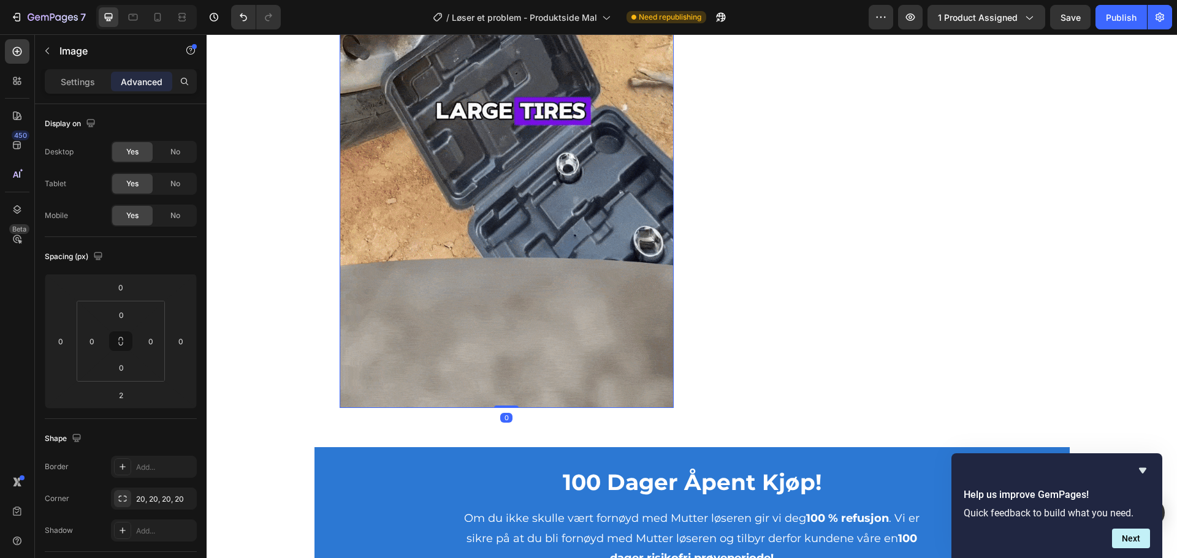
type input "0"
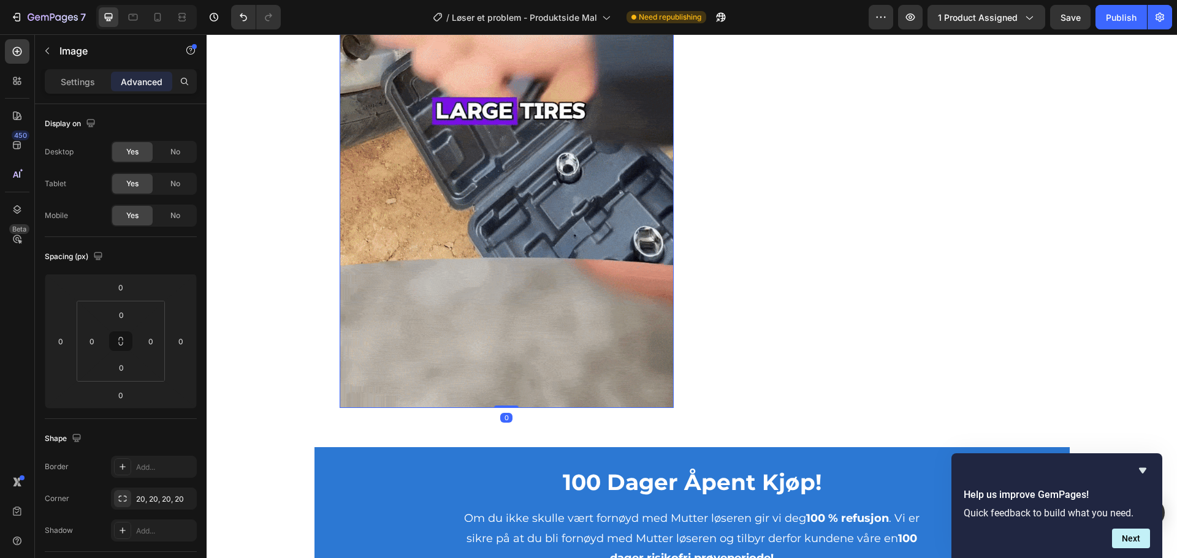
click at [501, 418] on div "0" at bounding box center [506, 418] width 12 height 10
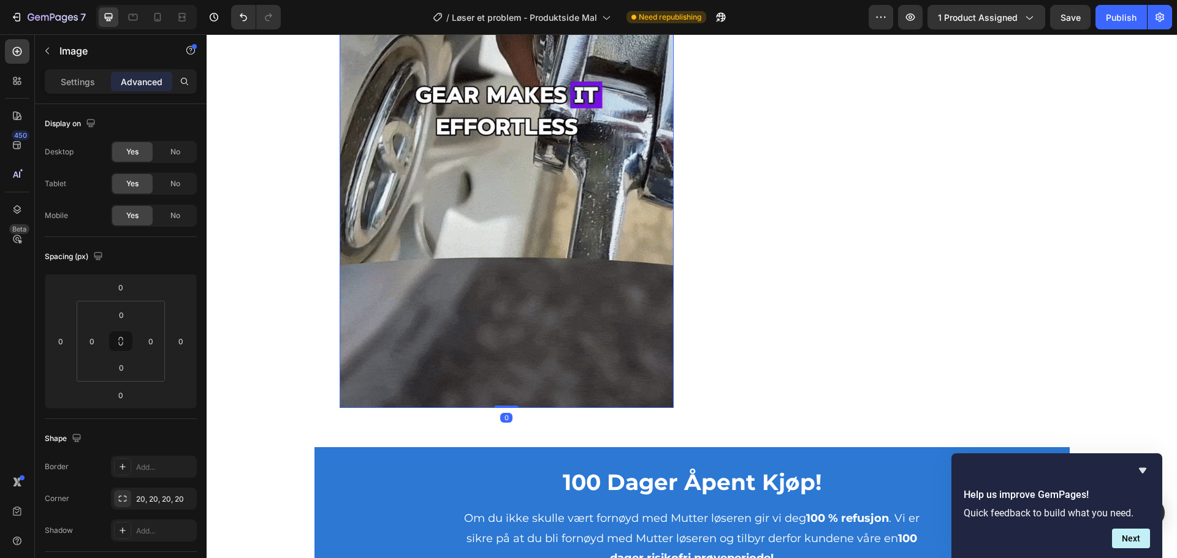
drag, startPoint x: 499, startPoint y: 406, endPoint x: 506, endPoint y: 386, distance: 20.7
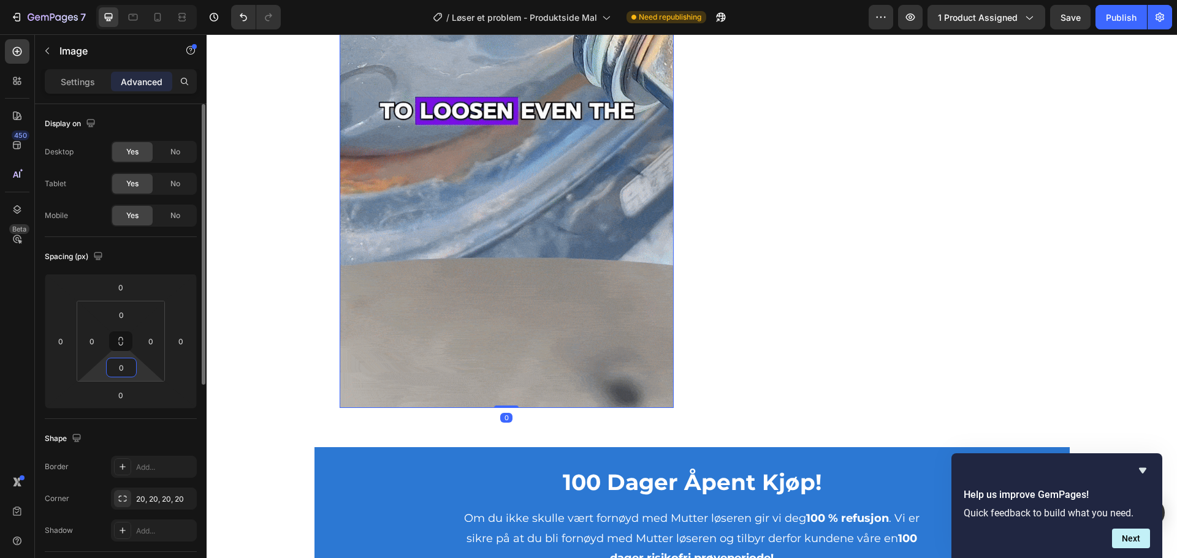
click at [127, 0] on html "7 / Løser et problem - Produktside Mal Need republishing Preview 1 product assi…" at bounding box center [588, 0] width 1177 height 0
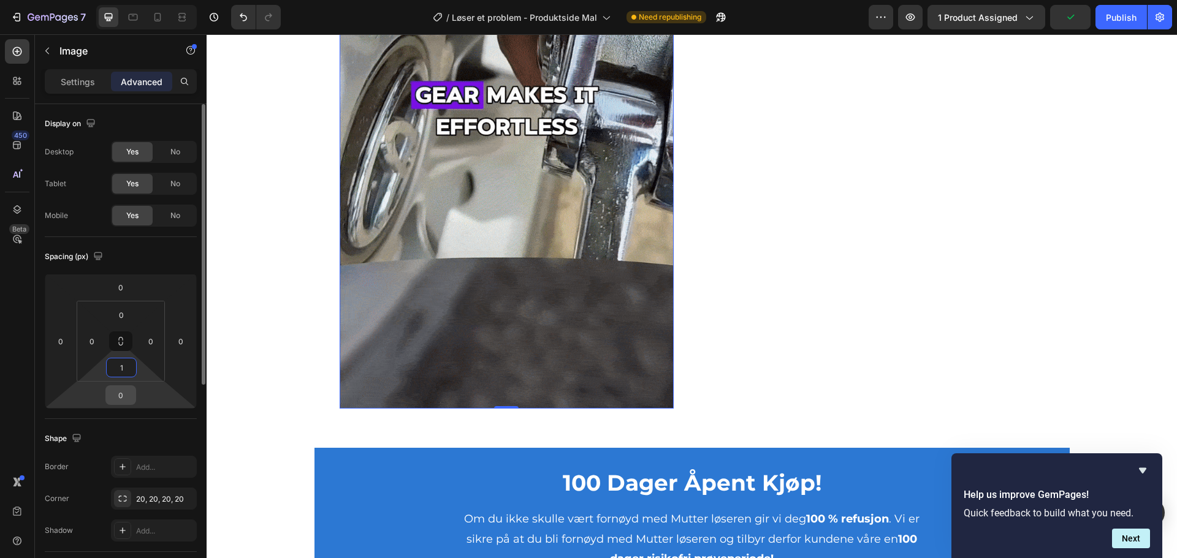
type input "1"
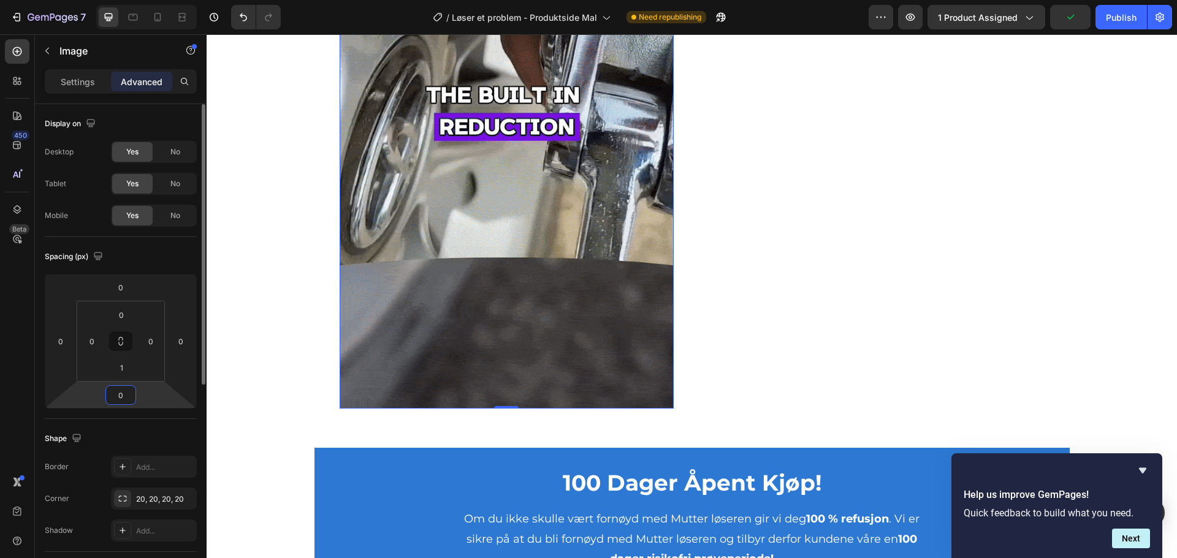
click at [121, 389] on input "0" at bounding box center [120, 395] width 25 height 18
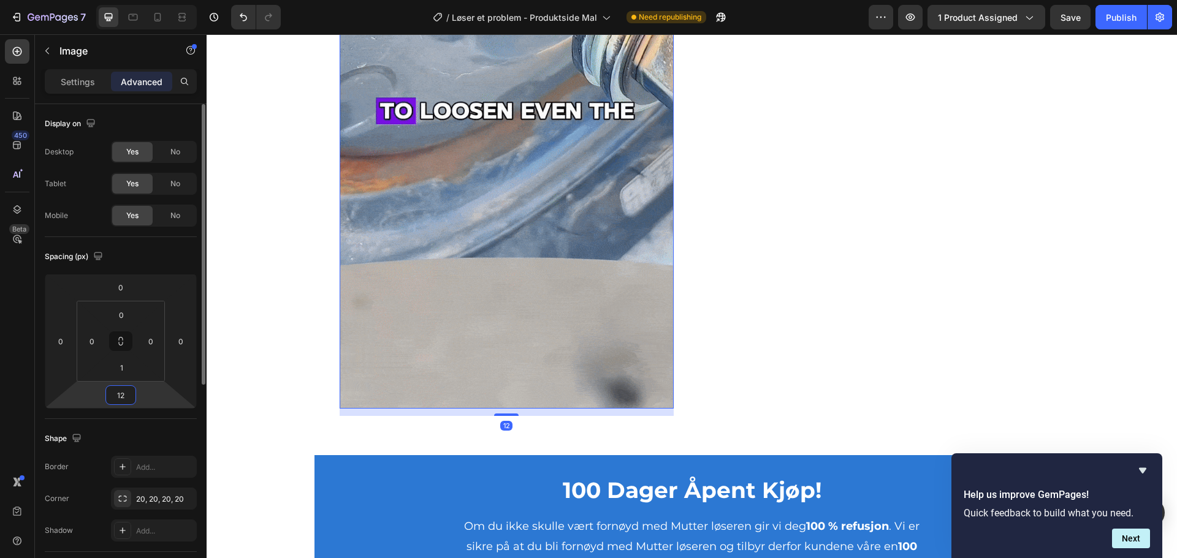
type input "1"
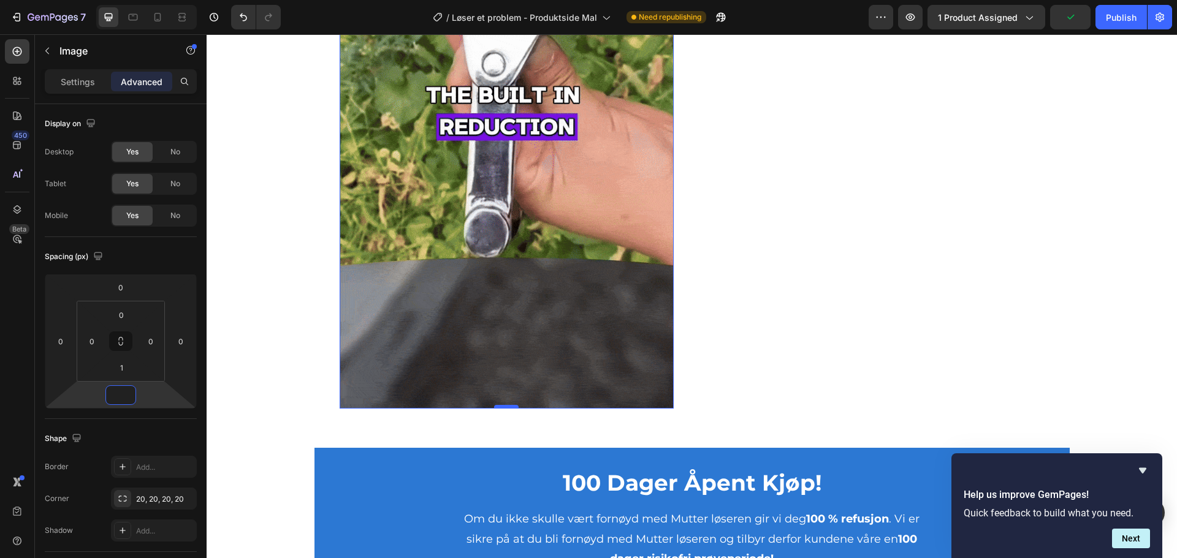
type input "0"
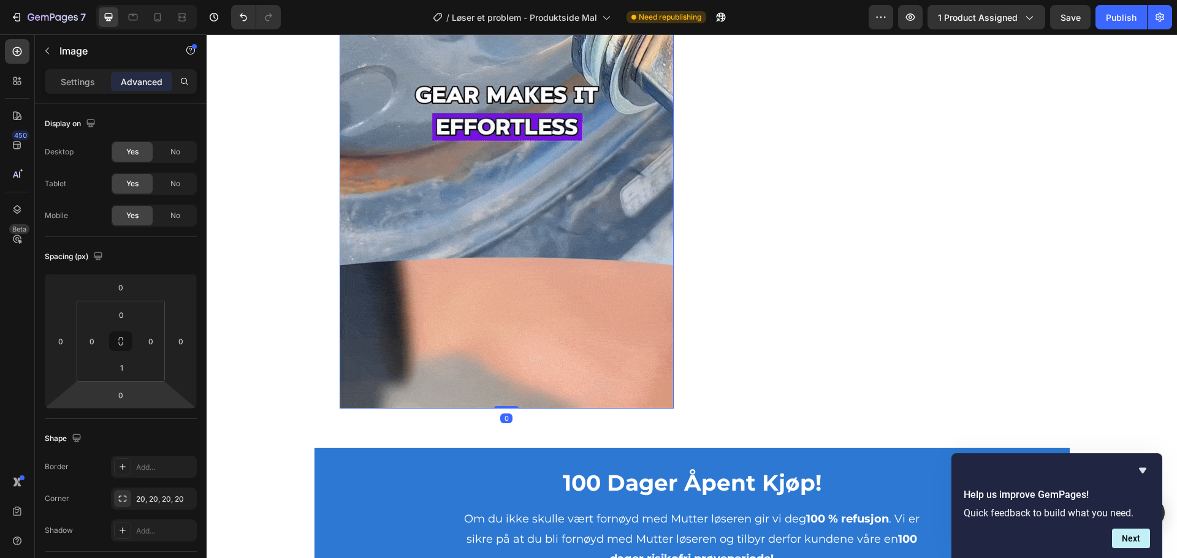
drag, startPoint x: 504, startPoint y: 406, endPoint x: 546, endPoint y: 297, distance: 116.2
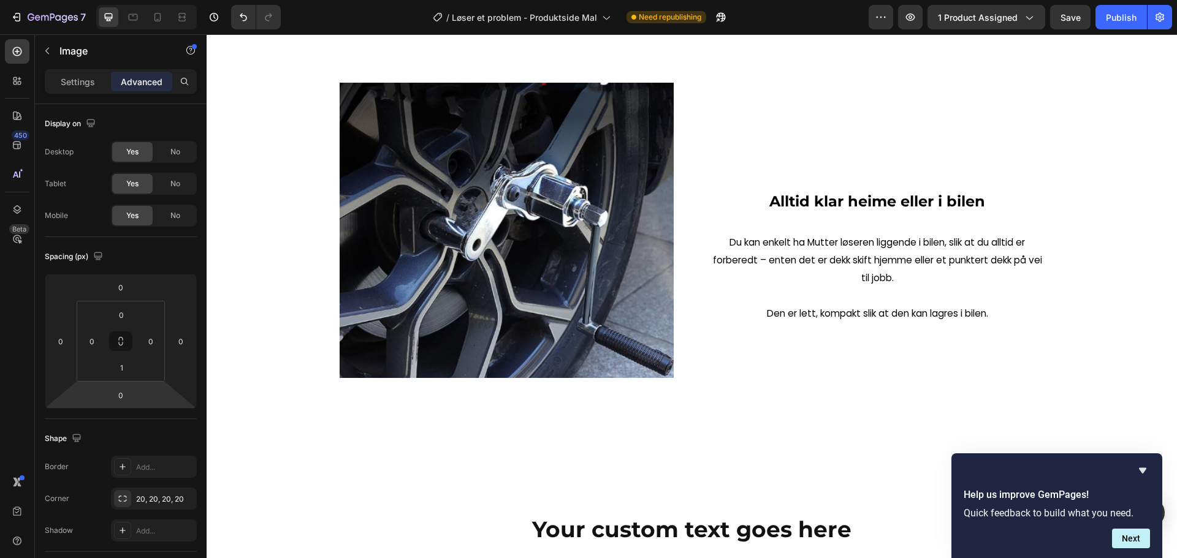
scroll to position [1961, 0]
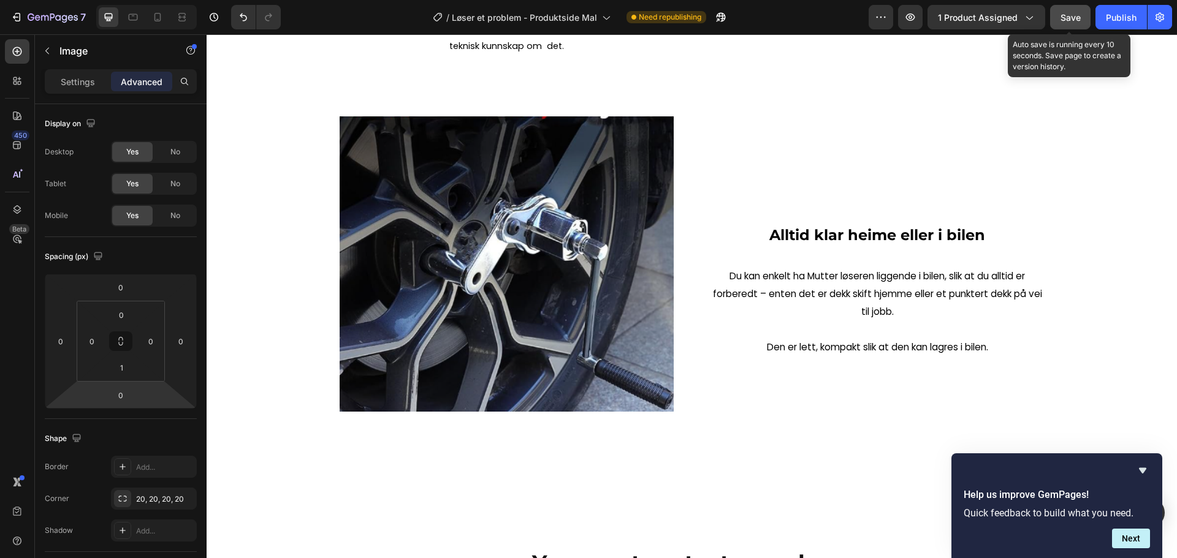
click at [1063, 23] on div "Save" at bounding box center [1070, 17] width 20 height 13
